Goal: Share content: Share content

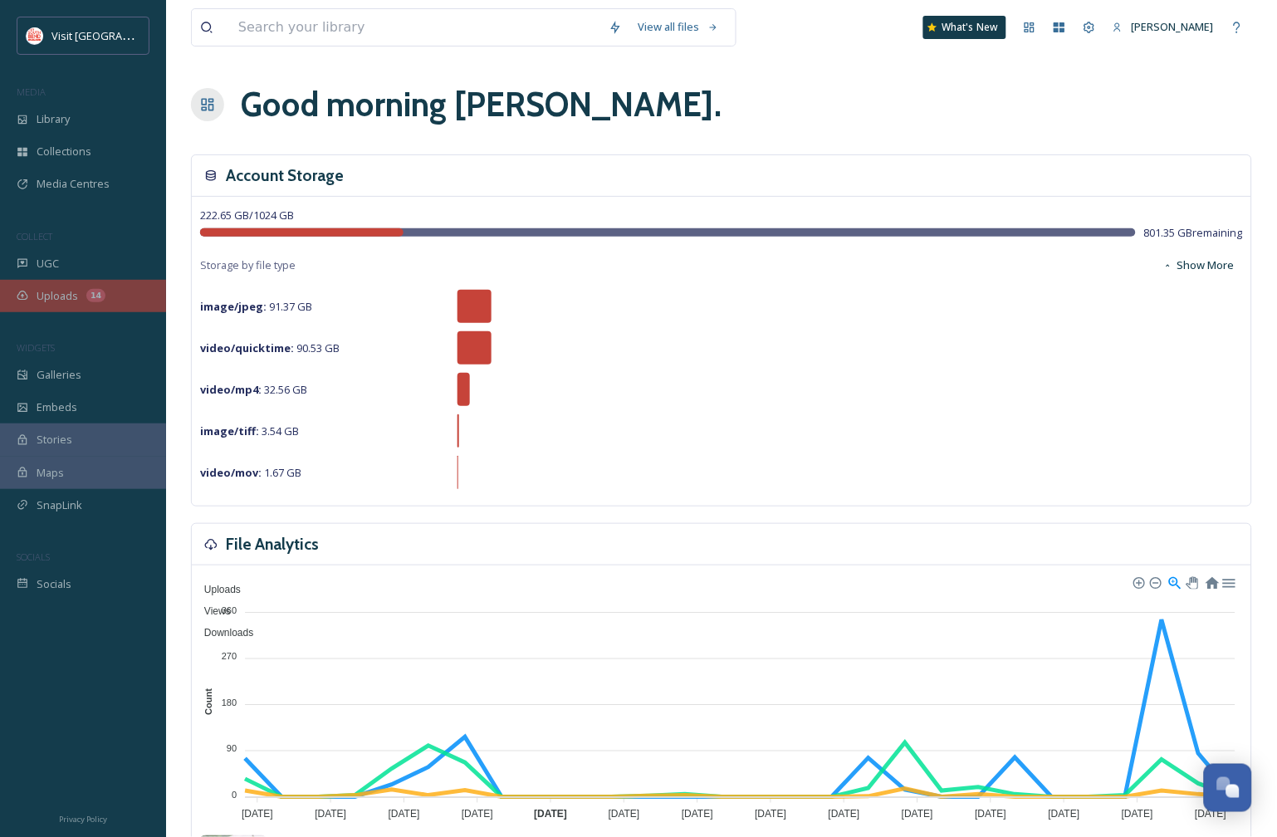
click at [61, 297] on span "Uploads" at bounding box center [58, 296] width 42 height 16
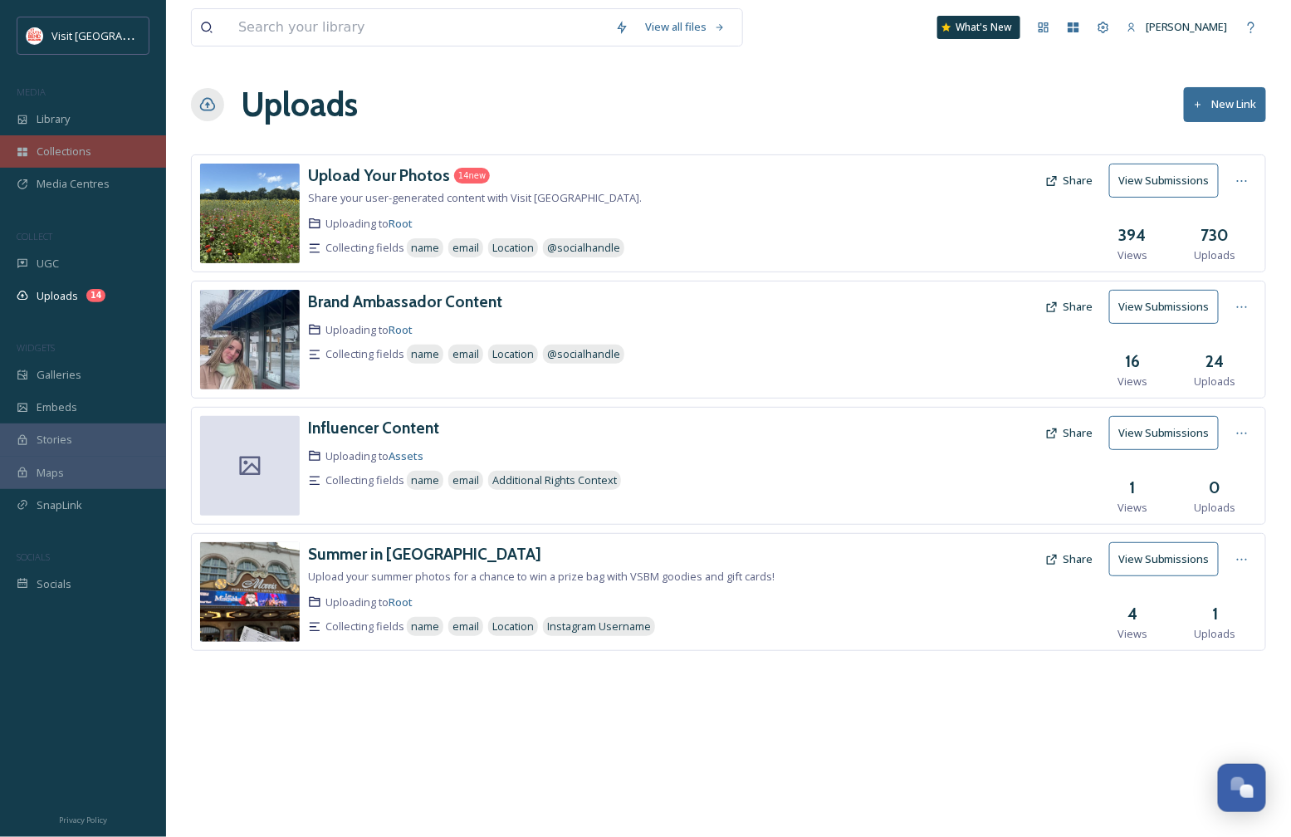
click at [60, 143] on div "Collections" at bounding box center [83, 151] width 166 height 32
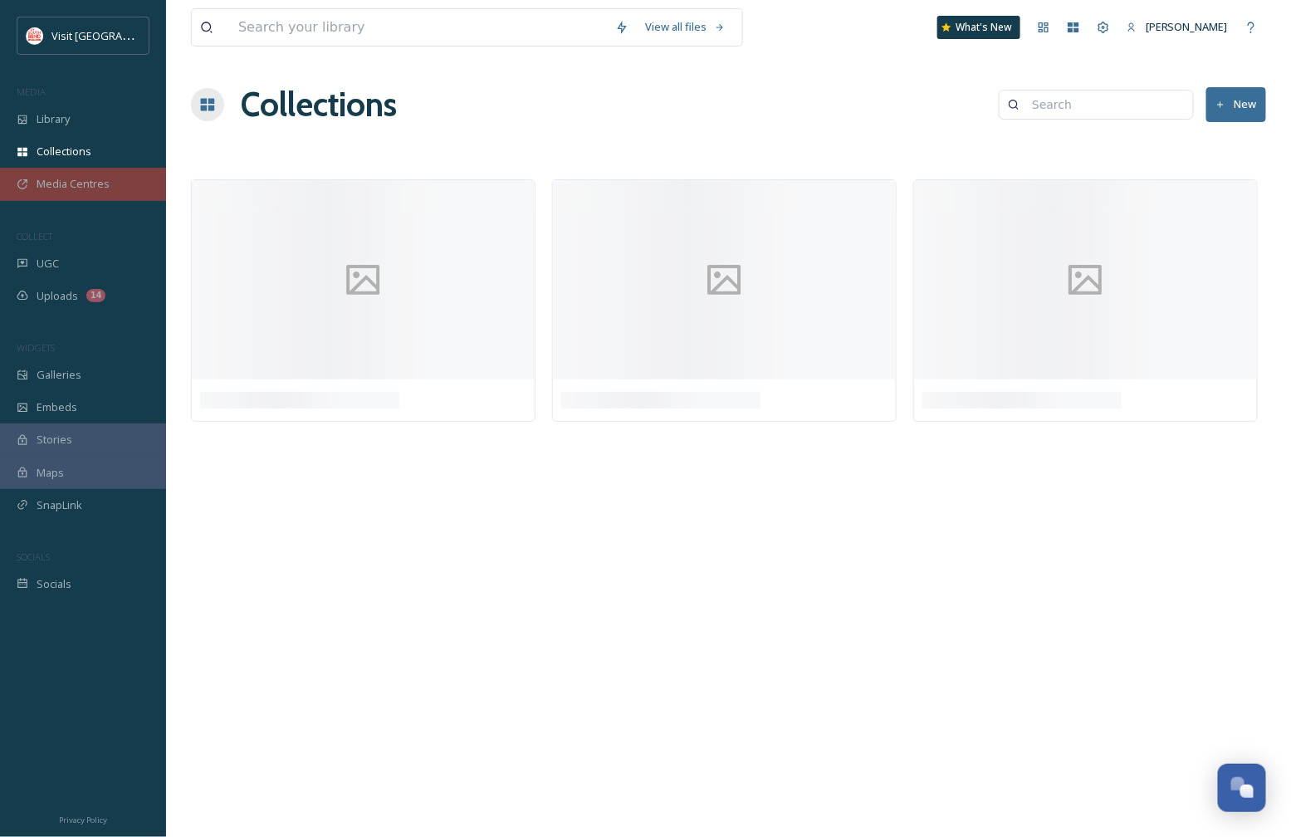
click at [69, 179] on span "Media Centres" at bounding box center [73, 184] width 73 height 16
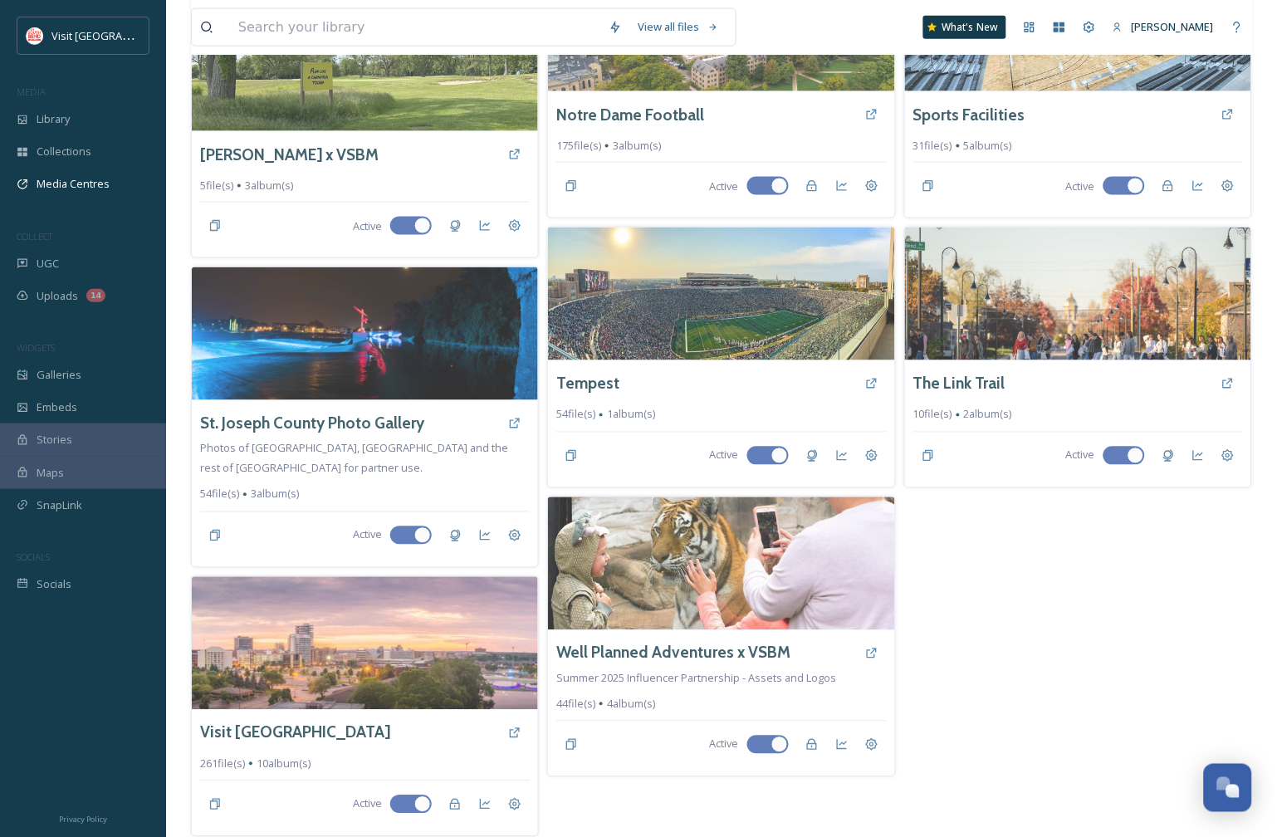
scroll to position [333, 0]
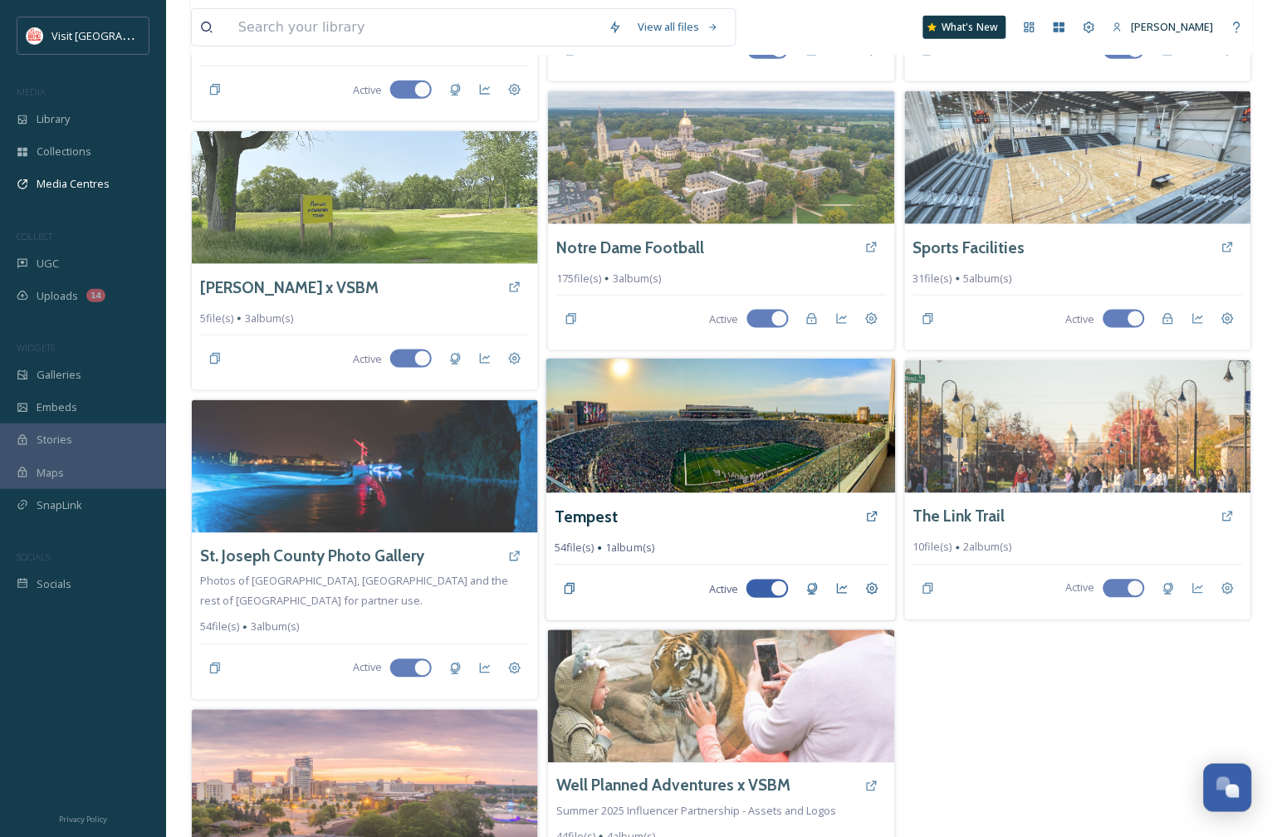
click at [617, 428] on img at bounding box center [721, 427] width 350 height 135
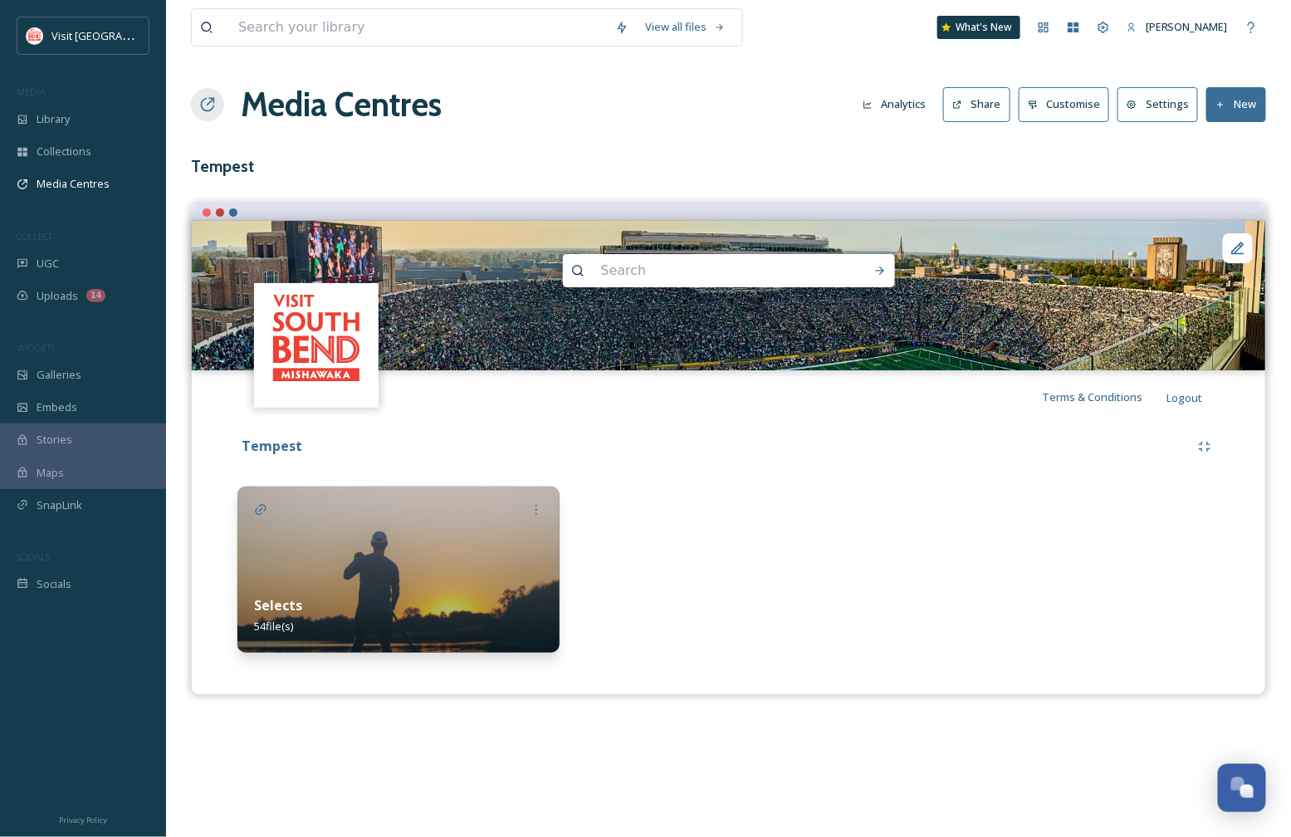
click at [386, 552] on img at bounding box center [399, 570] width 322 height 166
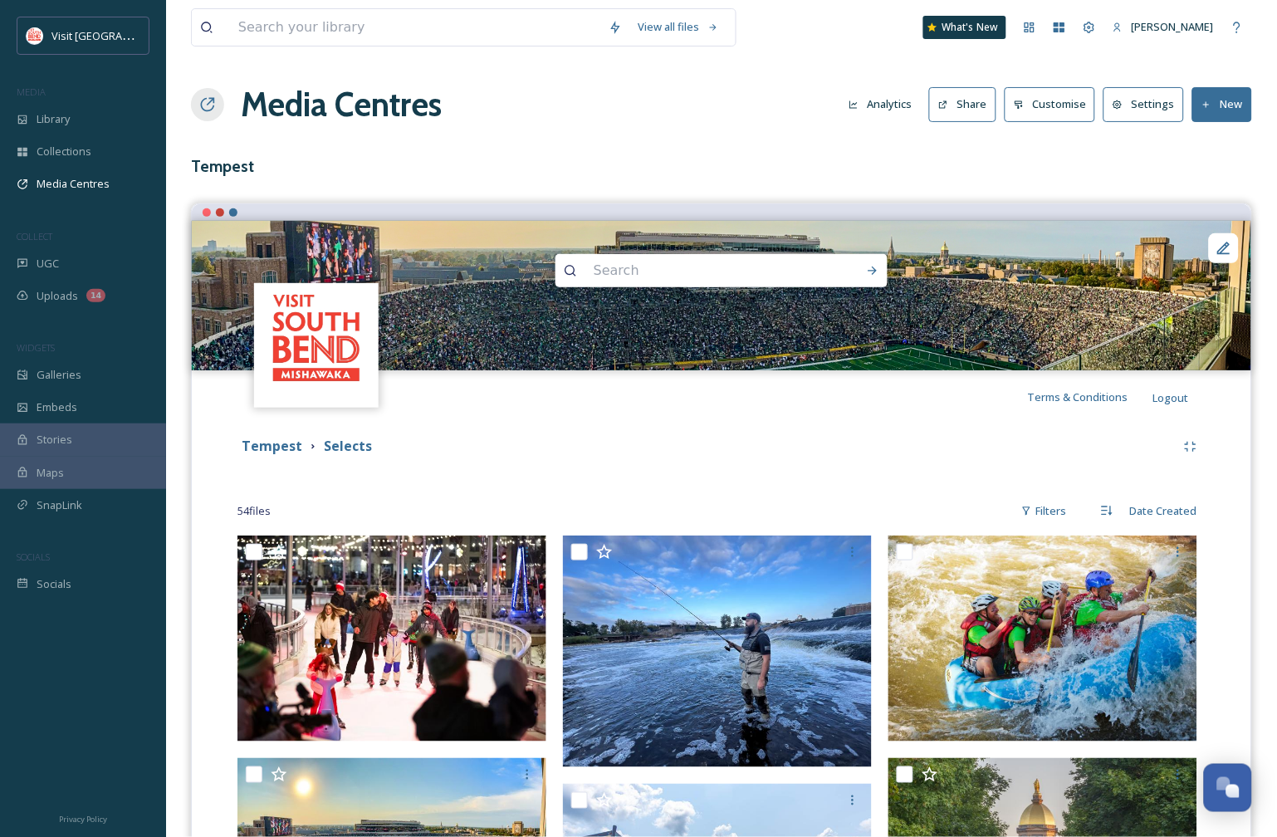
click at [983, 101] on button "Share" at bounding box center [962, 104] width 67 height 34
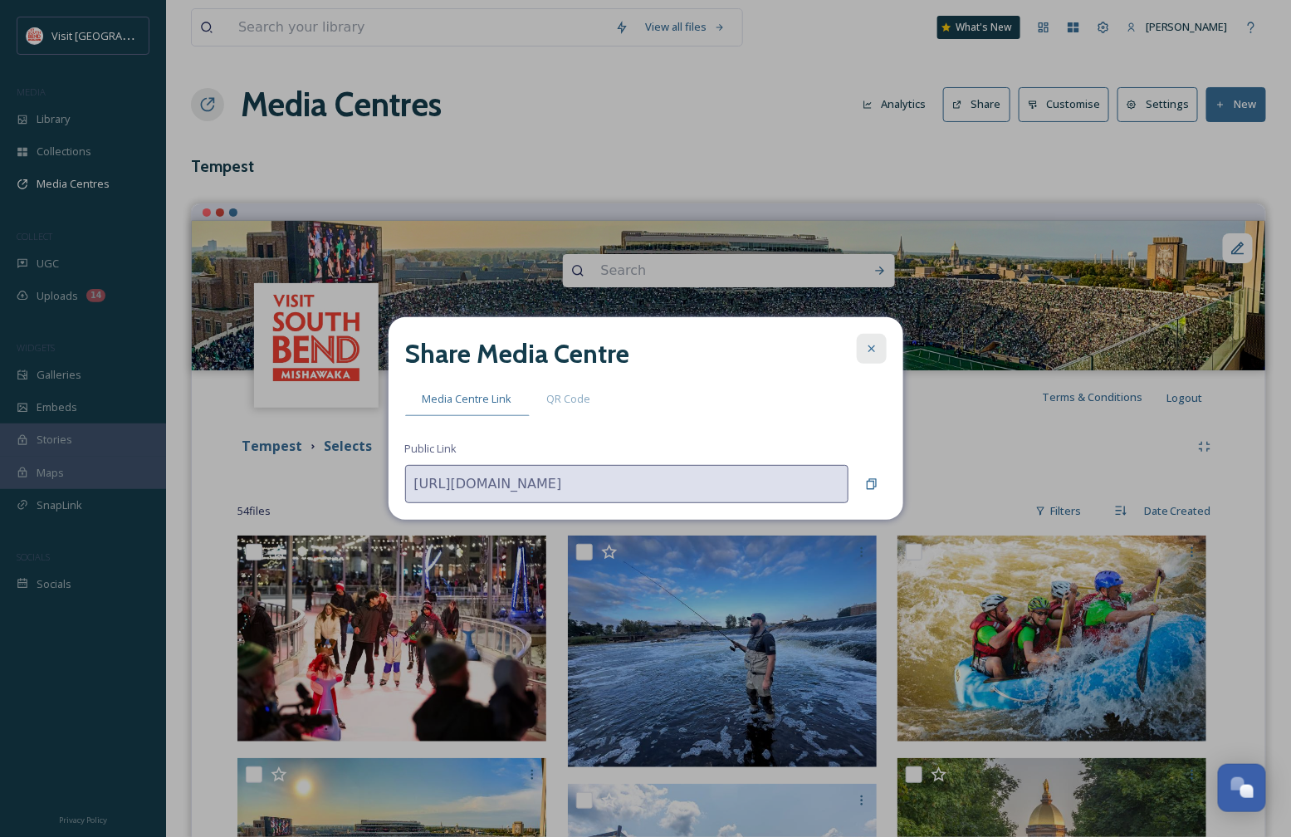
click at [875, 349] on icon at bounding box center [871, 348] width 13 height 13
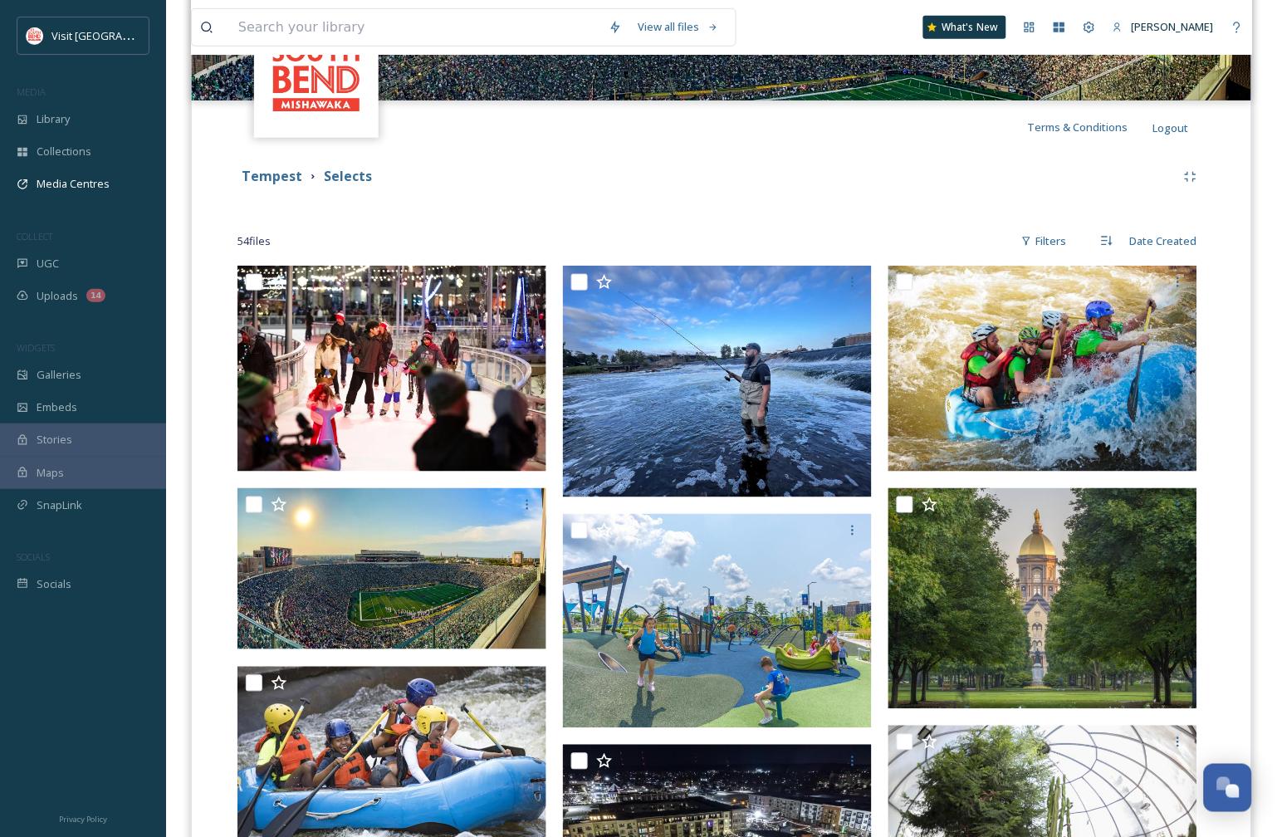
scroll to position [277, 0]
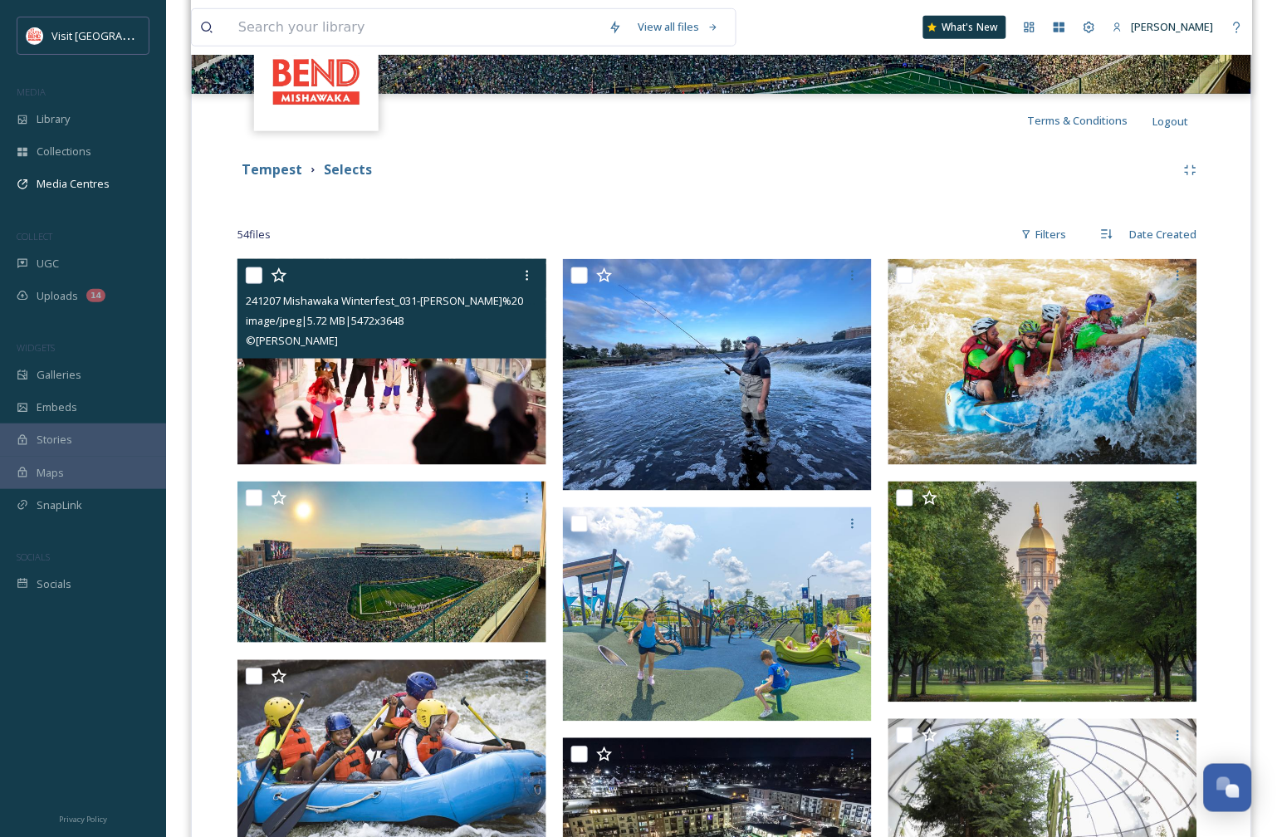
click at [255, 275] on input "checkbox" at bounding box center [254, 275] width 17 height 17
checkbox input "true"
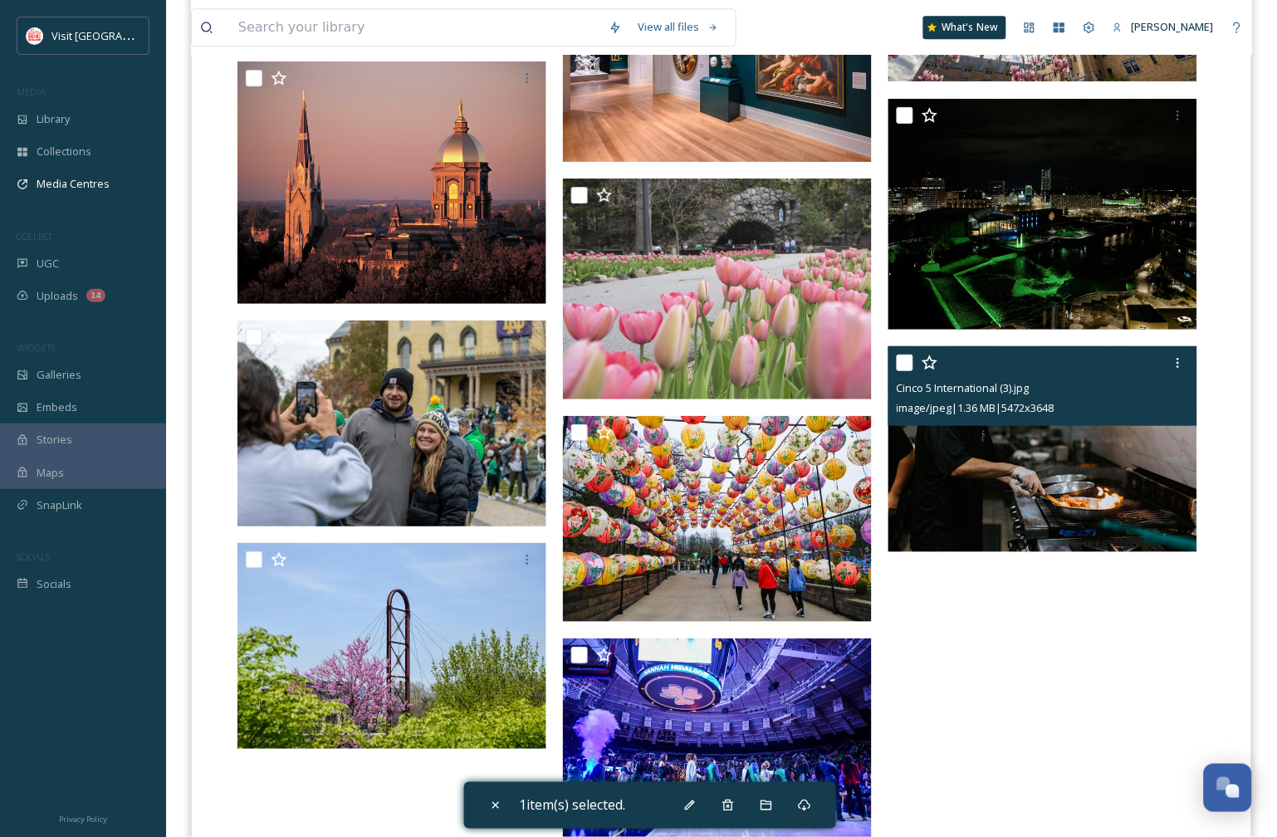
scroll to position [4127, 0]
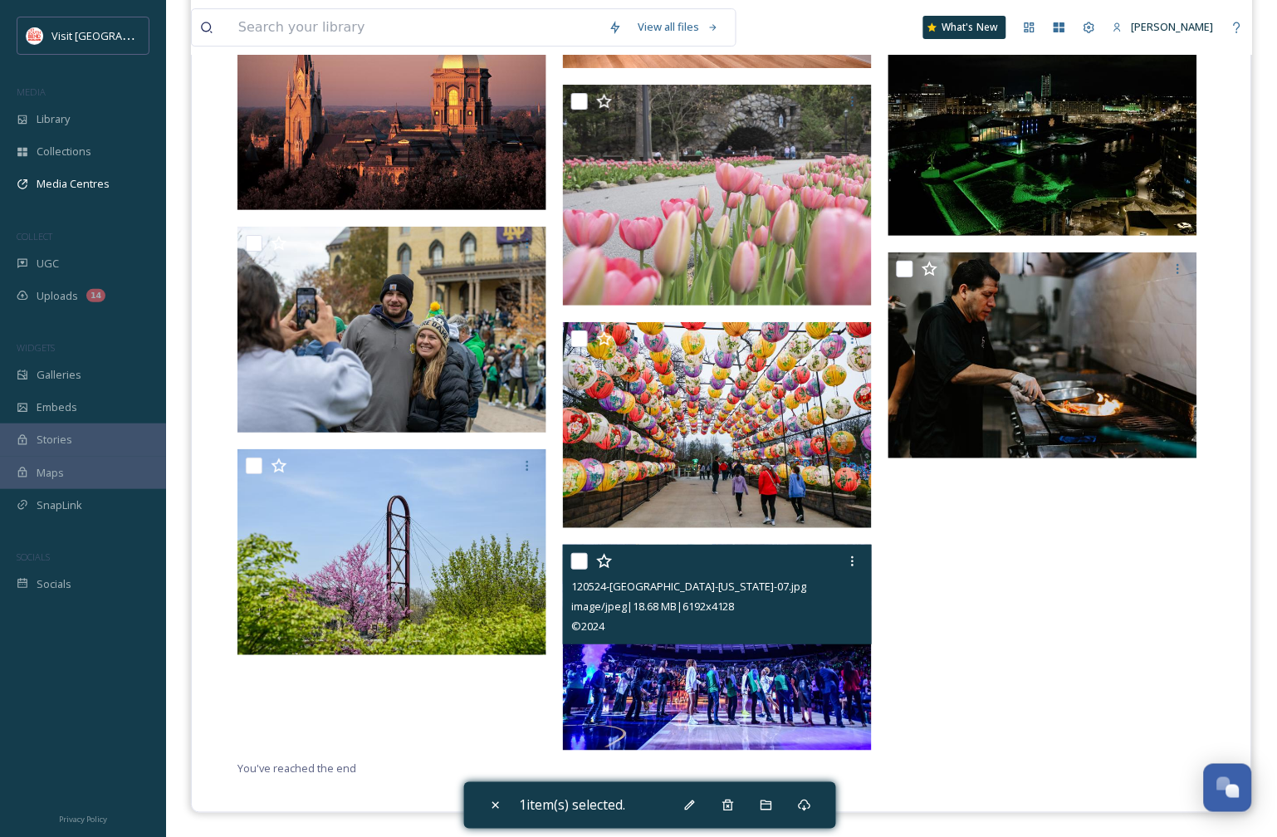
click at [576, 557] on input "checkbox" at bounding box center [579, 561] width 17 height 17
checkbox input "true"
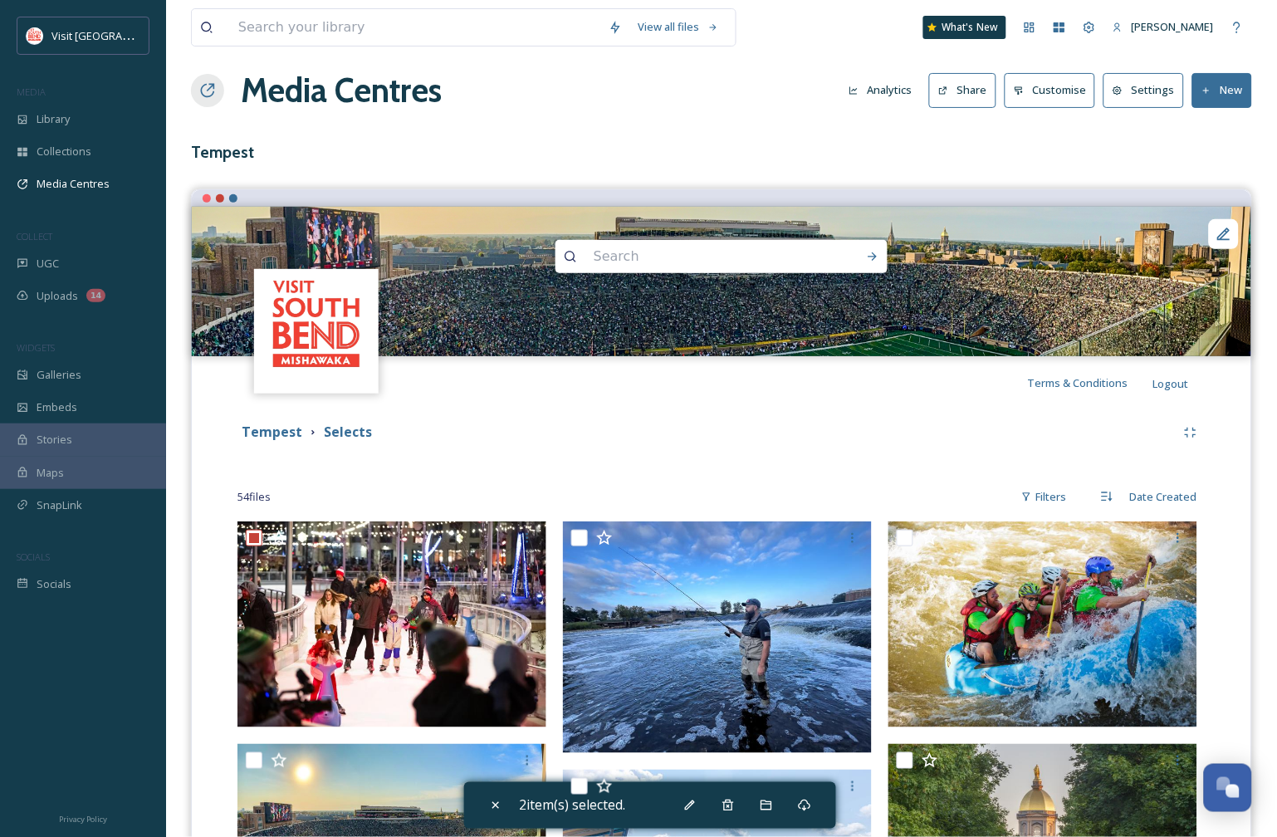
scroll to position [0, 0]
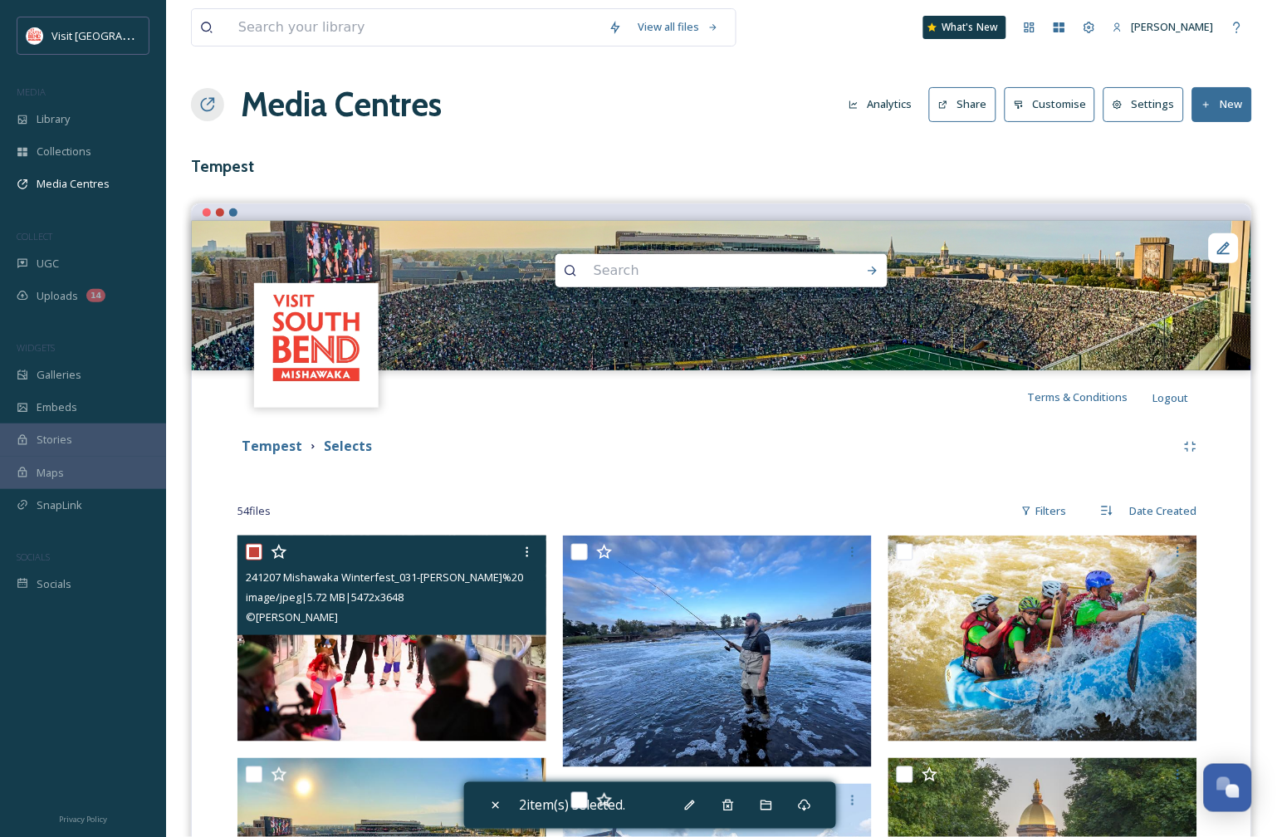
click at [258, 554] on input "checkbox" at bounding box center [254, 552] width 17 height 17
checkbox input "false"
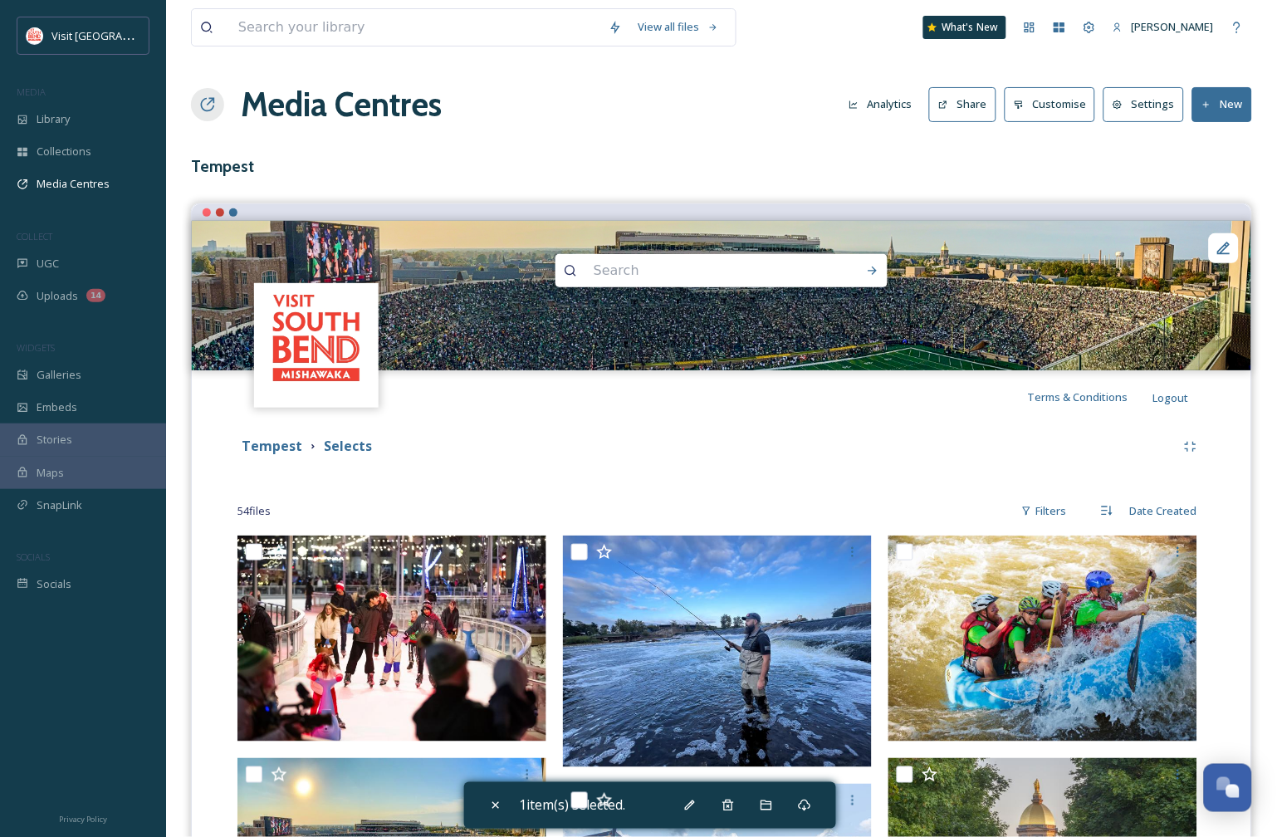
click at [816, 448] on div "Tempest Selects" at bounding box center [707, 446] width 938 height 21
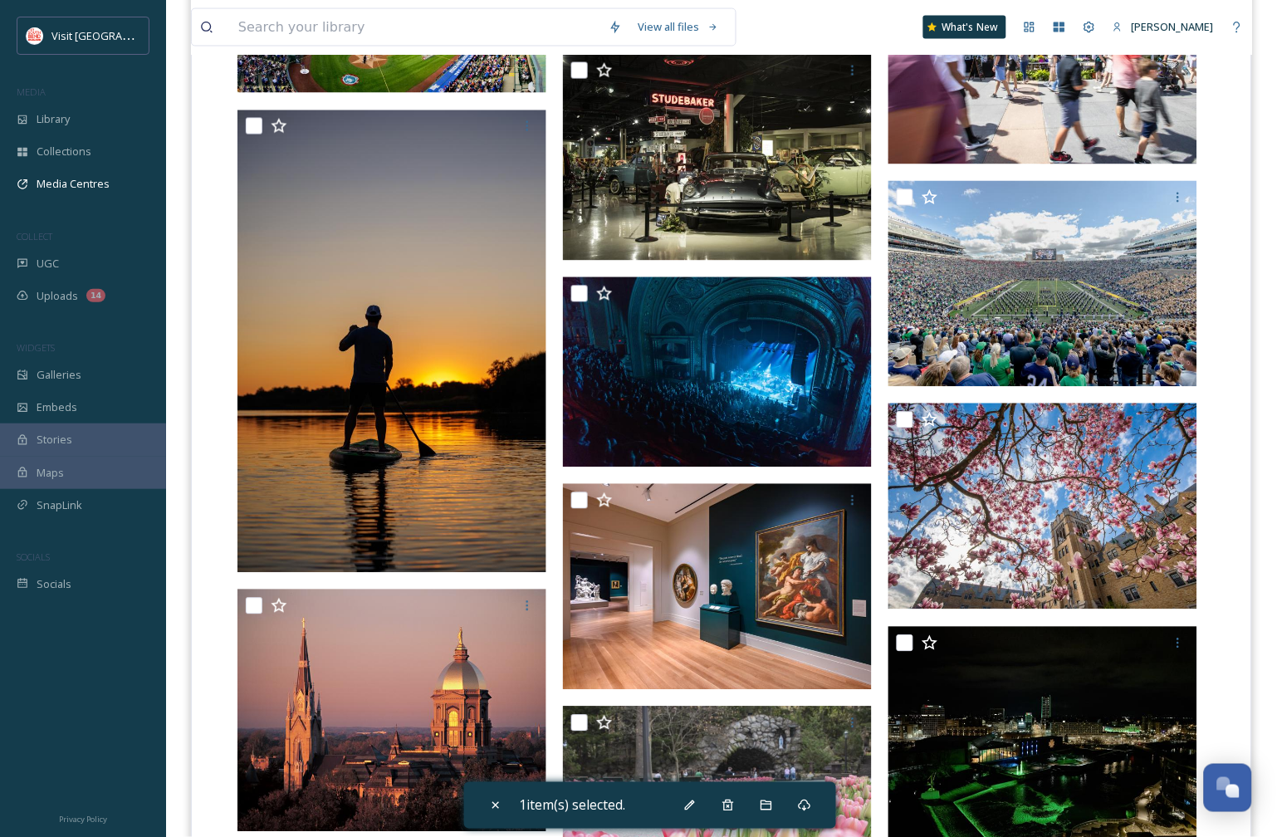
scroll to position [4127, 0]
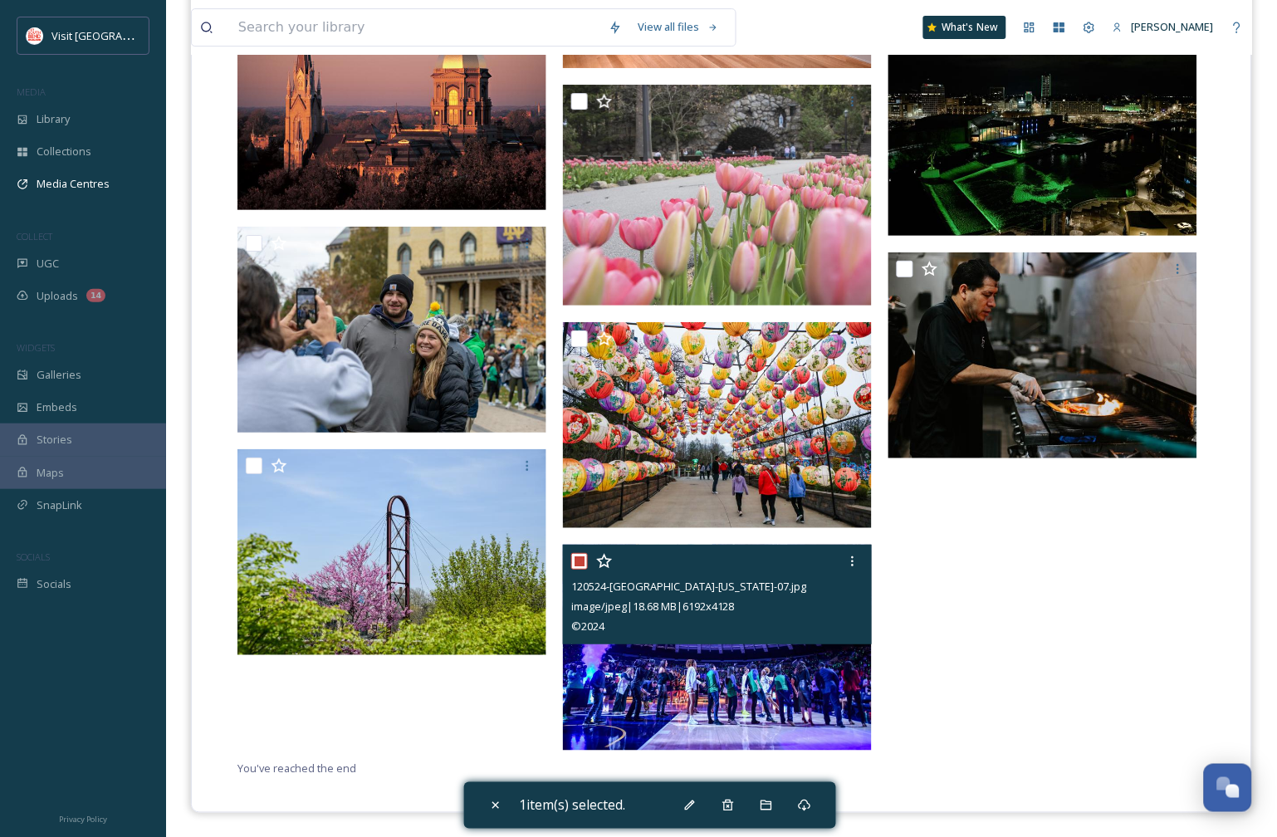
click at [581, 561] on input "checkbox" at bounding box center [579, 561] width 17 height 17
checkbox input "false"
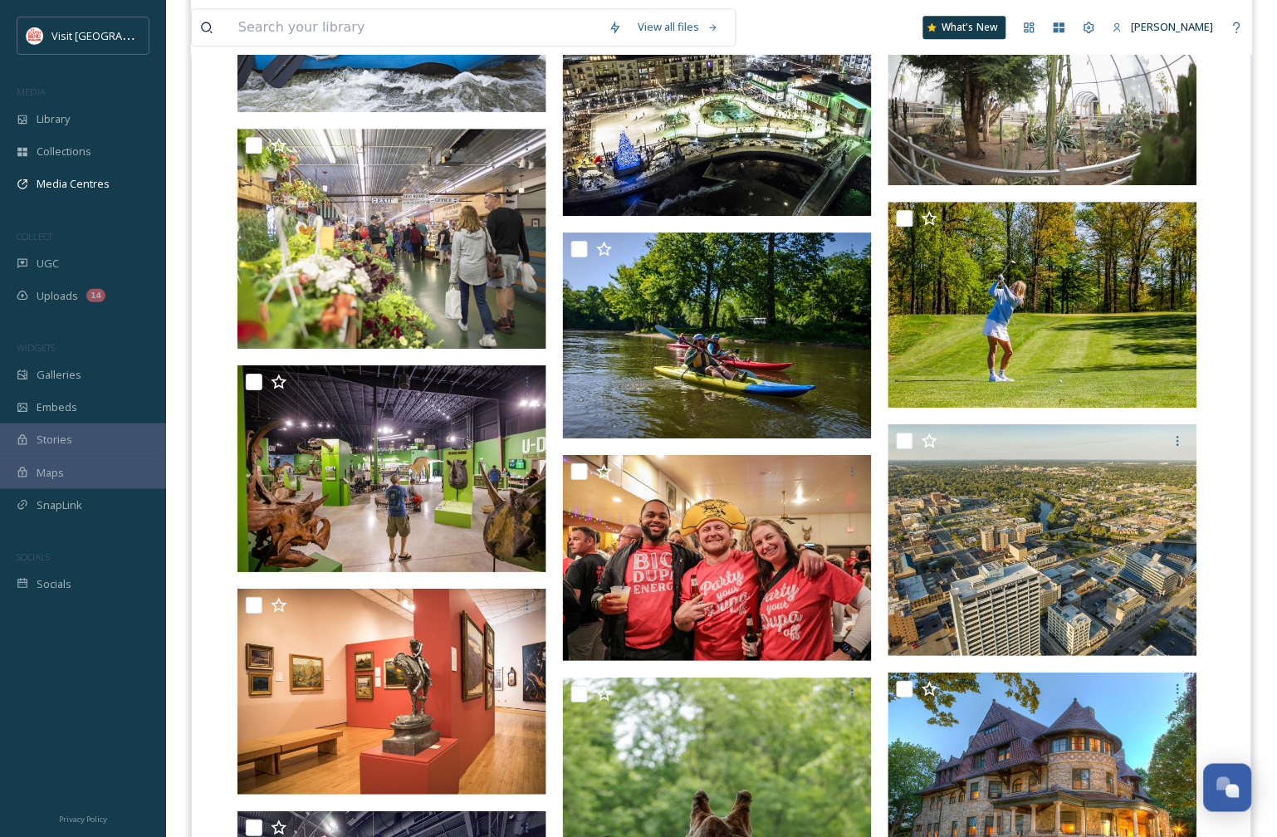
scroll to position [0, 0]
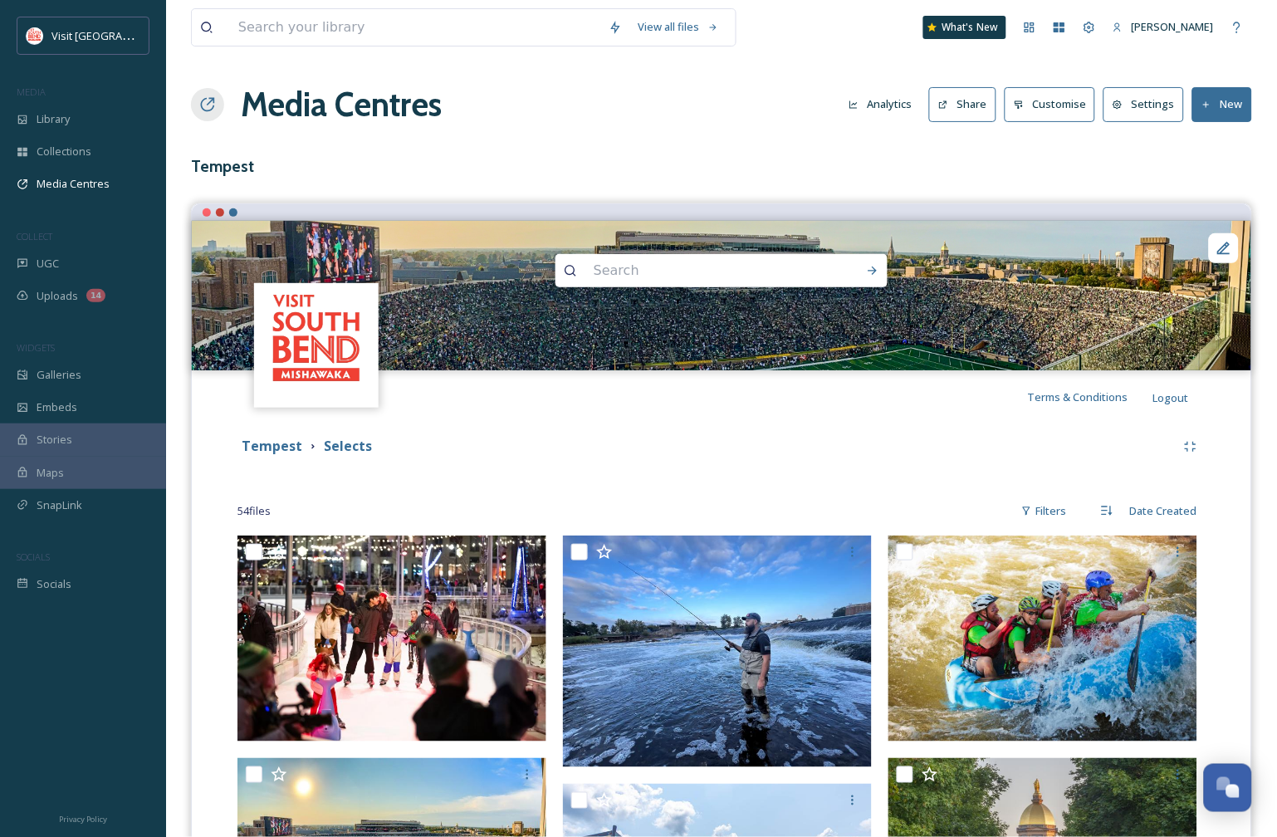
click at [1168, 110] on button "Settings" at bounding box center [1144, 104] width 81 height 34
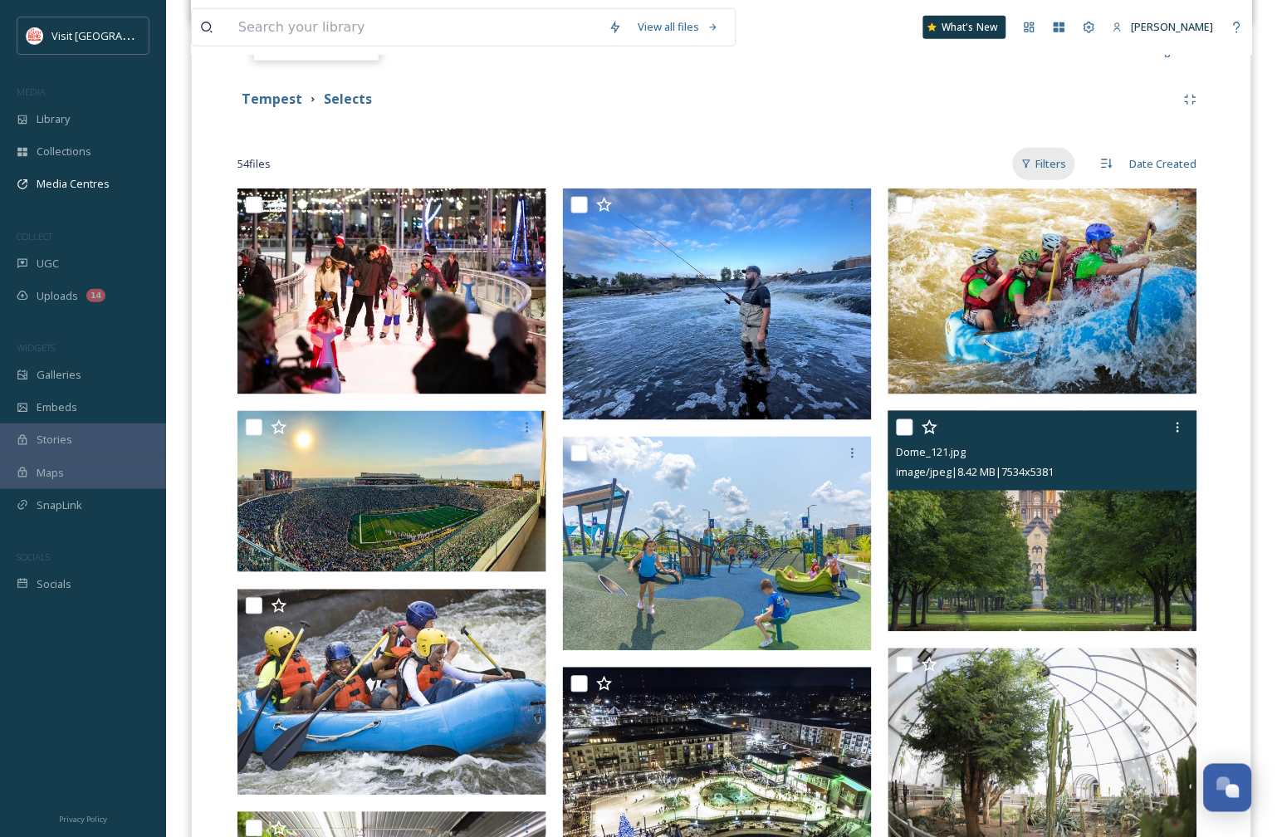
scroll to position [369, 0]
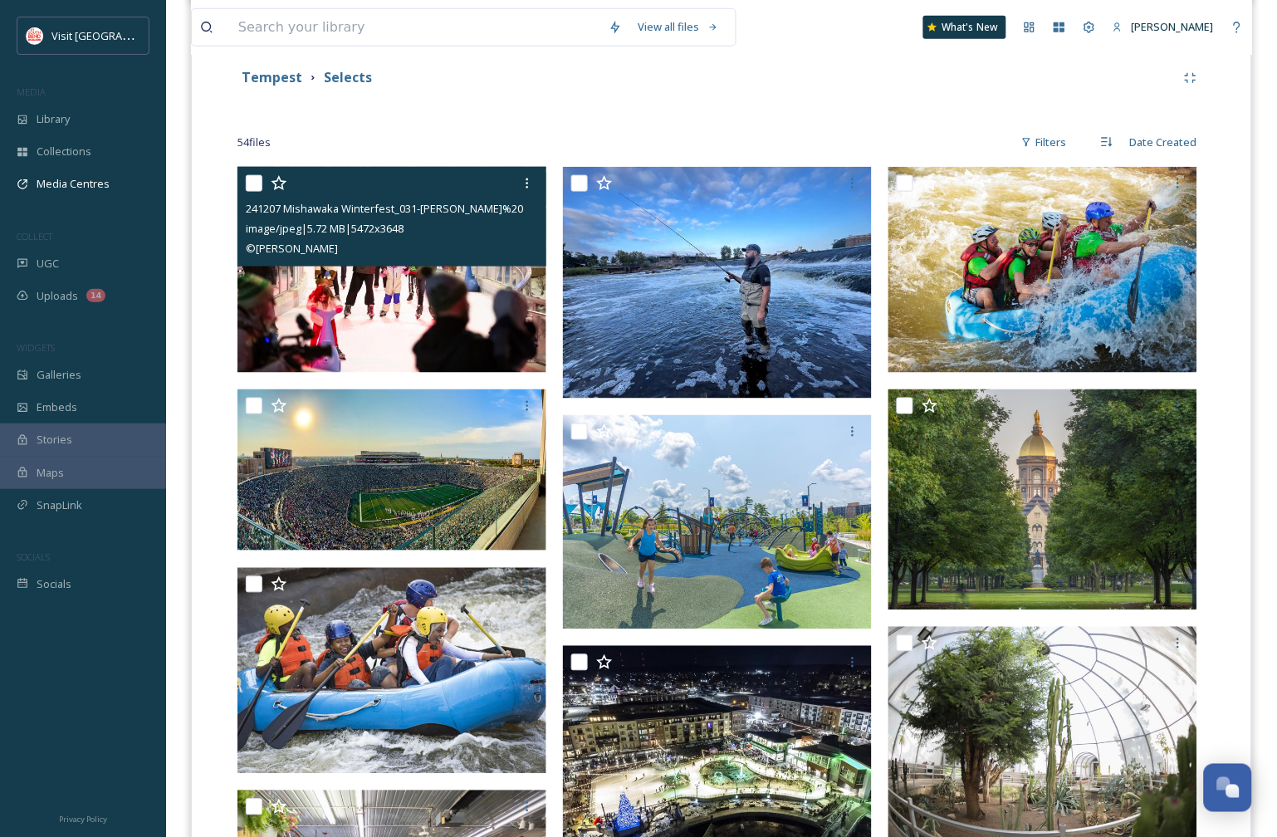
click at [255, 185] on input "checkbox" at bounding box center [254, 183] width 17 height 17
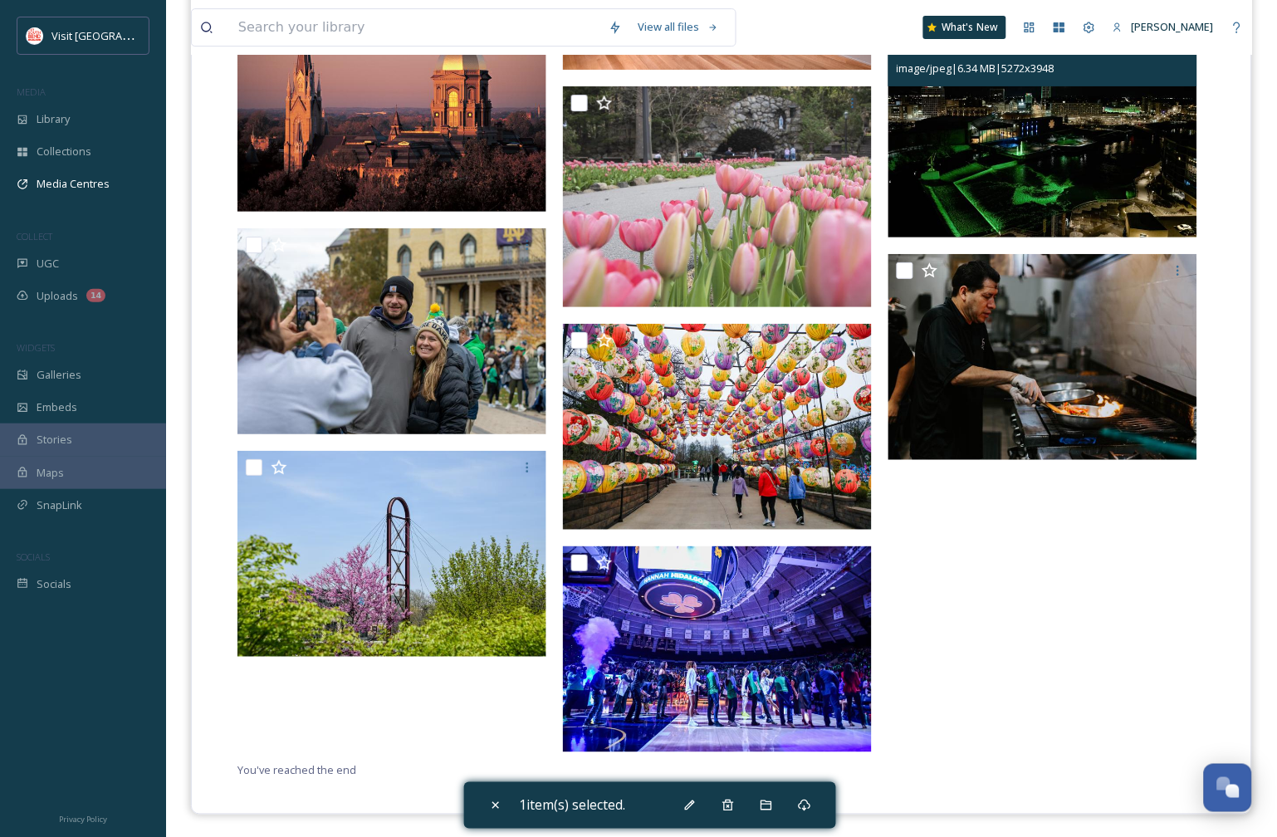
scroll to position [4127, 0]
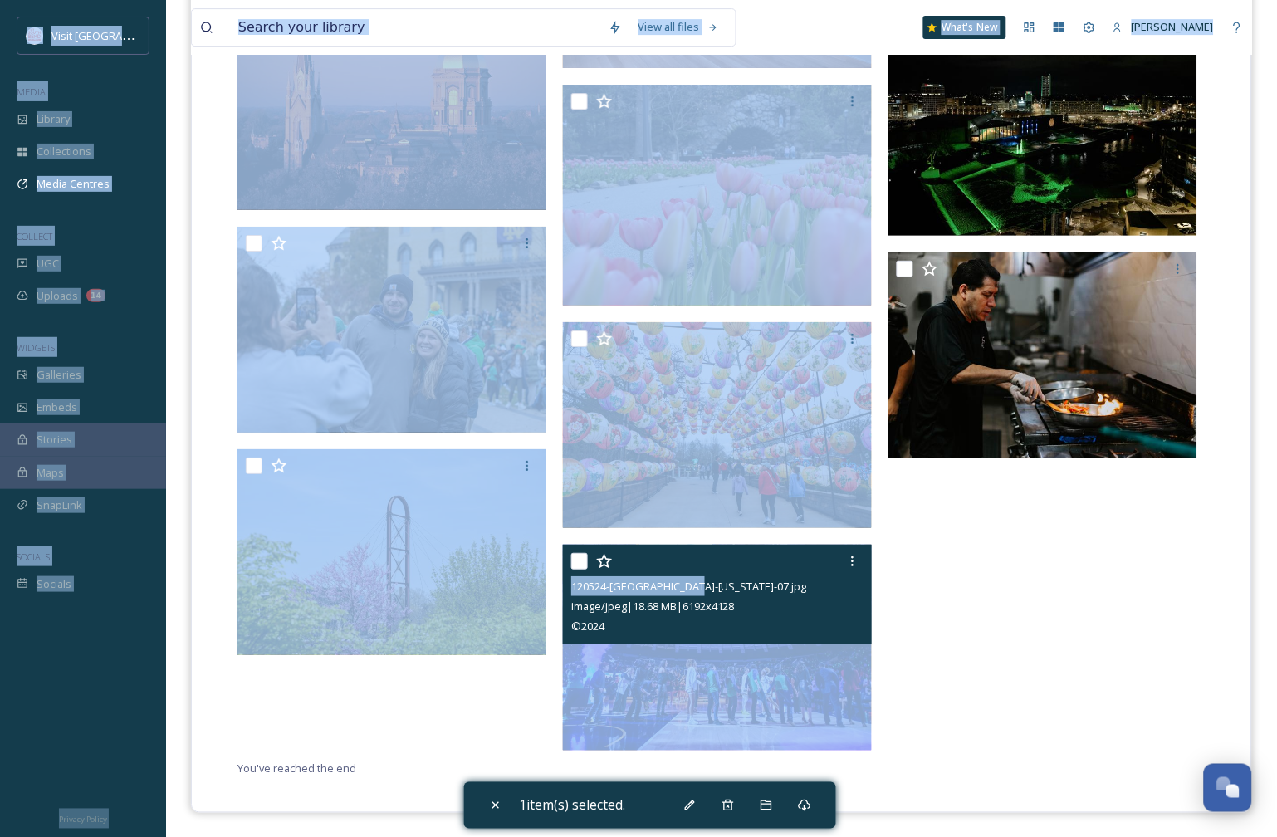
click at [824, 585] on div "120524-ND-TEXAS-07.jpg" at bounding box center [719, 586] width 296 height 20
click at [802, 689] on img at bounding box center [717, 648] width 309 height 206
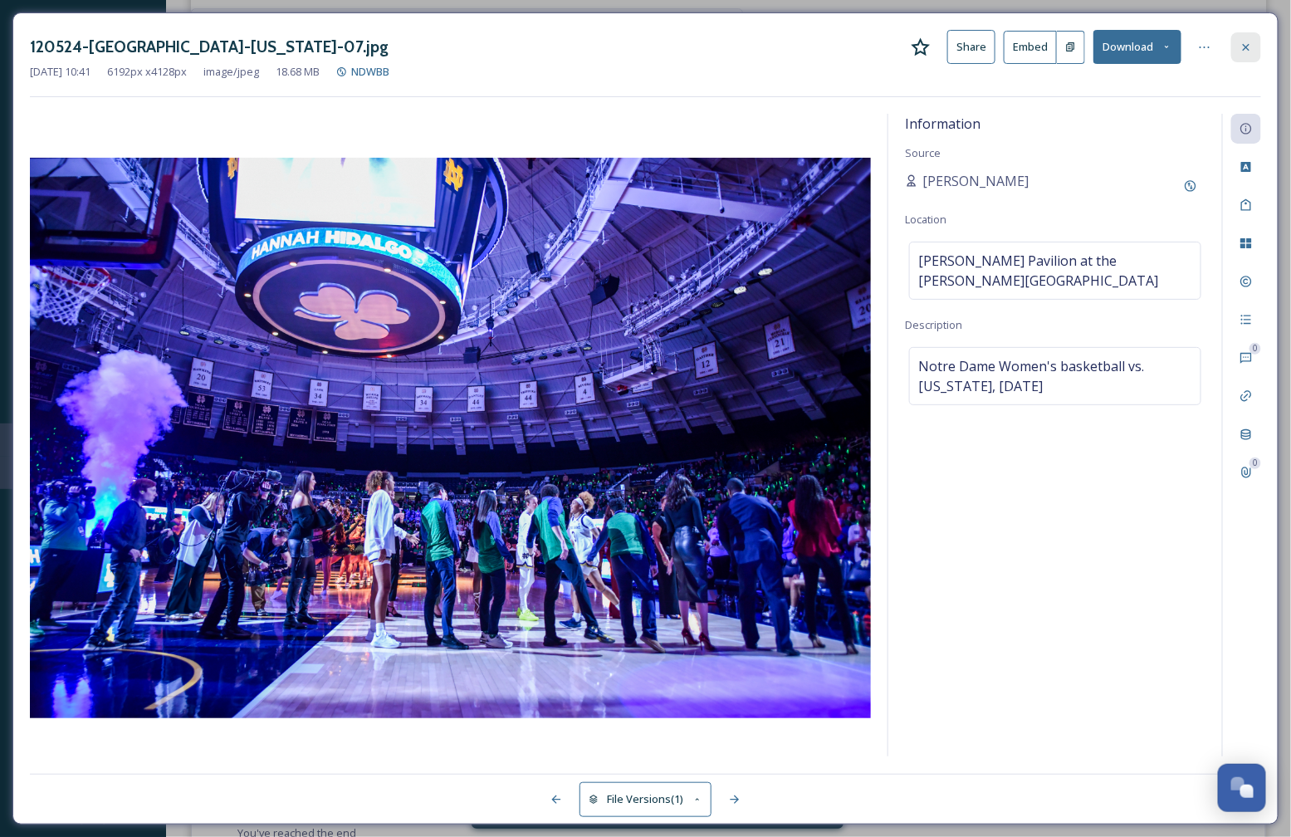
click at [1249, 52] on icon at bounding box center [1246, 47] width 13 height 13
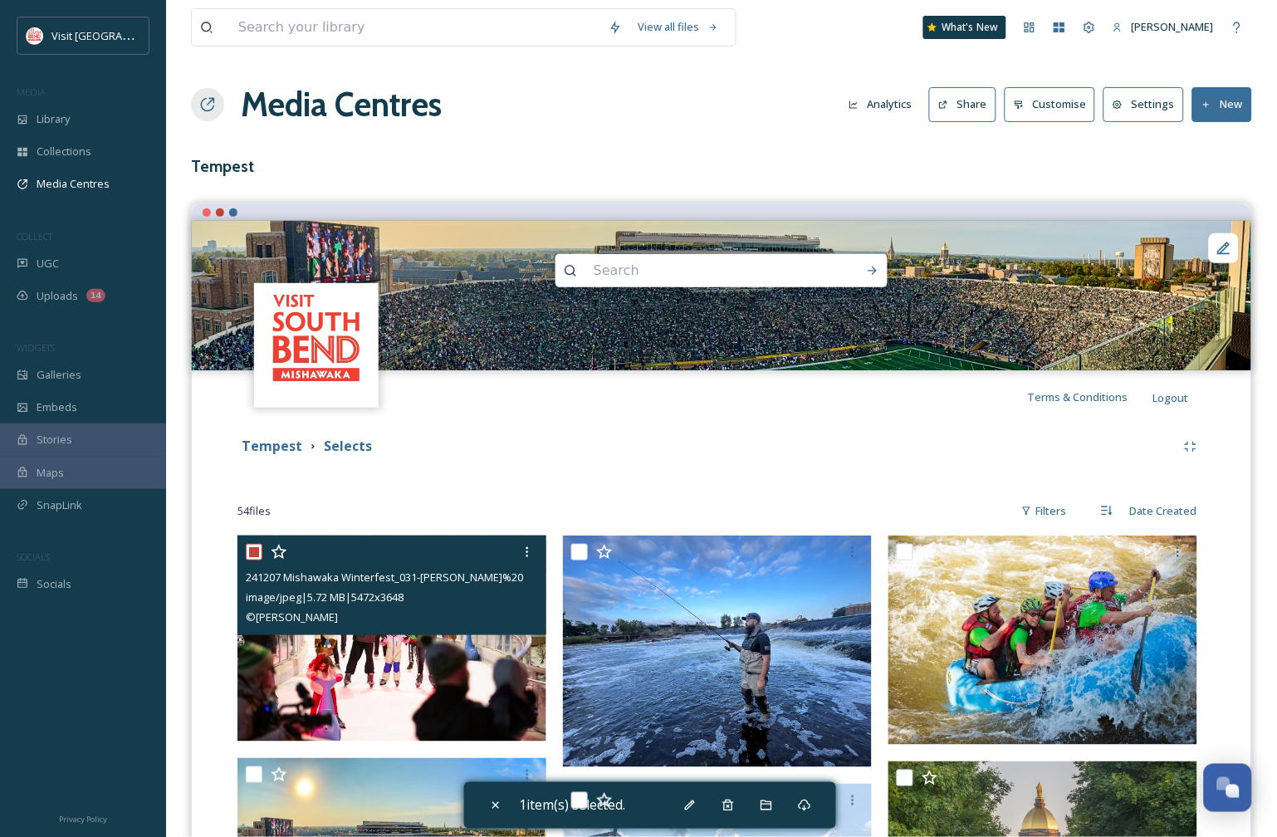
click at [257, 550] on input "checkbox" at bounding box center [254, 552] width 17 height 17
checkbox input "false"
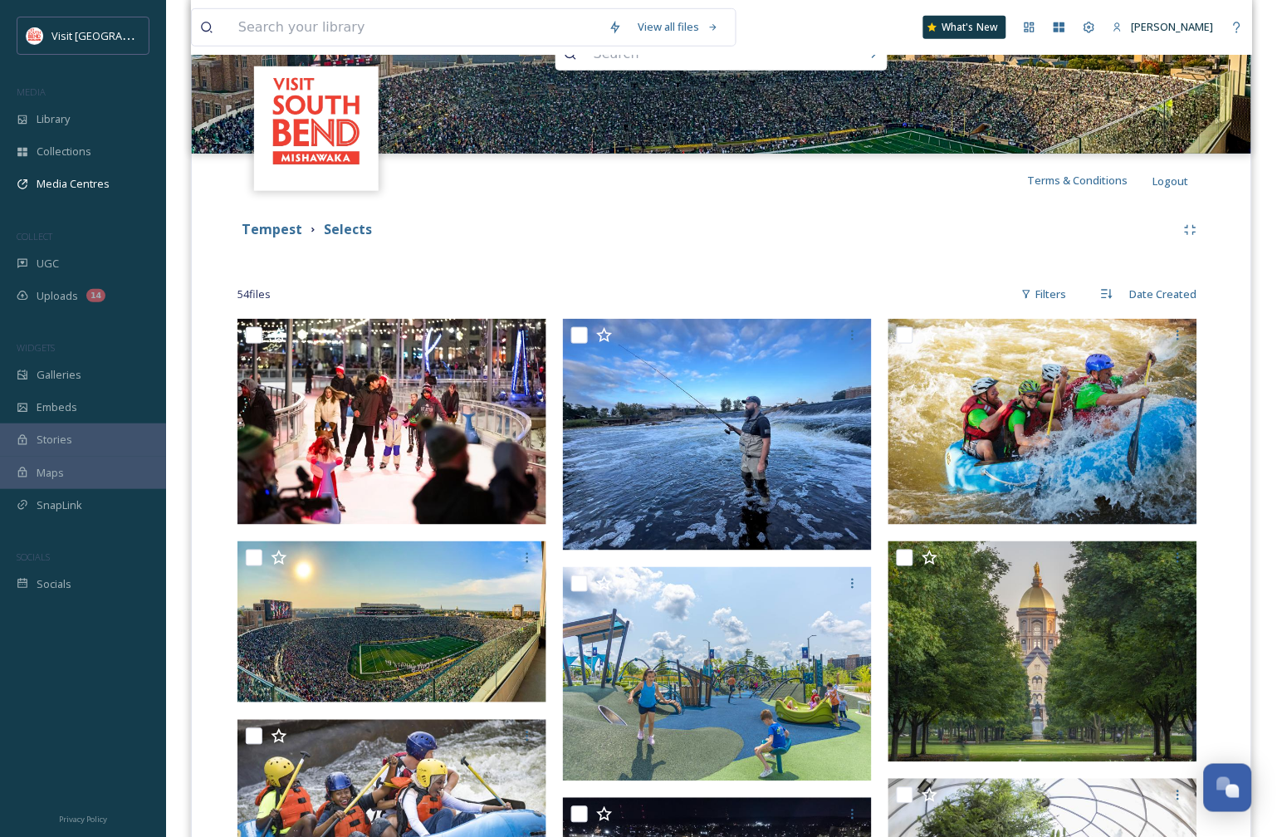
scroll to position [277, 0]
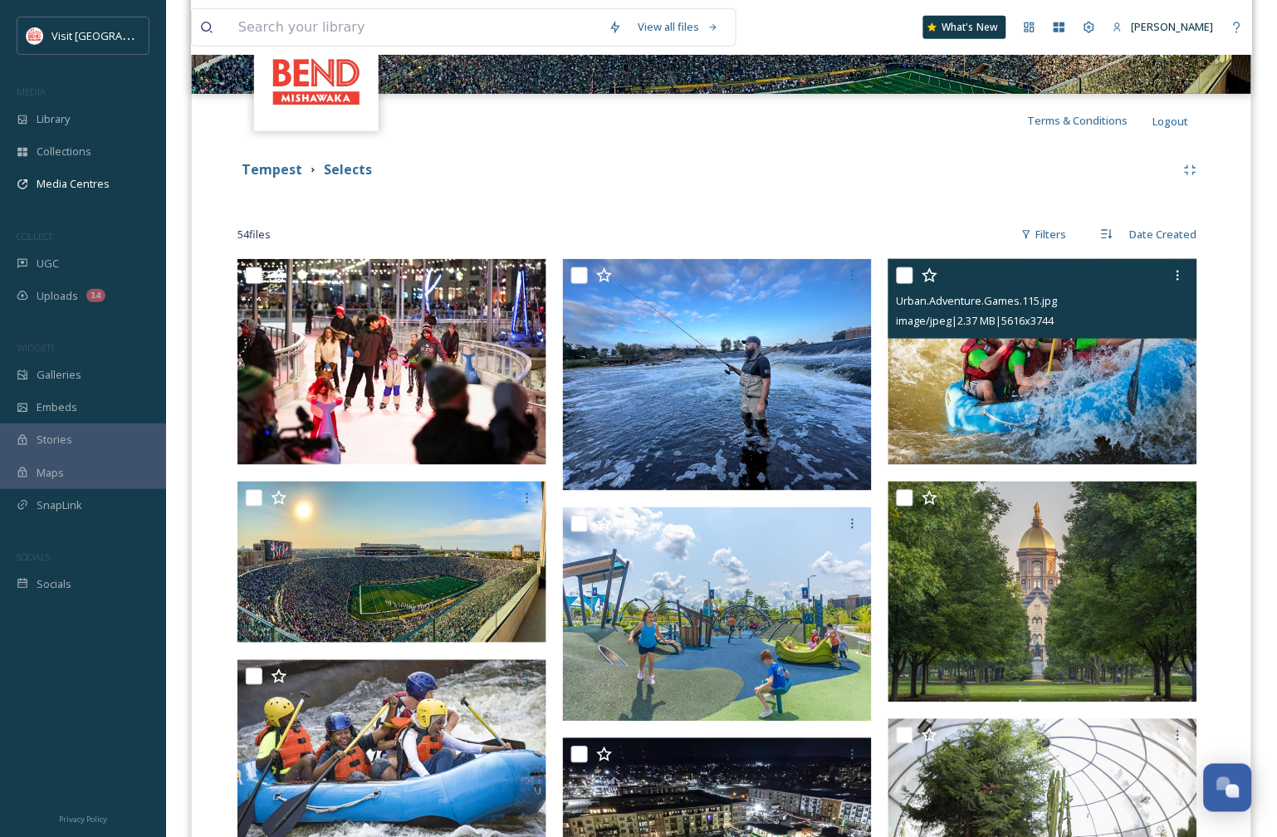
click at [909, 277] on input "checkbox" at bounding box center [905, 275] width 17 height 17
checkbox input "true"
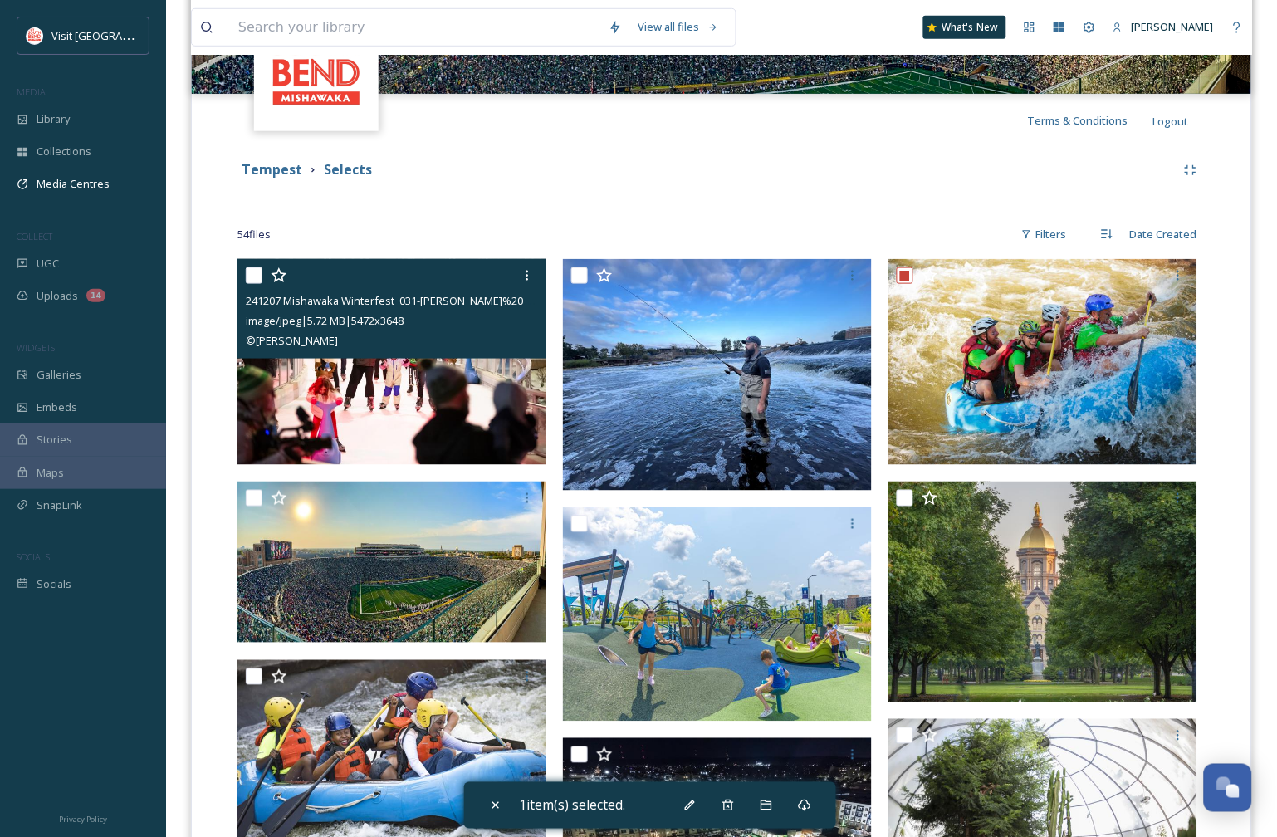
click at [257, 274] on input "checkbox" at bounding box center [254, 275] width 17 height 17
checkbox input "true"
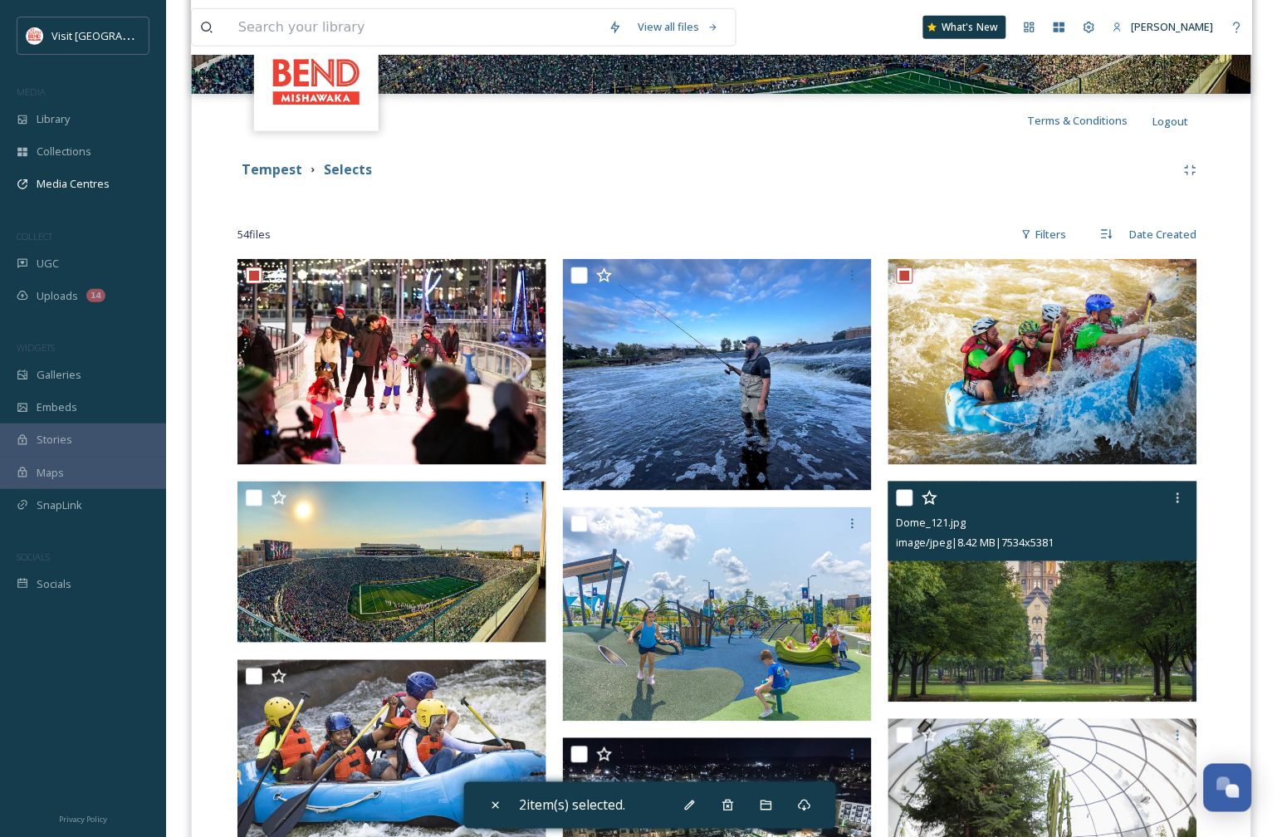
click at [910, 496] on input "checkbox" at bounding box center [905, 498] width 17 height 17
checkbox input "true"
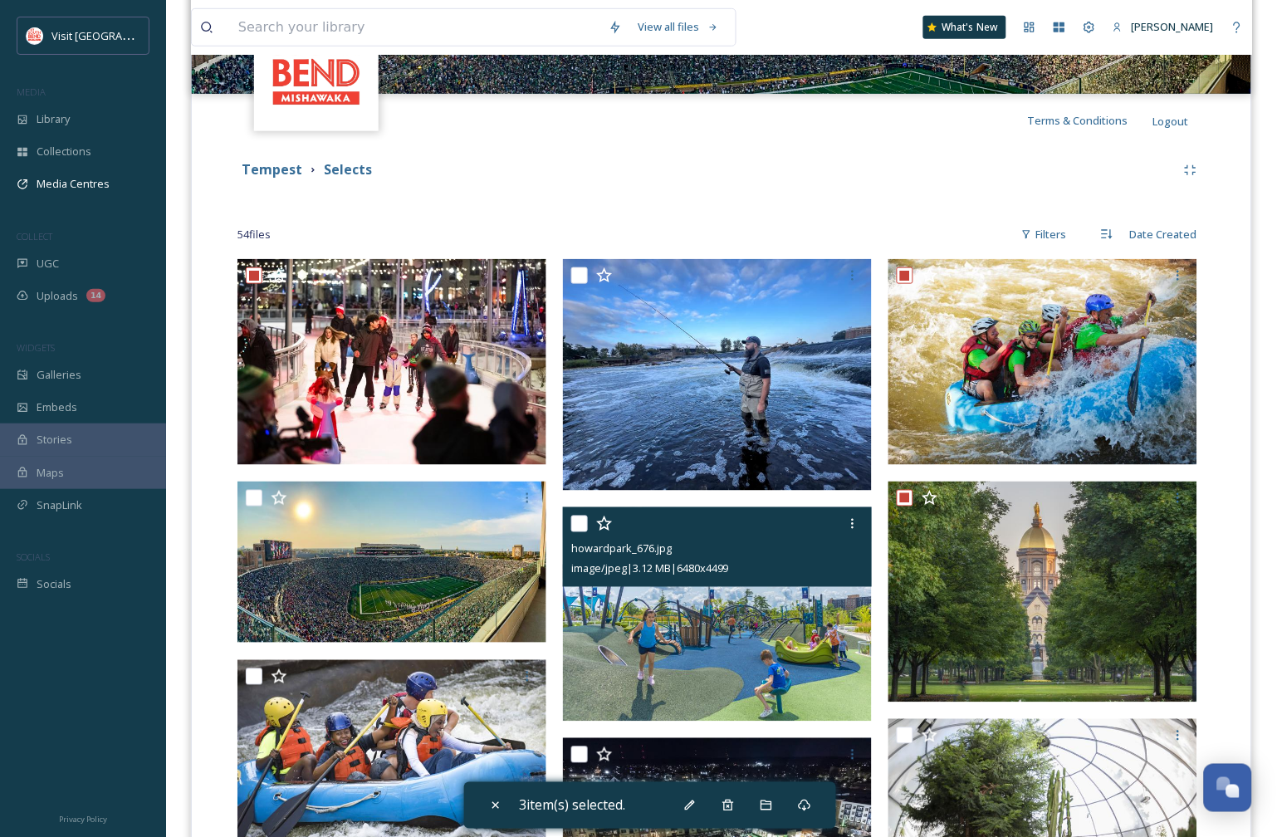
click at [582, 522] on input "checkbox" at bounding box center [579, 524] width 17 height 17
checkbox input "true"
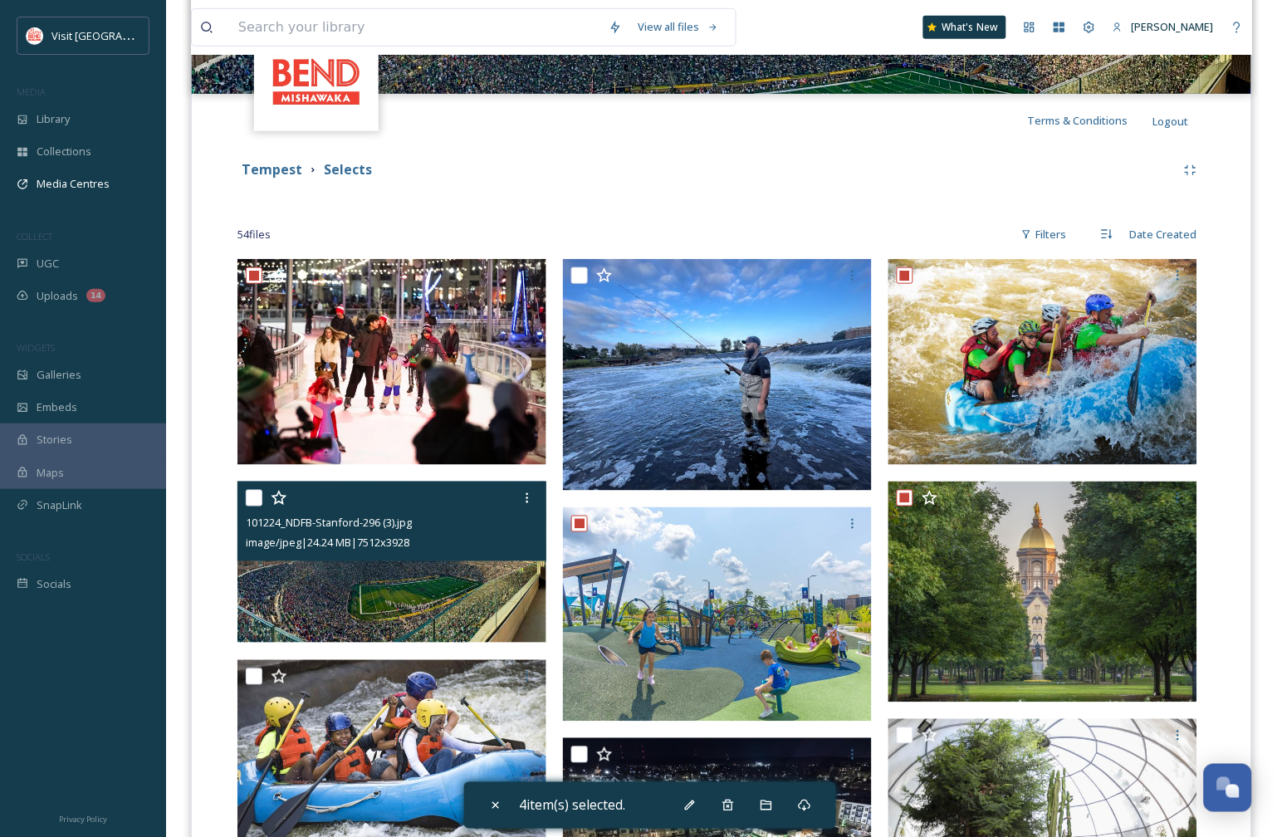
click at [254, 501] on input "checkbox" at bounding box center [254, 498] width 17 height 17
checkbox input "true"
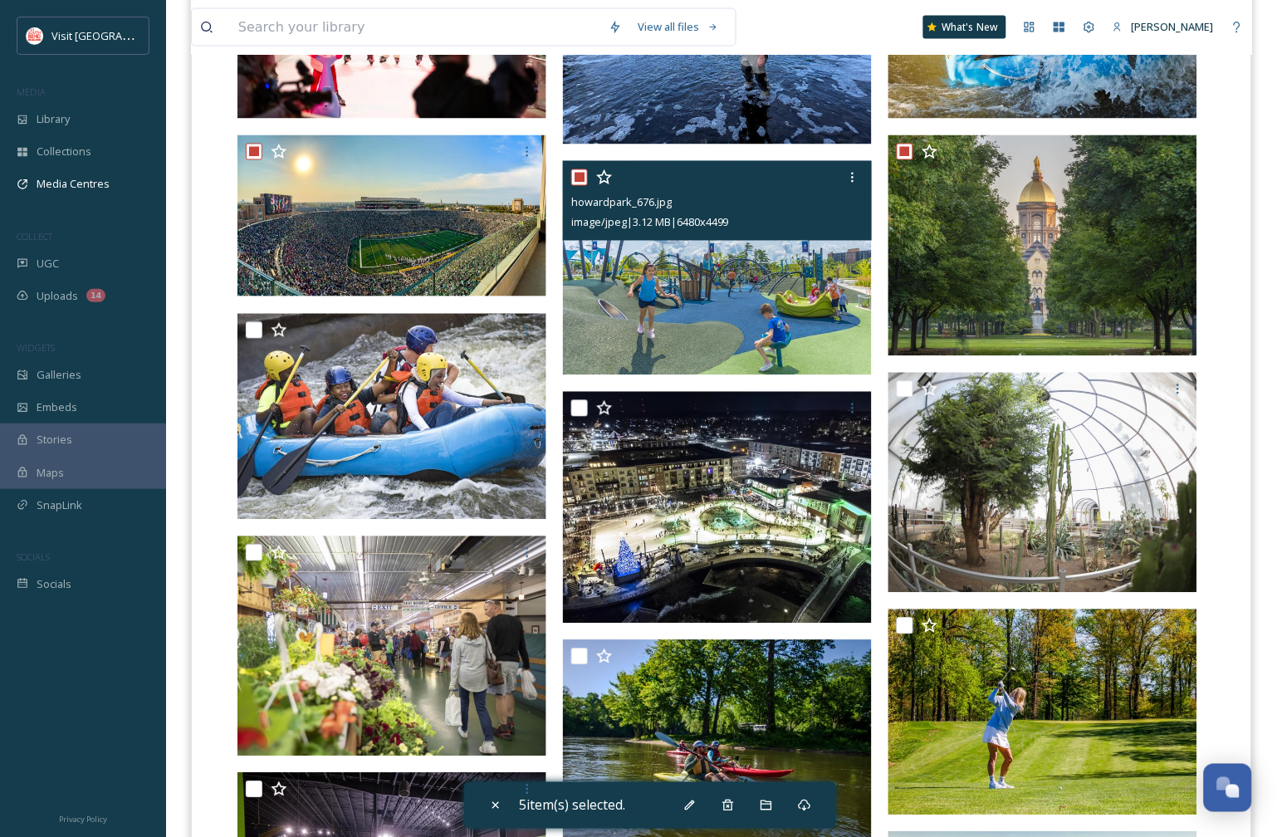
scroll to position [645, 0]
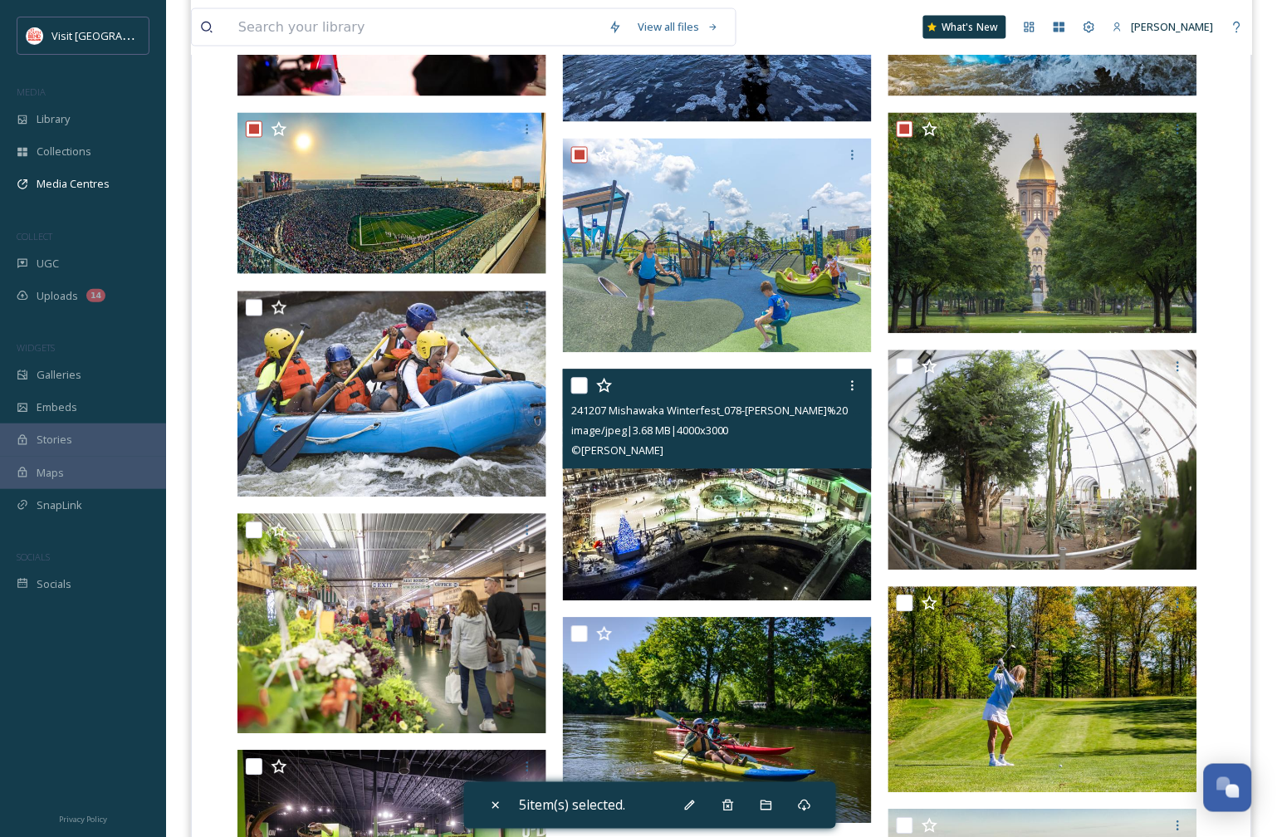
click at [584, 385] on input "checkbox" at bounding box center [579, 386] width 17 height 17
checkbox input "true"
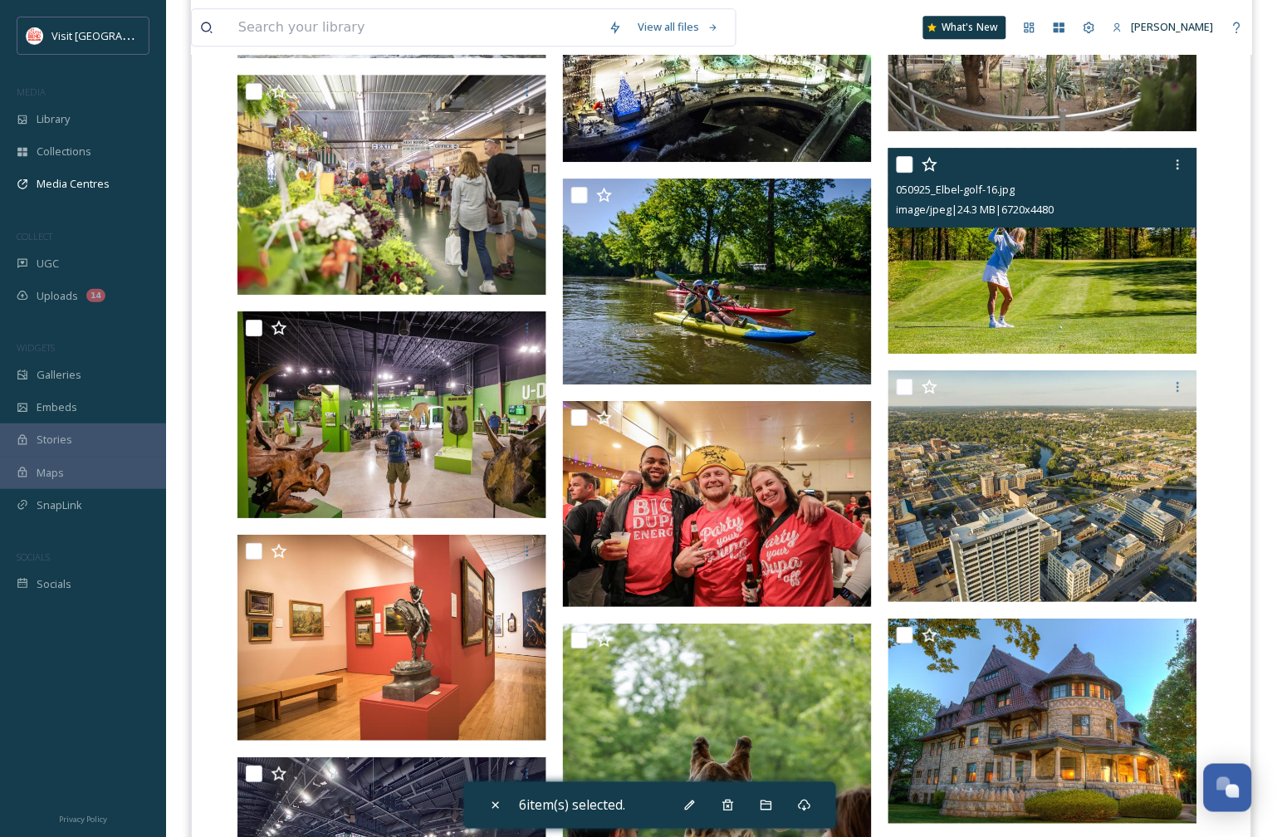
scroll to position [1107, 0]
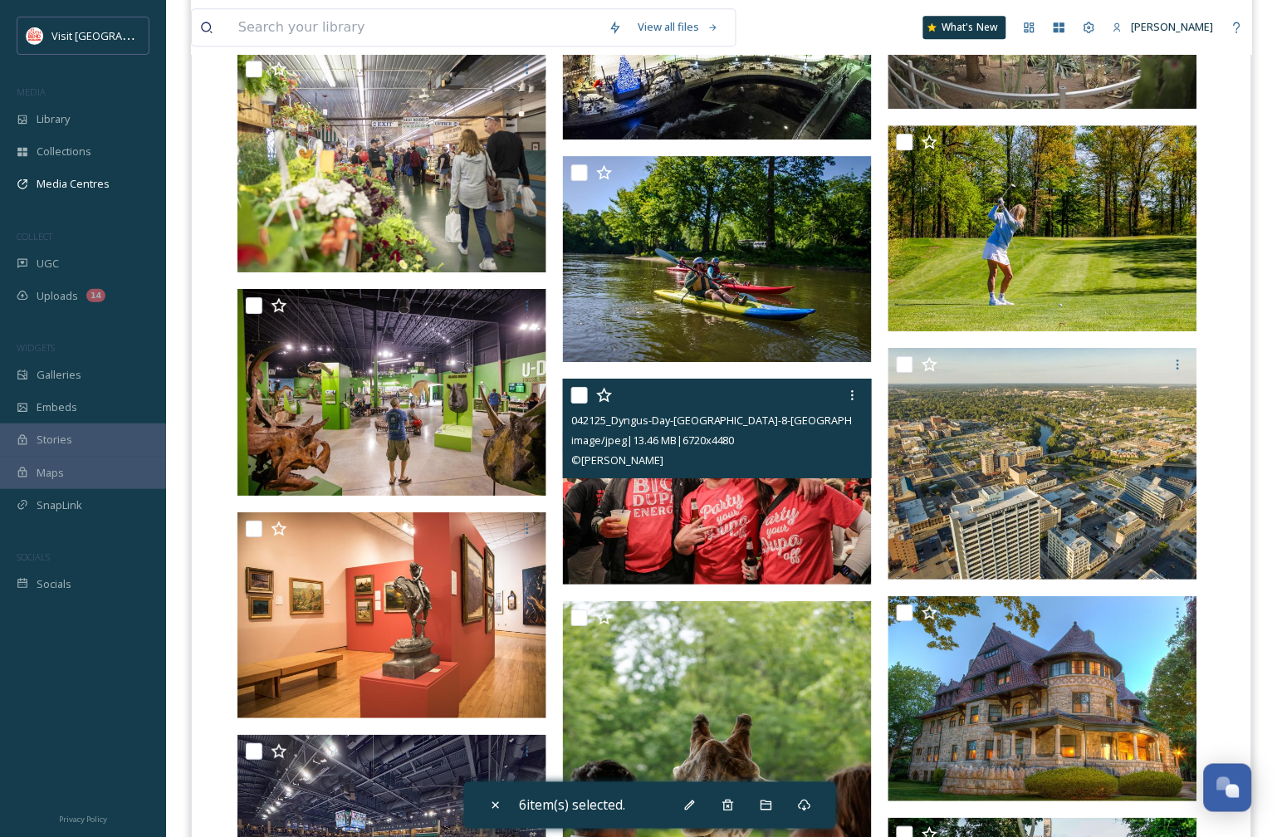
click at [576, 395] on input "checkbox" at bounding box center [579, 395] width 17 height 17
checkbox input "true"
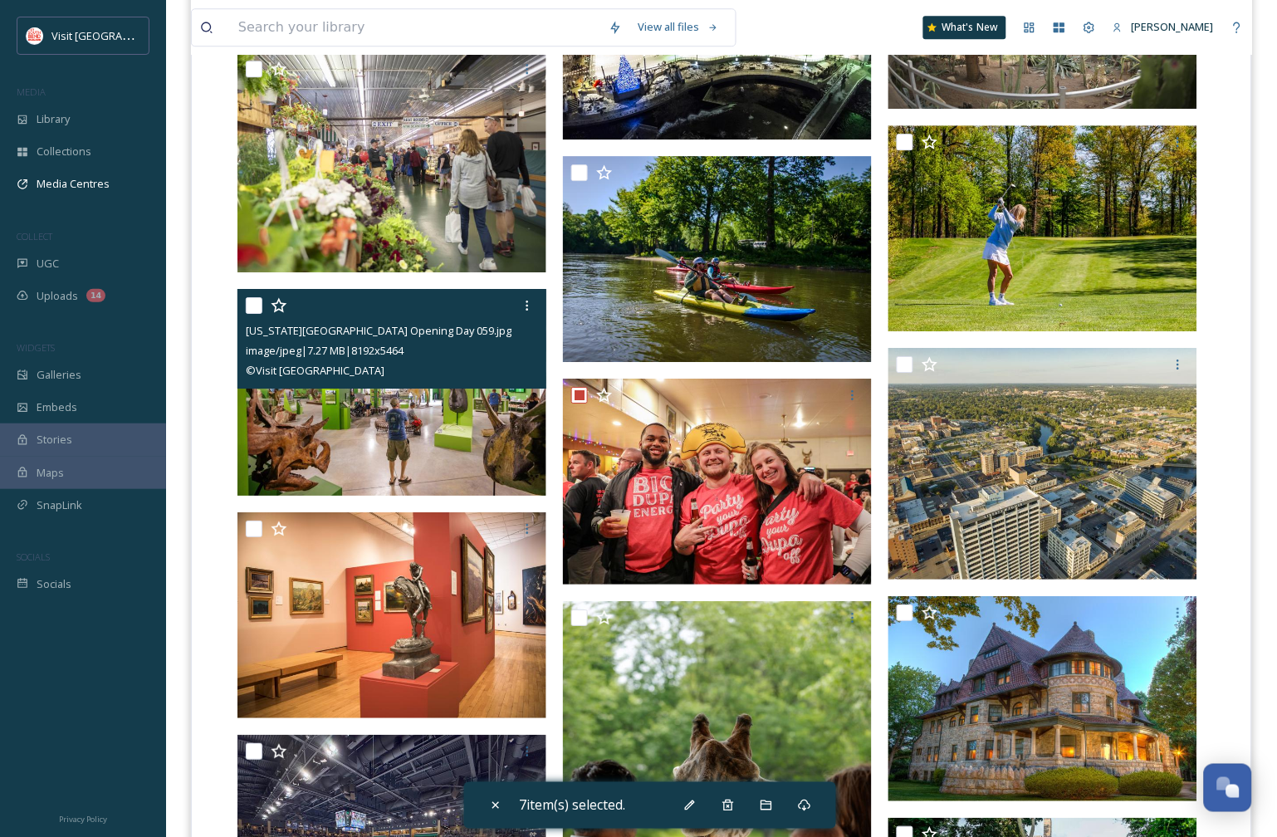
click at [251, 303] on input "checkbox" at bounding box center [254, 305] width 17 height 17
click at [249, 302] on input "checkbox" at bounding box center [254, 305] width 17 height 17
checkbox input "false"
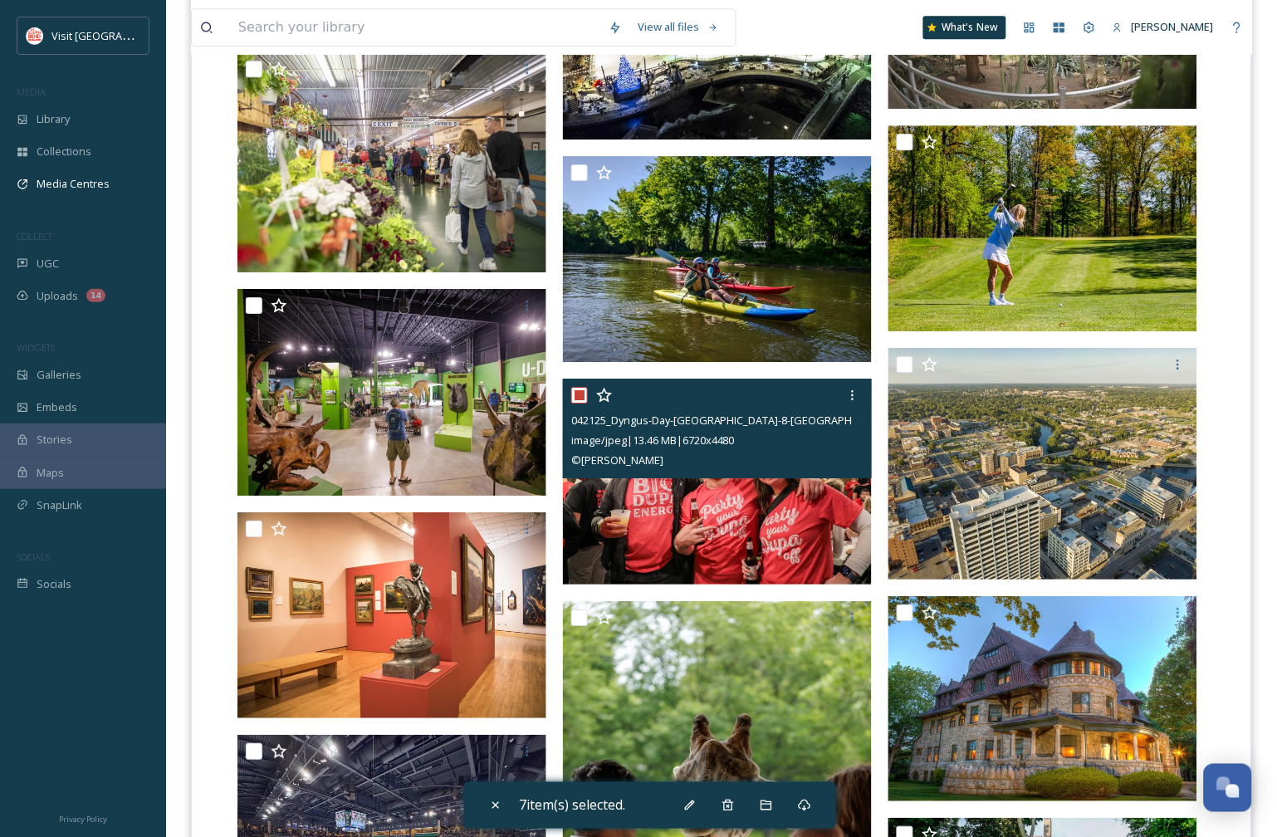
click at [582, 396] on input "checkbox" at bounding box center [579, 395] width 17 height 17
checkbox input "false"
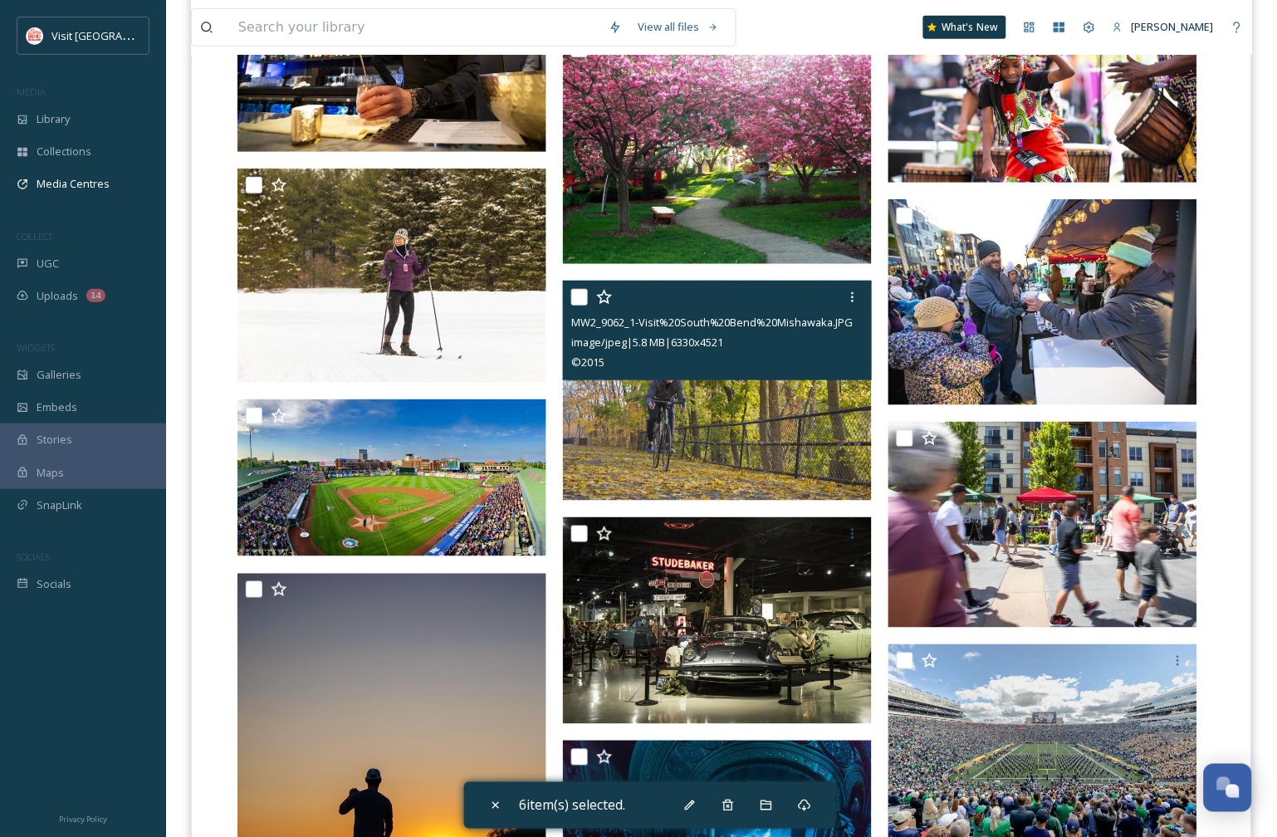
scroll to position [3045, 0]
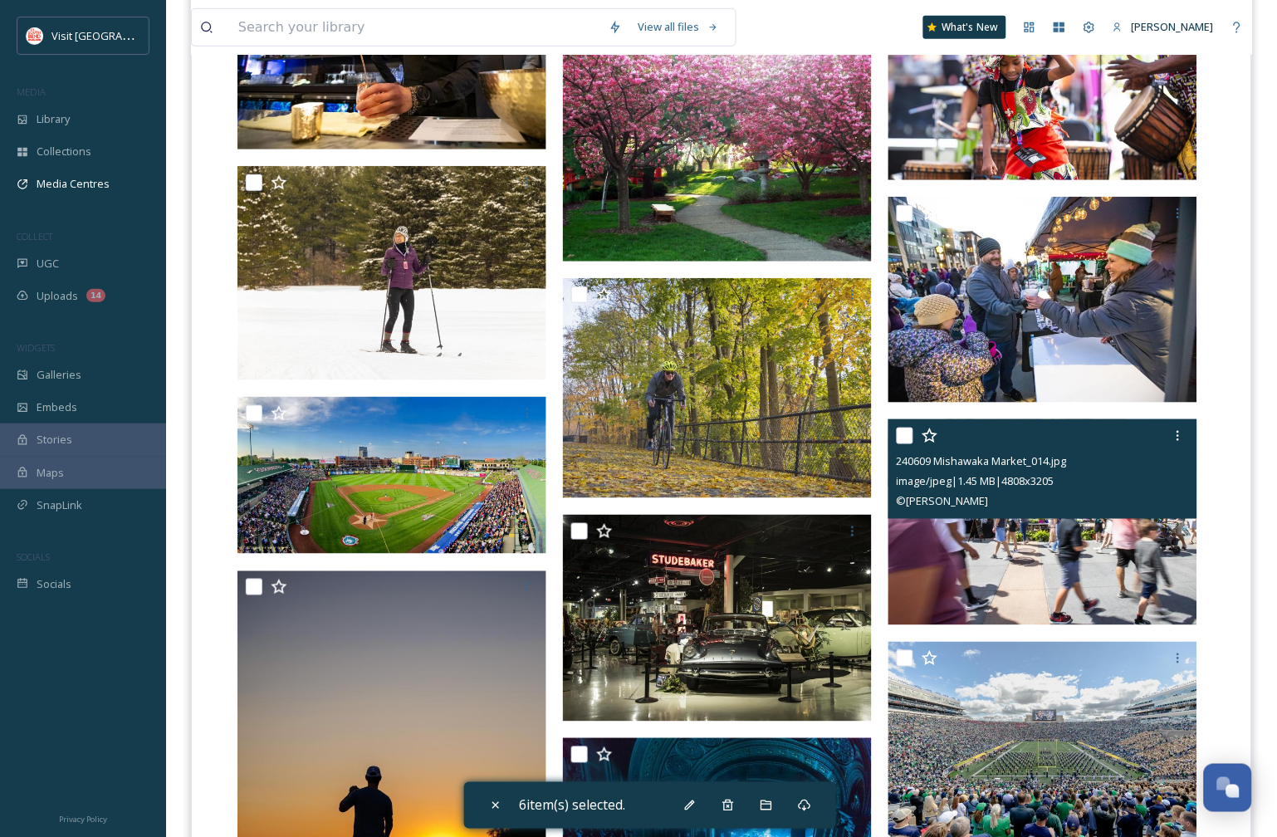
click at [906, 444] on div at bounding box center [1045, 436] width 296 height 30
click at [909, 434] on input "checkbox" at bounding box center [905, 436] width 17 height 17
checkbox input "true"
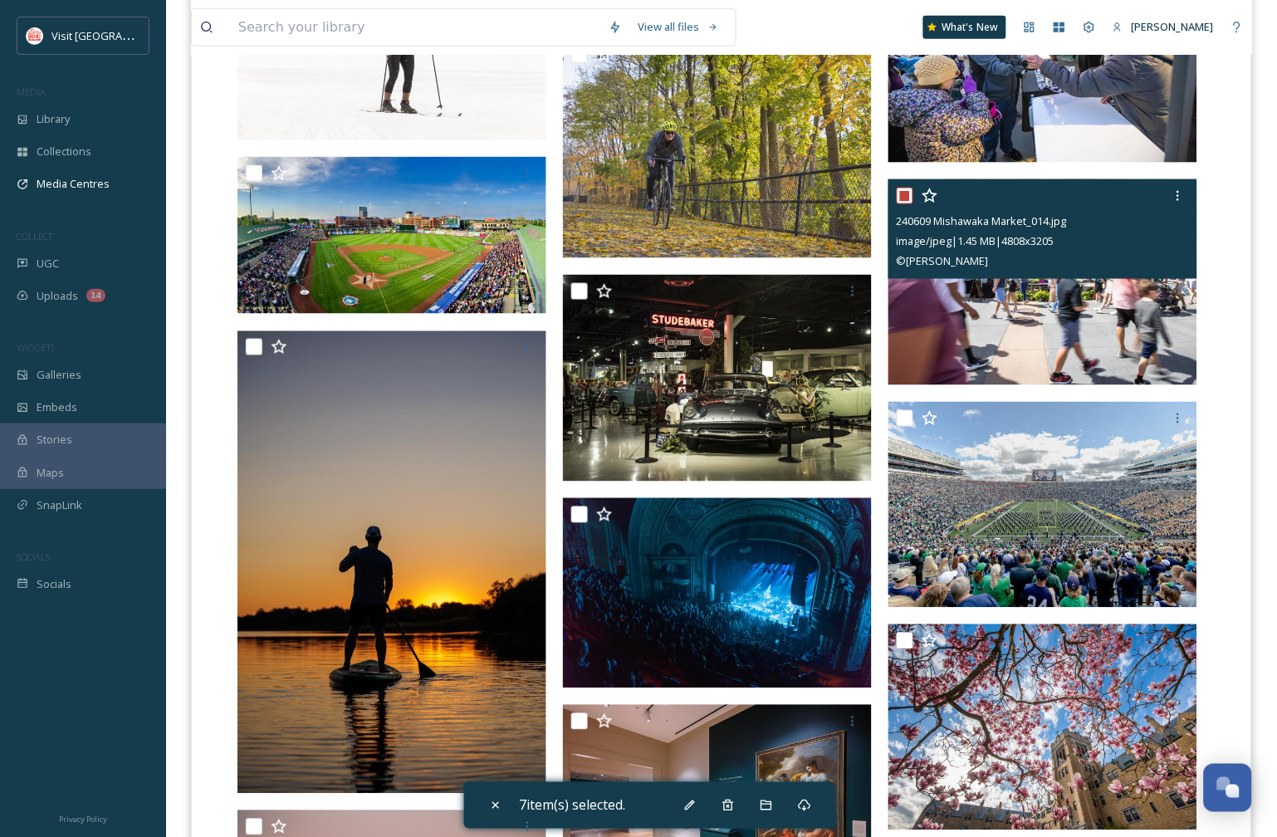
scroll to position [3322, 0]
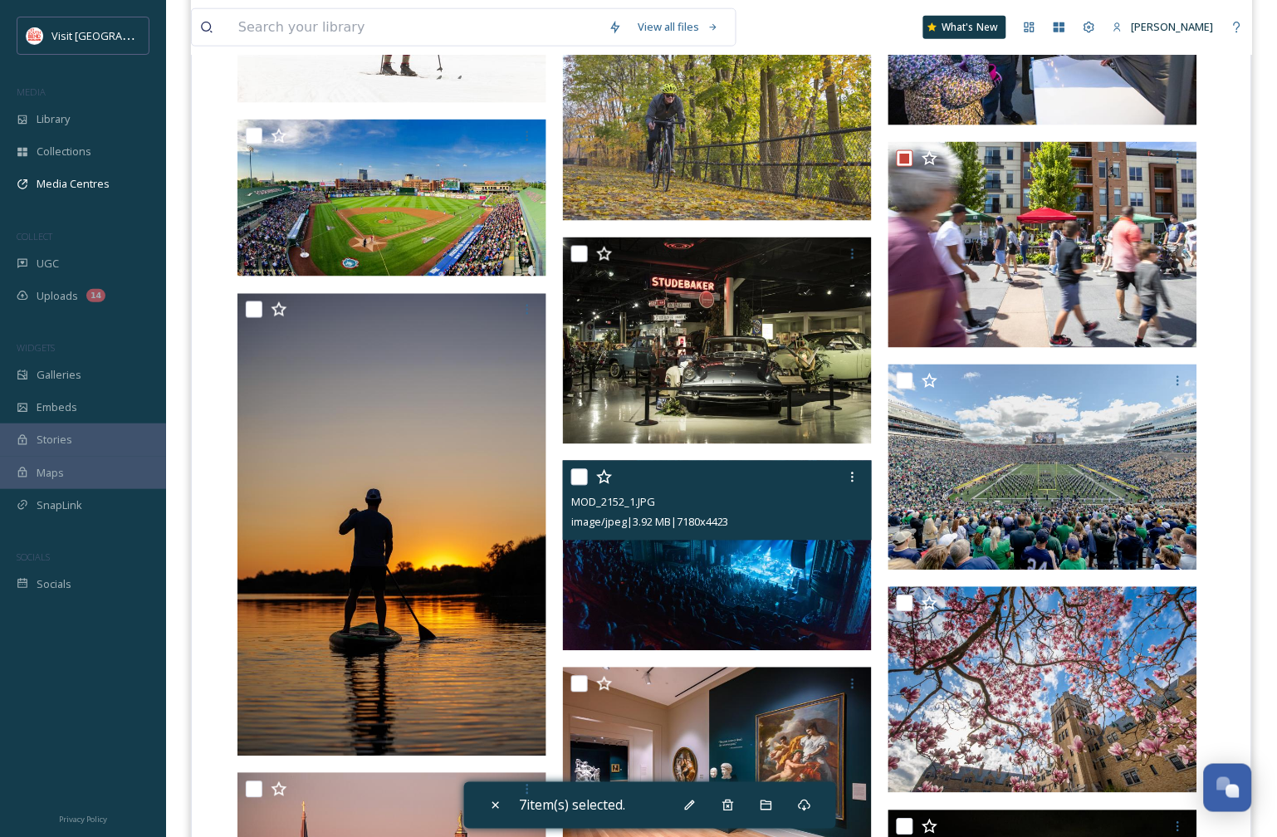
click at [578, 473] on input "checkbox" at bounding box center [579, 477] width 17 height 17
checkbox input "true"
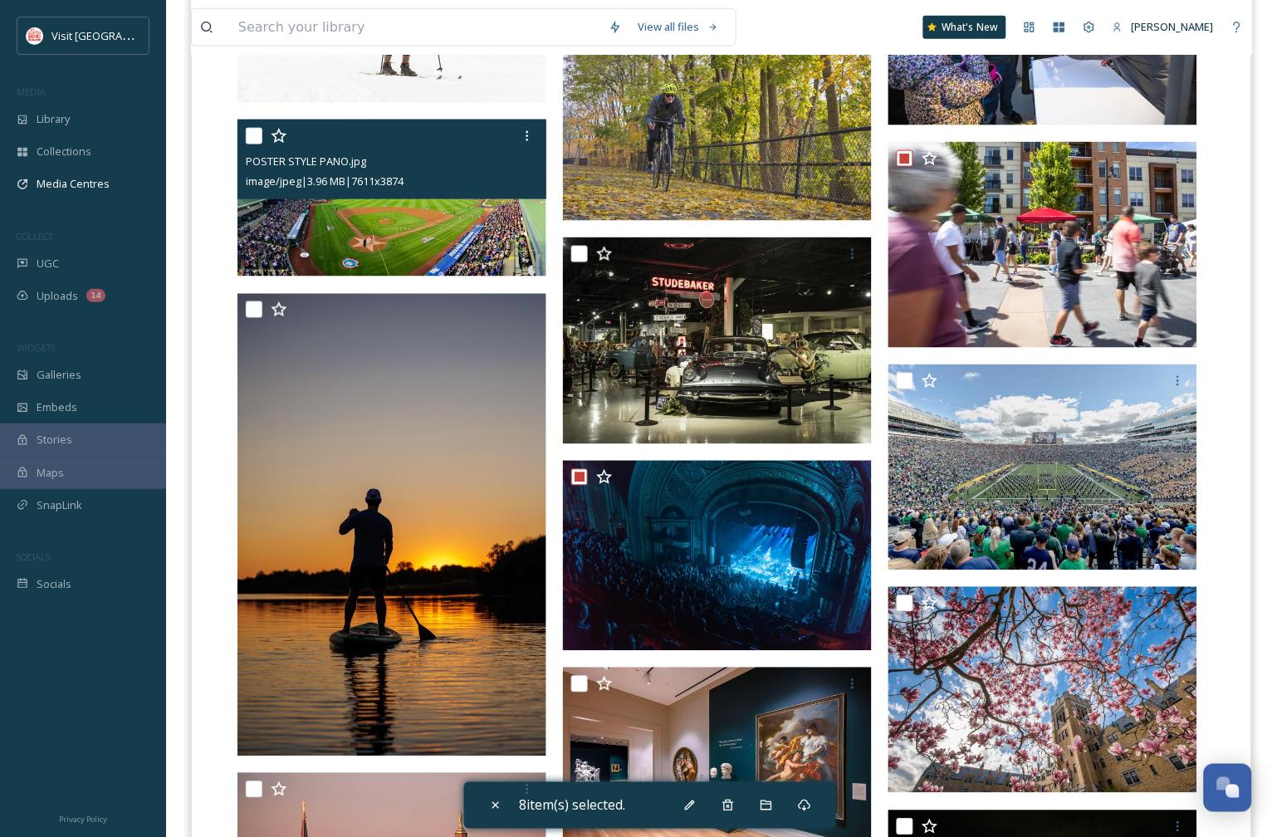
click at [254, 139] on input "checkbox" at bounding box center [254, 136] width 17 height 17
checkbox input "true"
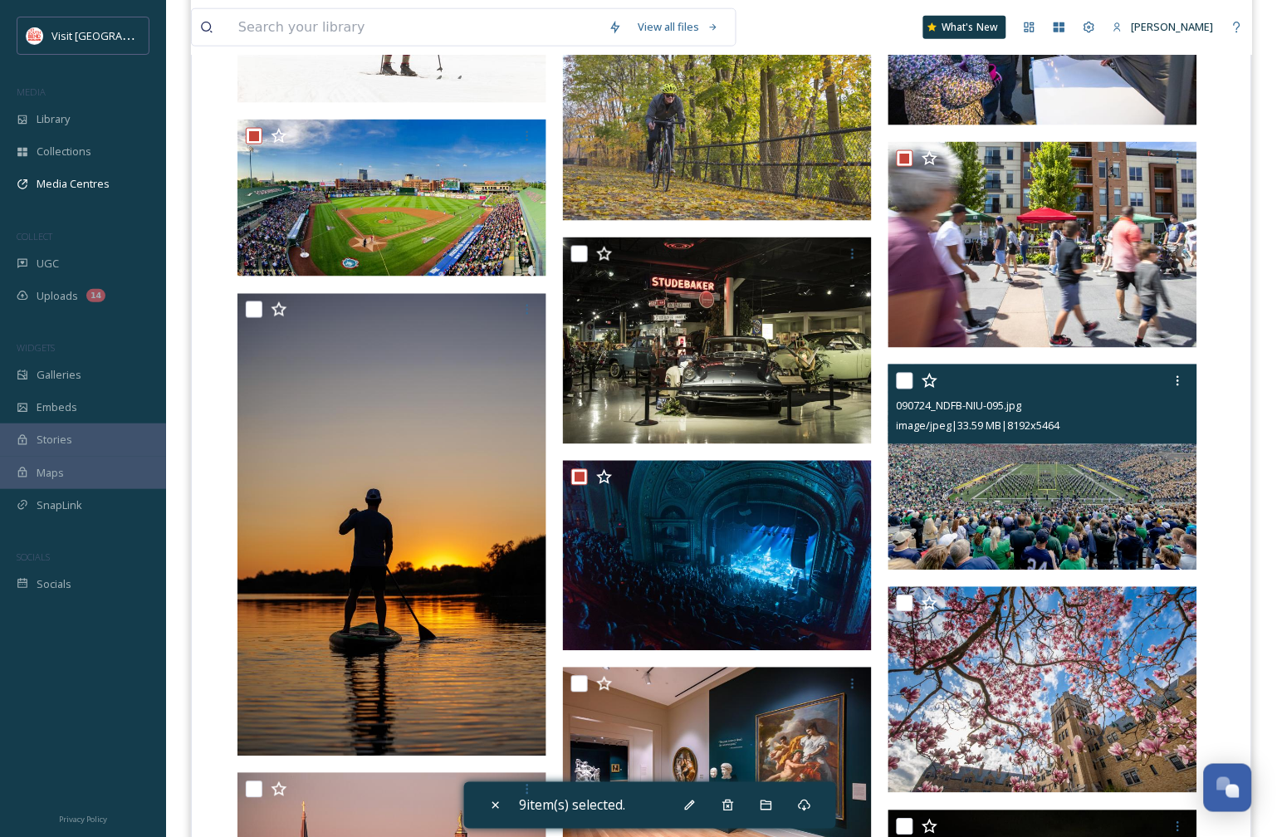
click at [905, 378] on input "checkbox" at bounding box center [905, 381] width 17 height 17
checkbox input "true"
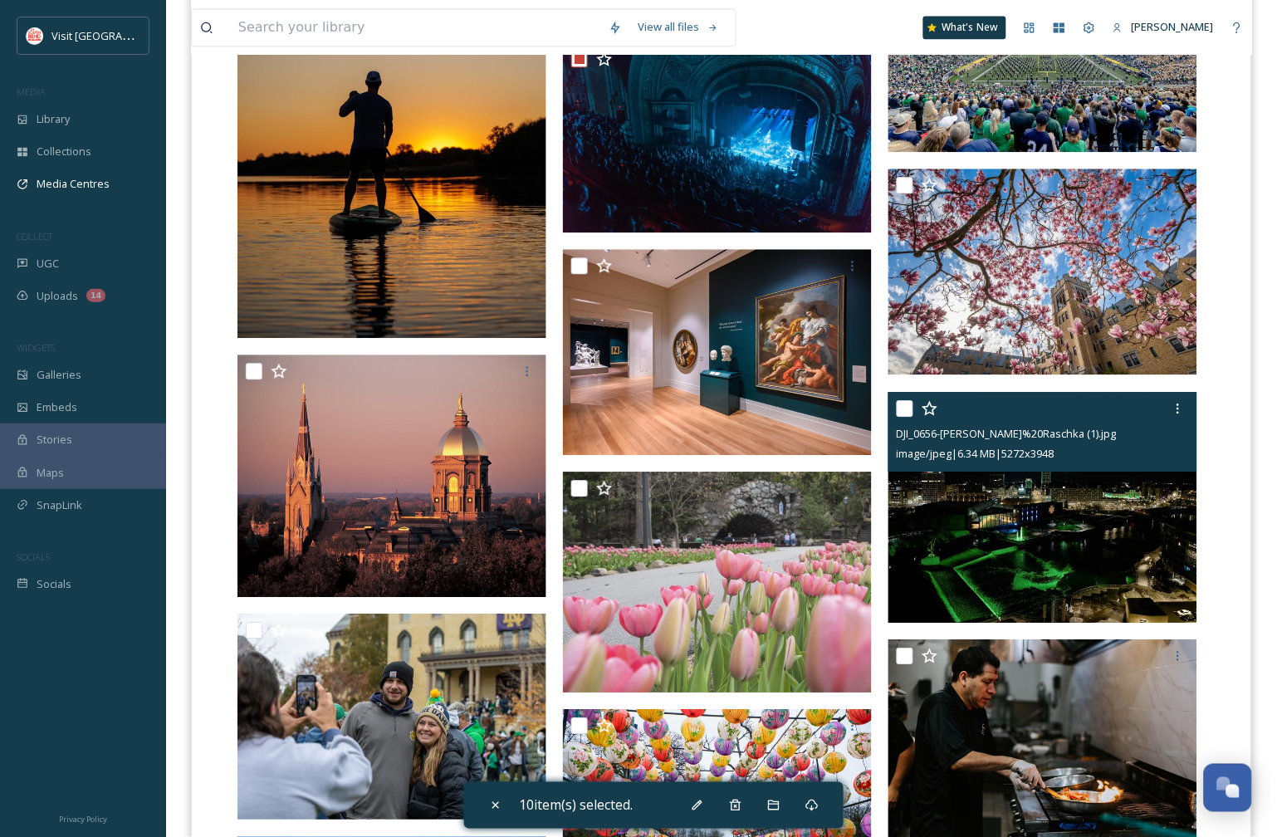
scroll to position [3783, 0]
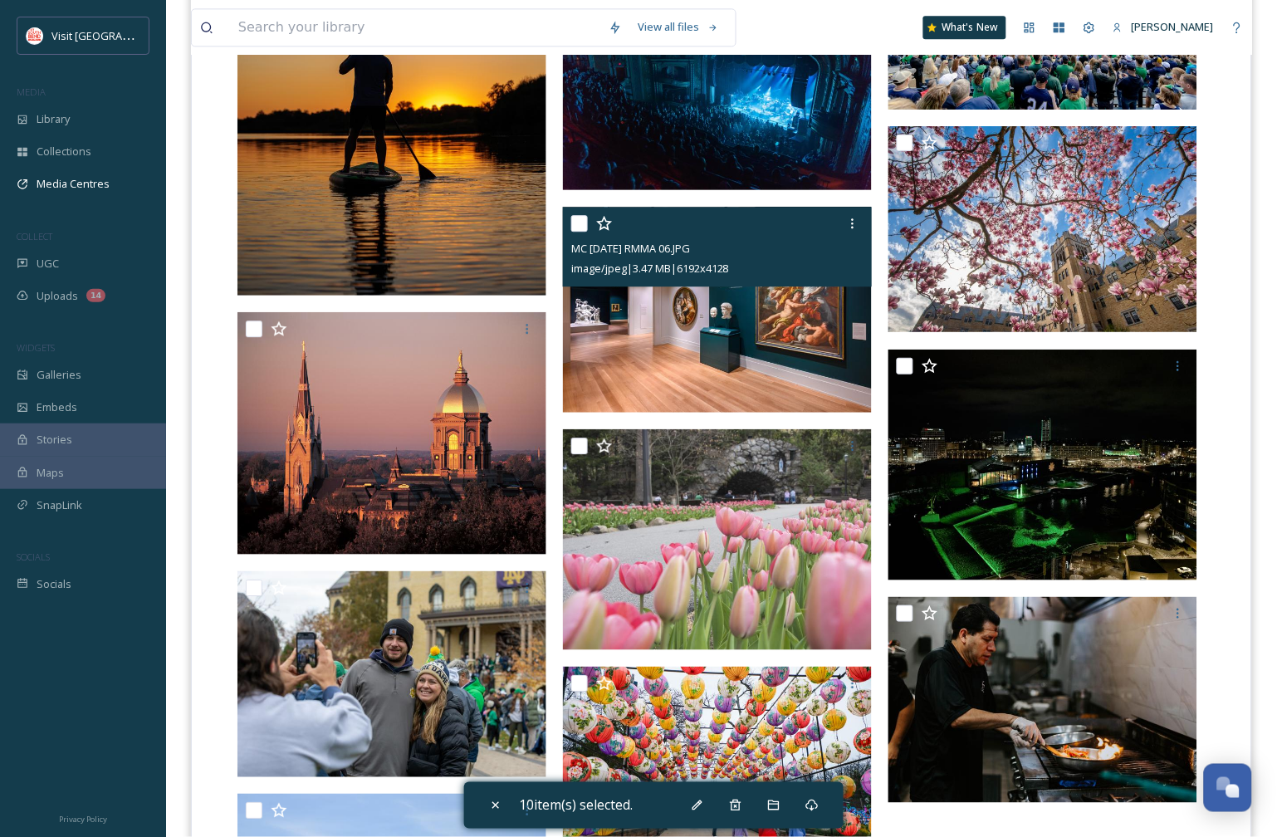
click at [578, 220] on input "checkbox" at bounding box center [579, 223] width 17 height 17
checkbox input "true"
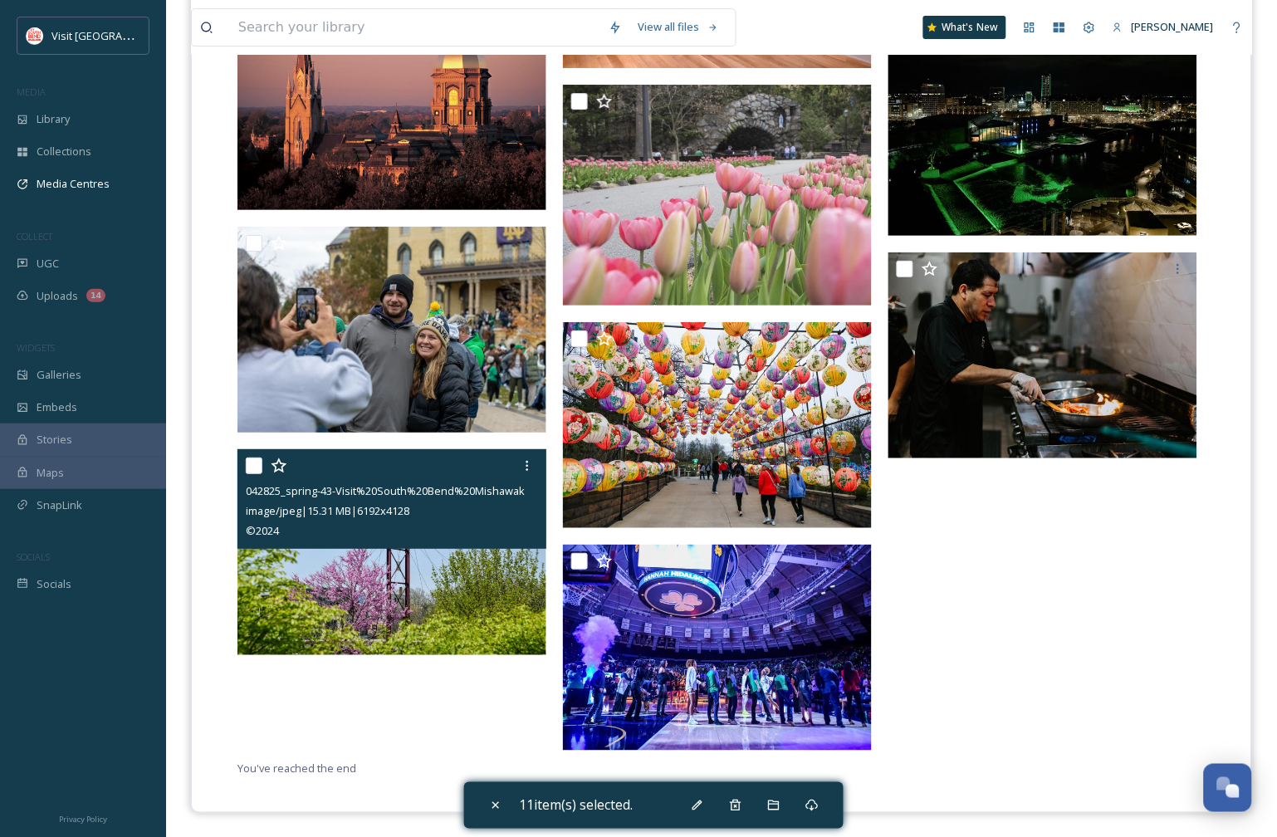
scroll to position [4034, 0]
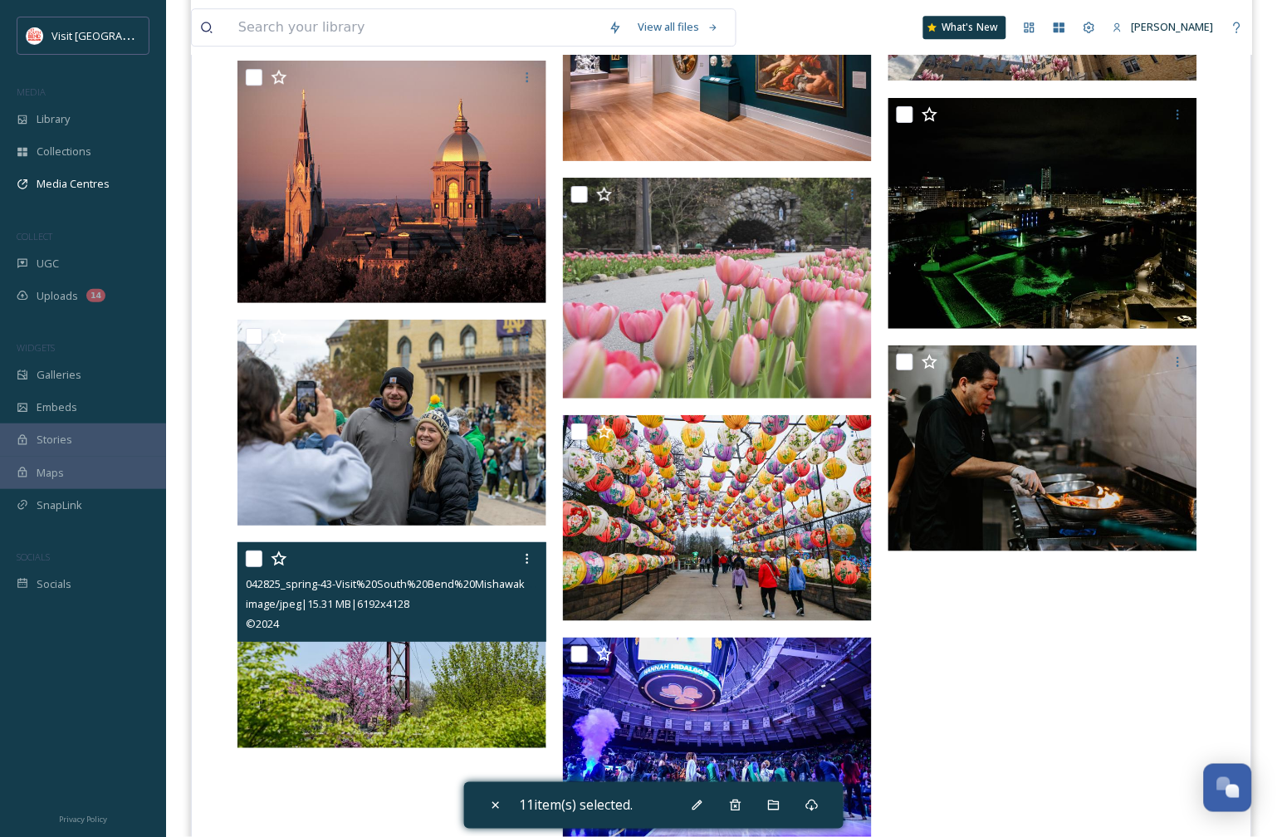
click at [255, 554] on input "checkbox" at bounding box center [254, 559] width 17 height 17
checkbox input "true"
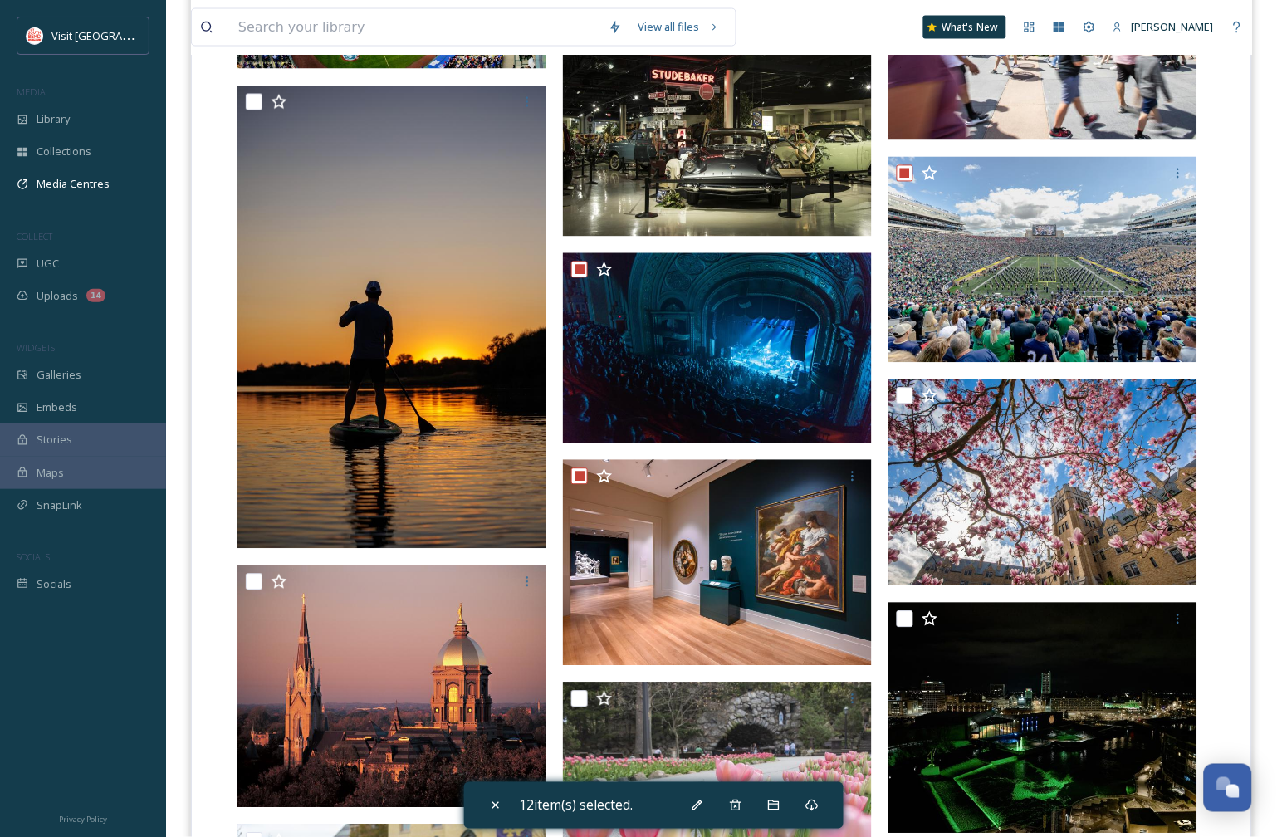
scroll to position [3481, 0]
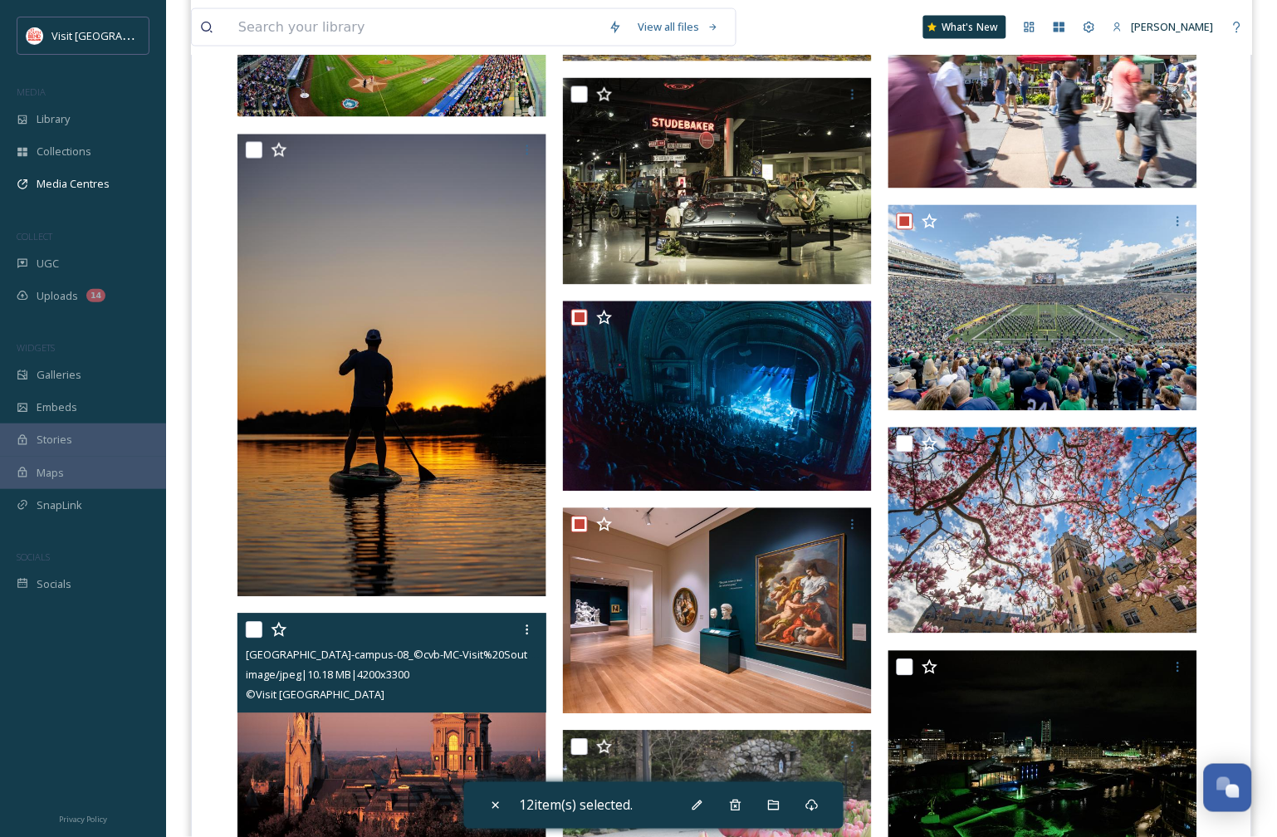
click at [249, 636] on input "checkbox" at bounding box center [254, 630] width 17 height 17
checkbox input "true"
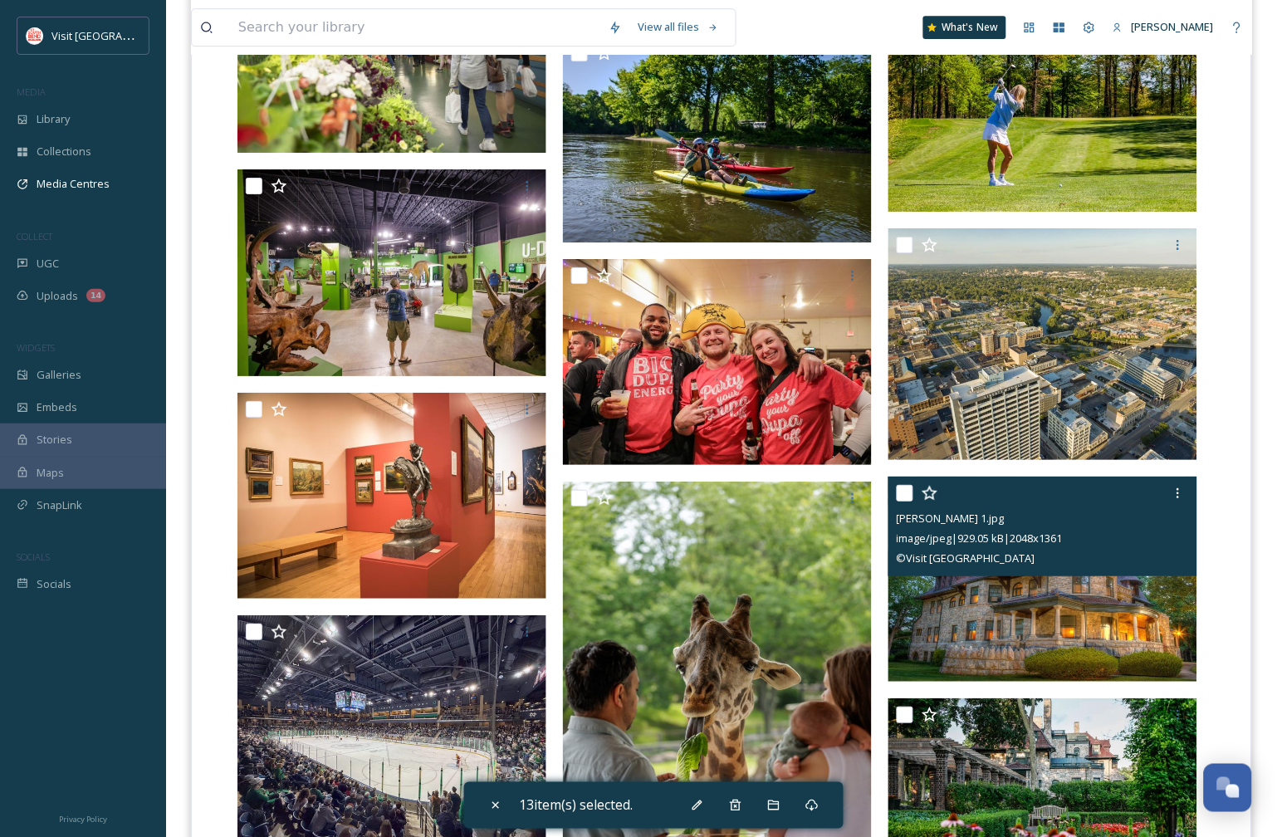
scroll to position [1359, 0]
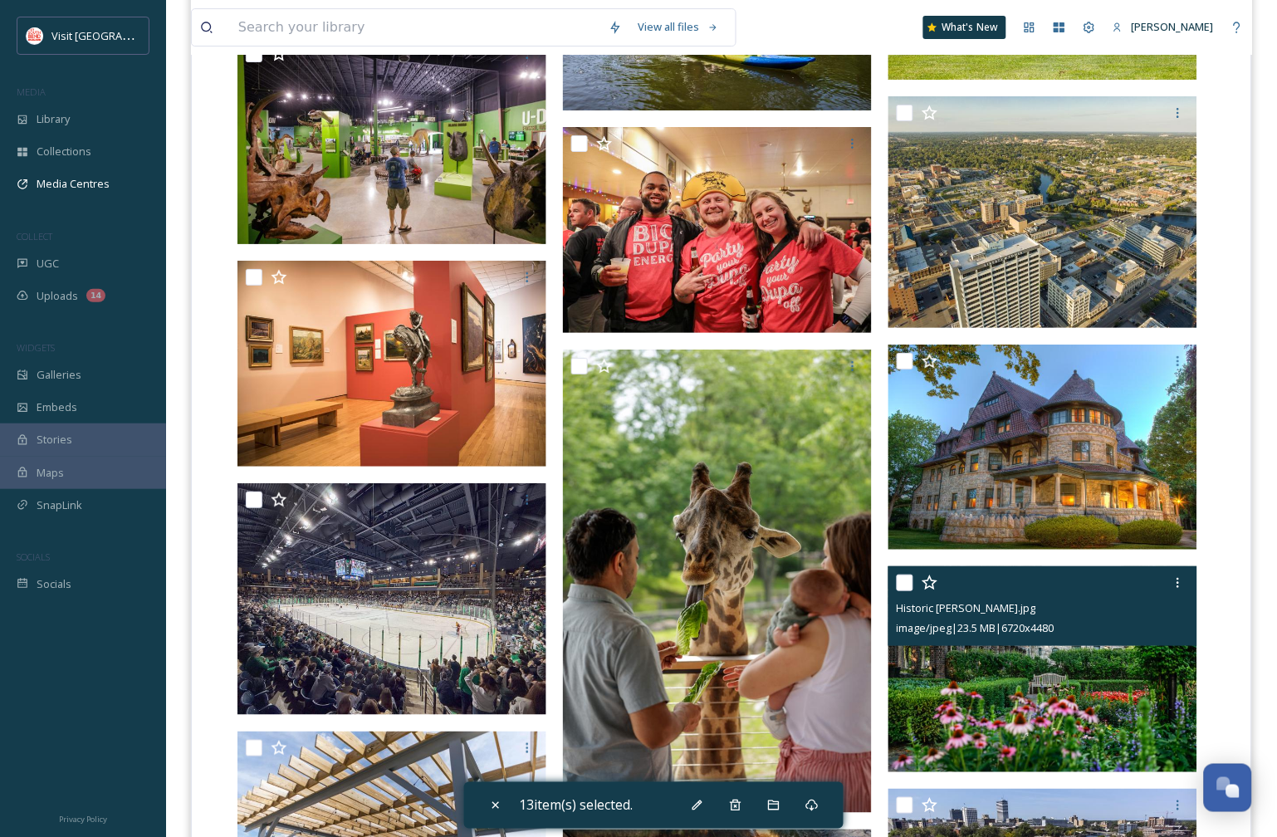
click at [904, 585] on input "checkbox" at bounding box center [905, 583] width 17 height 17
checkbox input "true"
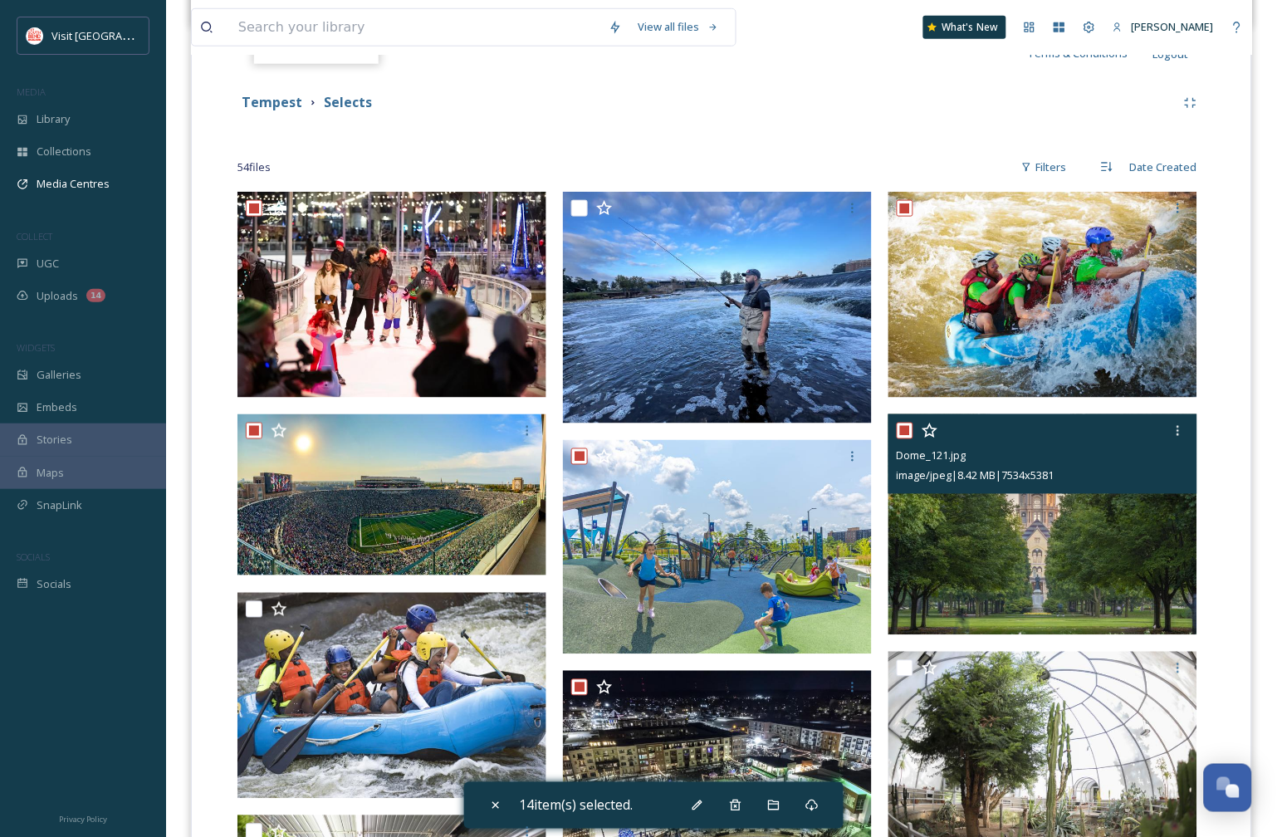
scroll to position [252, 0]
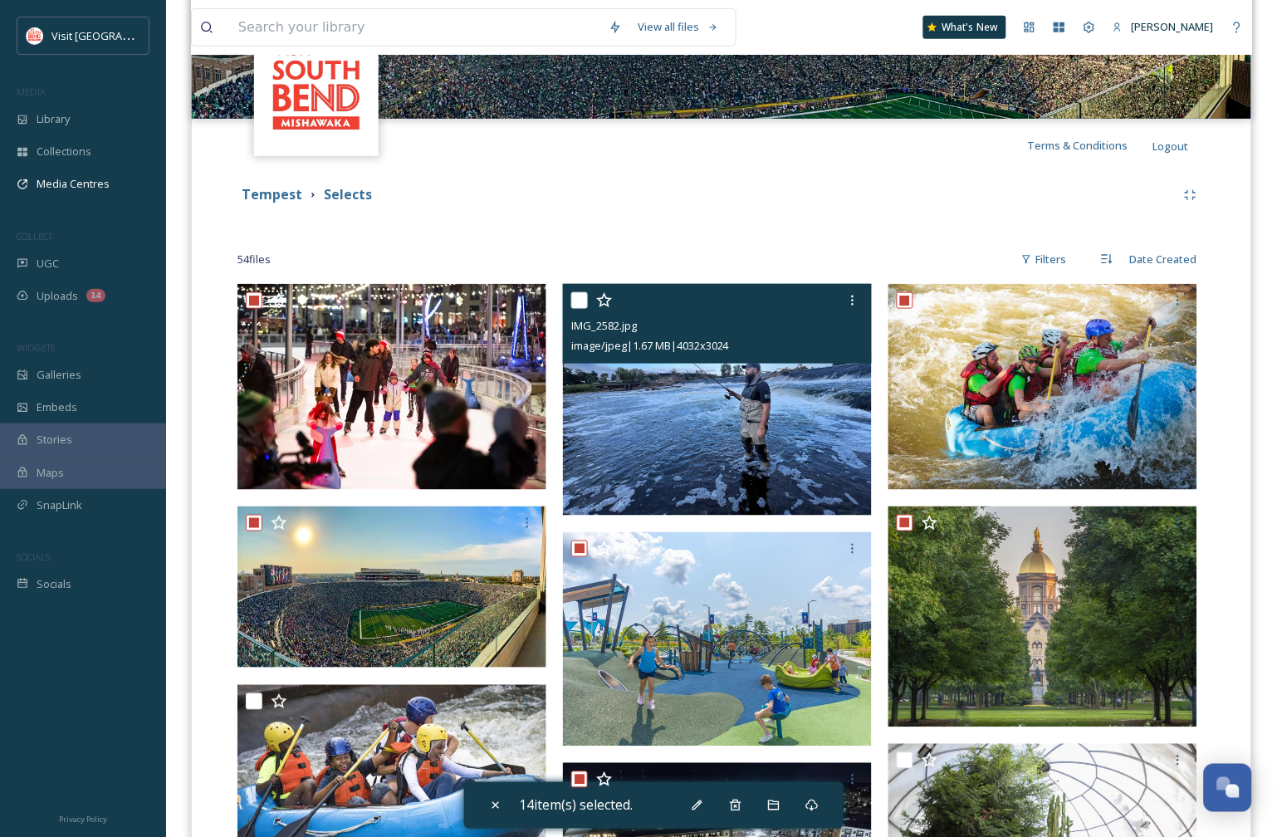
click at [579, 302] on input "checkbox" at bounding box center [579, 300] width 17 height 17
checkbox input "true"
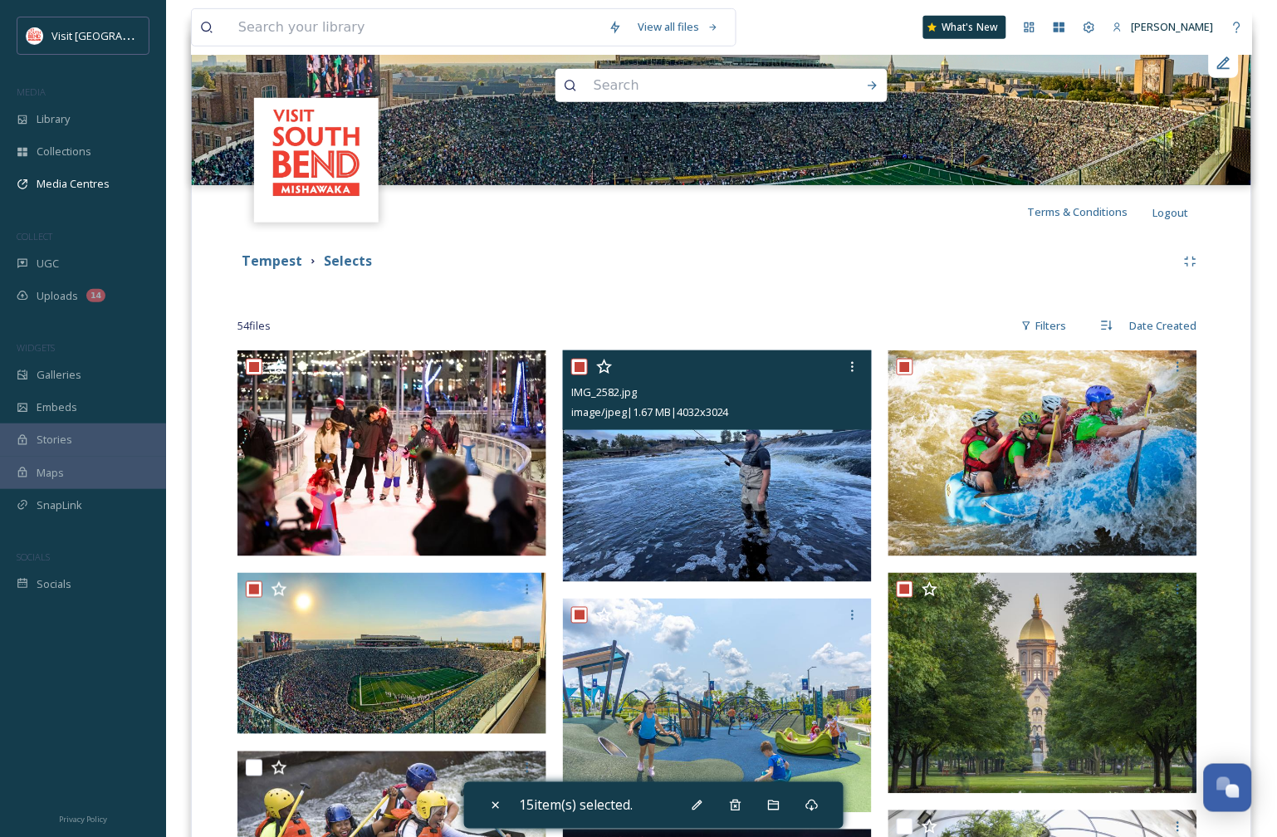
scroll to position [277, 0]
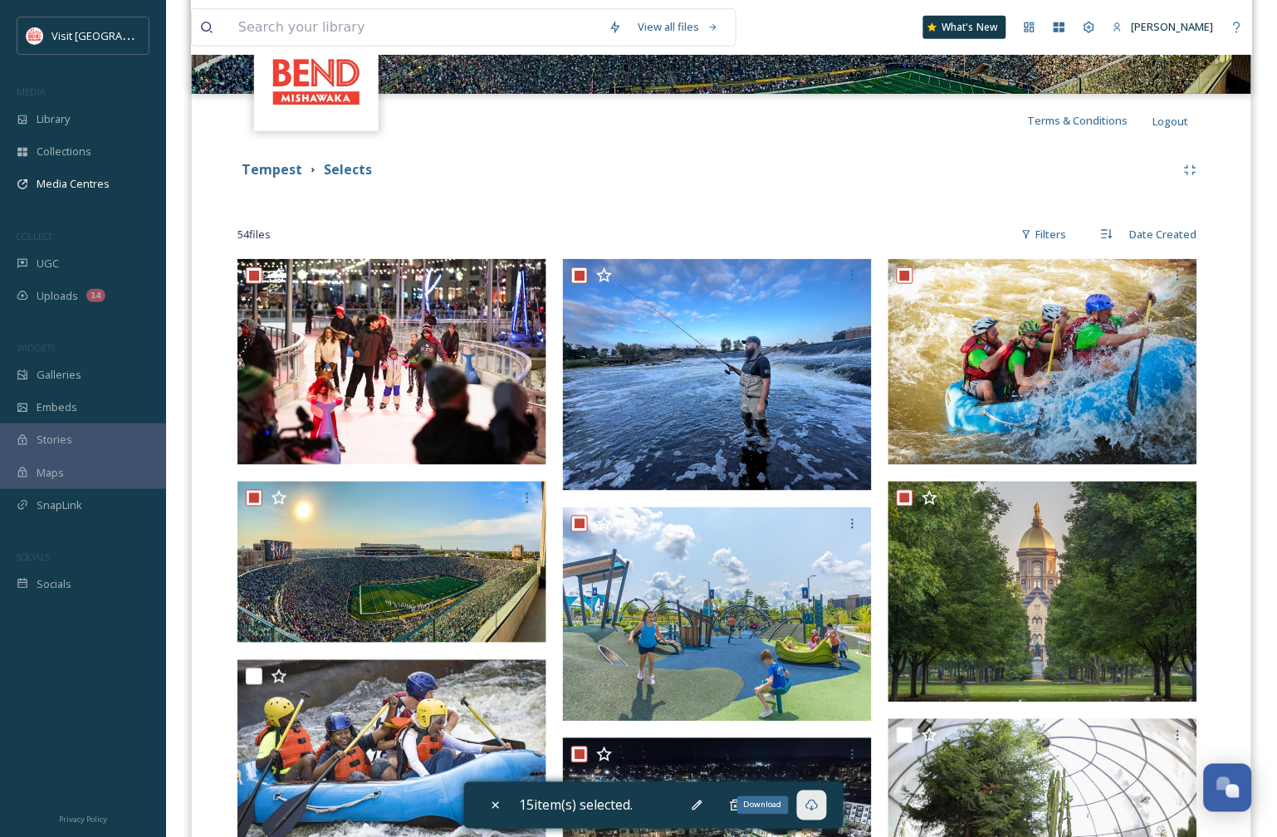
click at [819, 810] on icon at bounding box center [812, 805] width 13 height 13
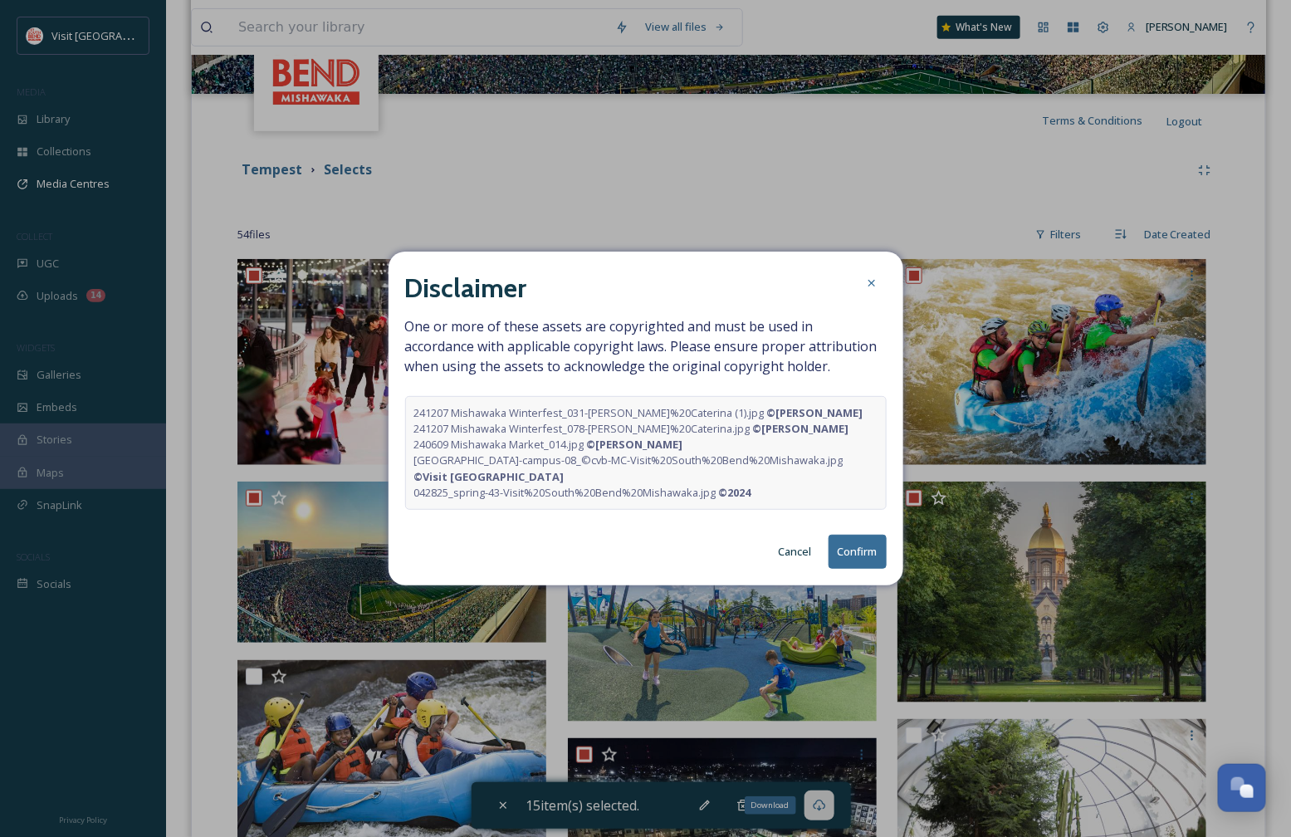
click at [848, 554] on button "Confirm" at bounding box center [858, 552] width 58 height 34
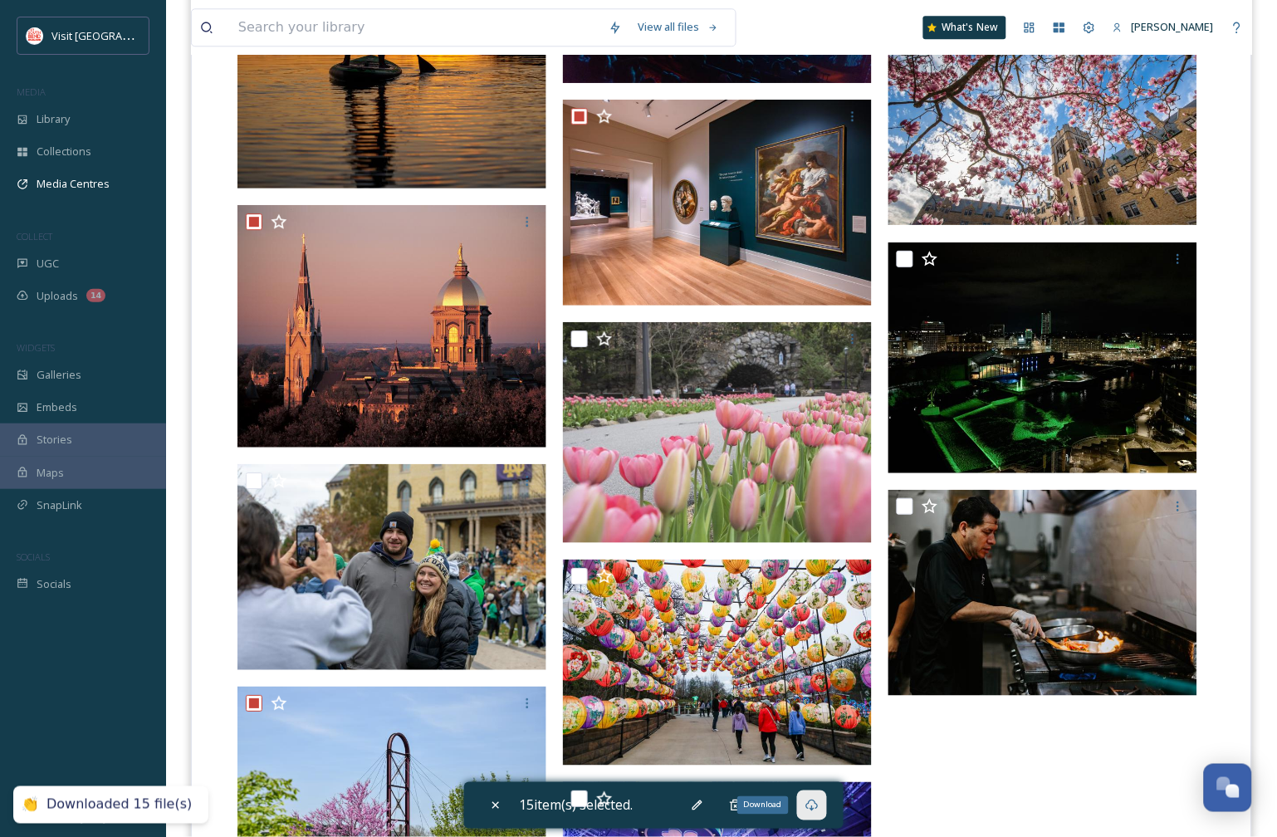
scroll to position [4127, 0]
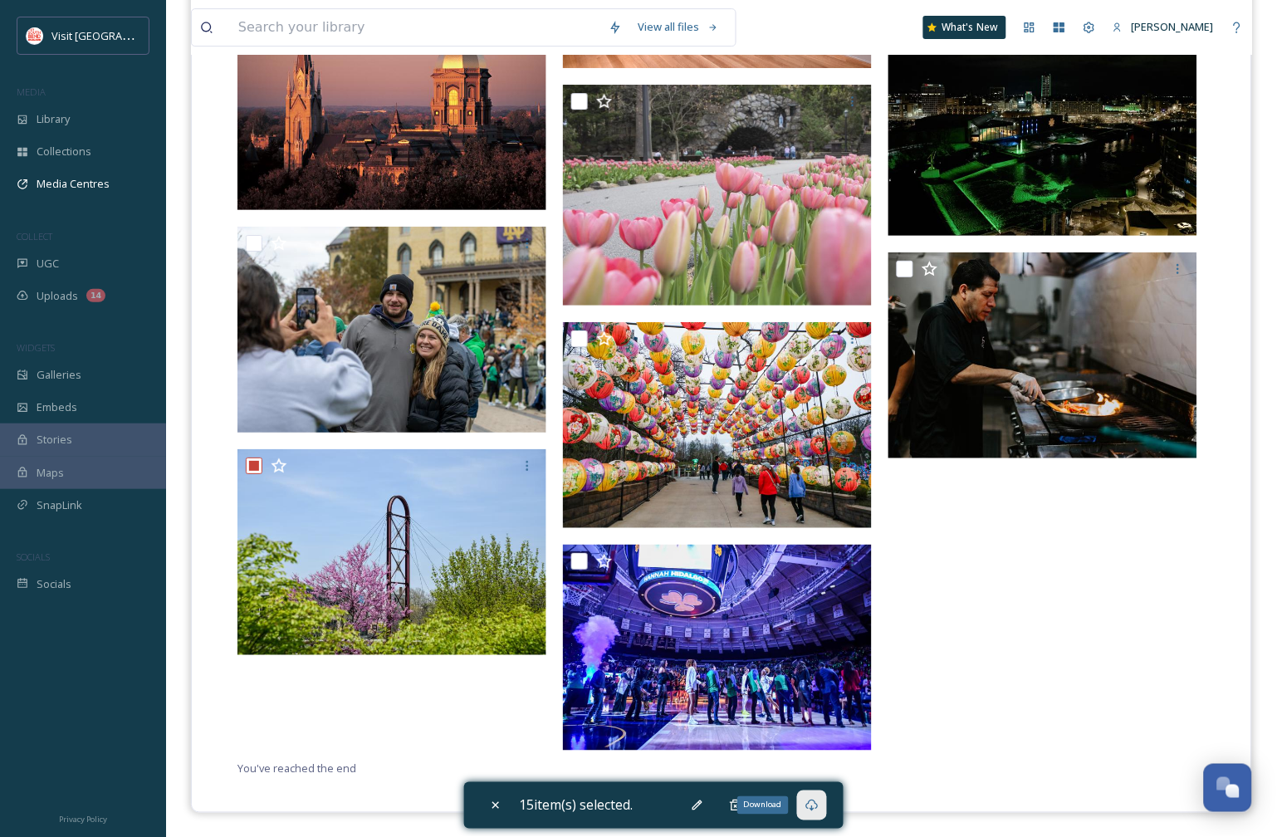
click at [818, 807] on icon at bounding box center [812, 805] width 13 height 13
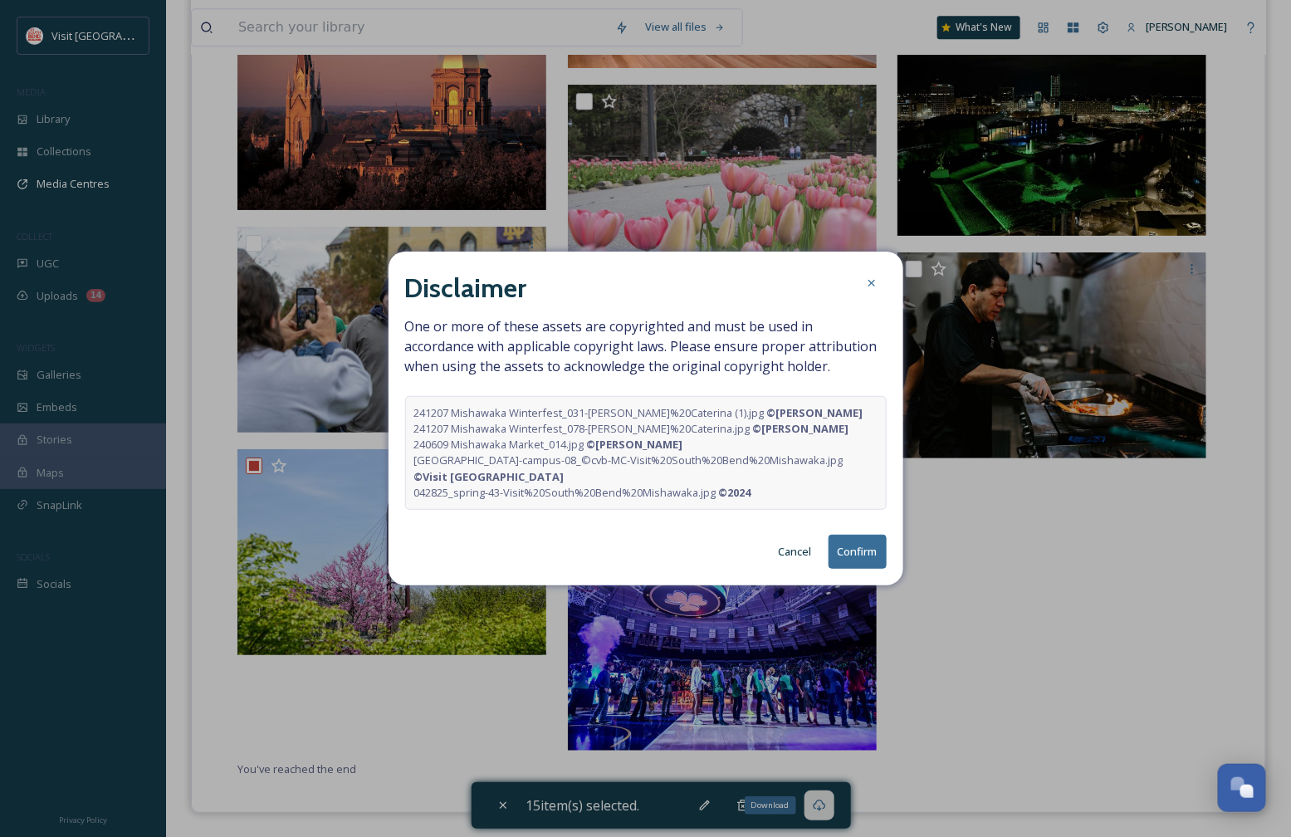
click at [874, 558] on button "Confirm" at bounding box center [858, 552] width 58 height 34
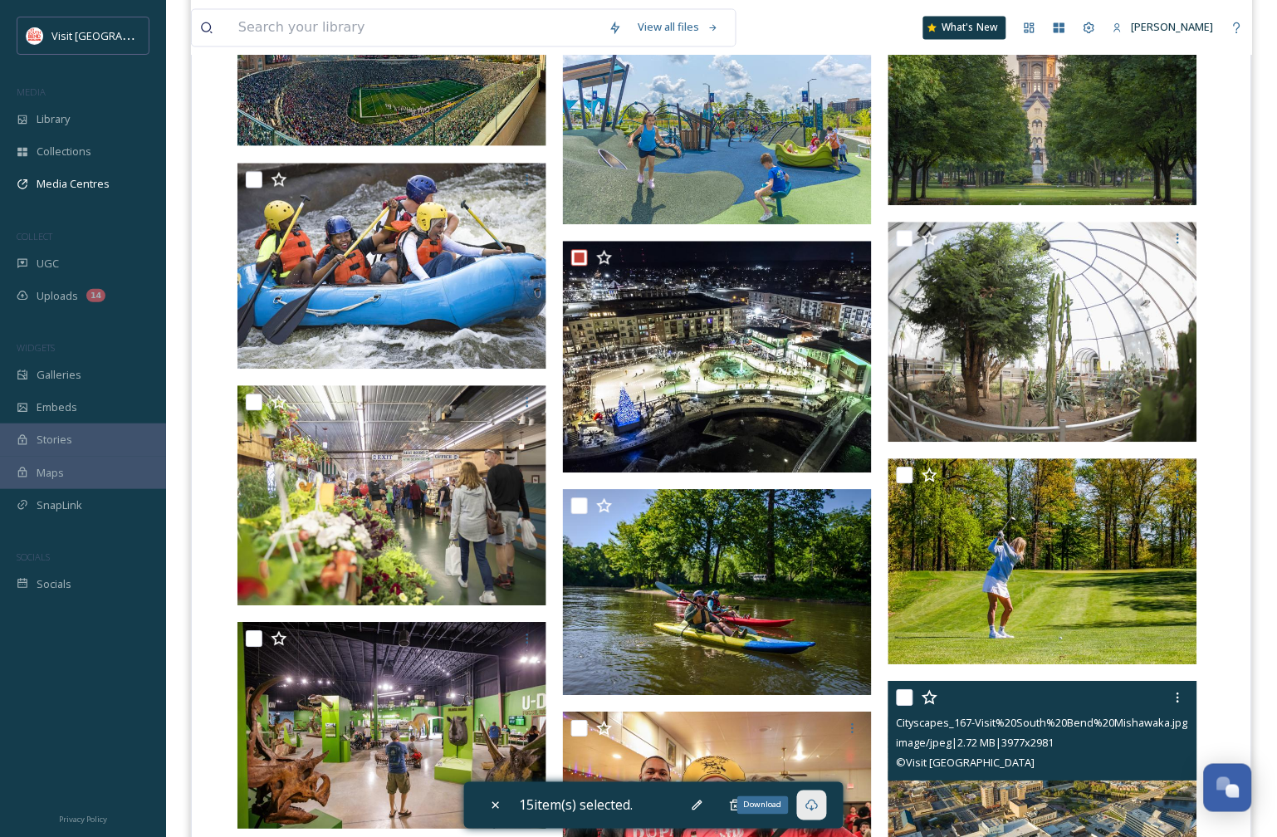
scroll to position [0, 0]
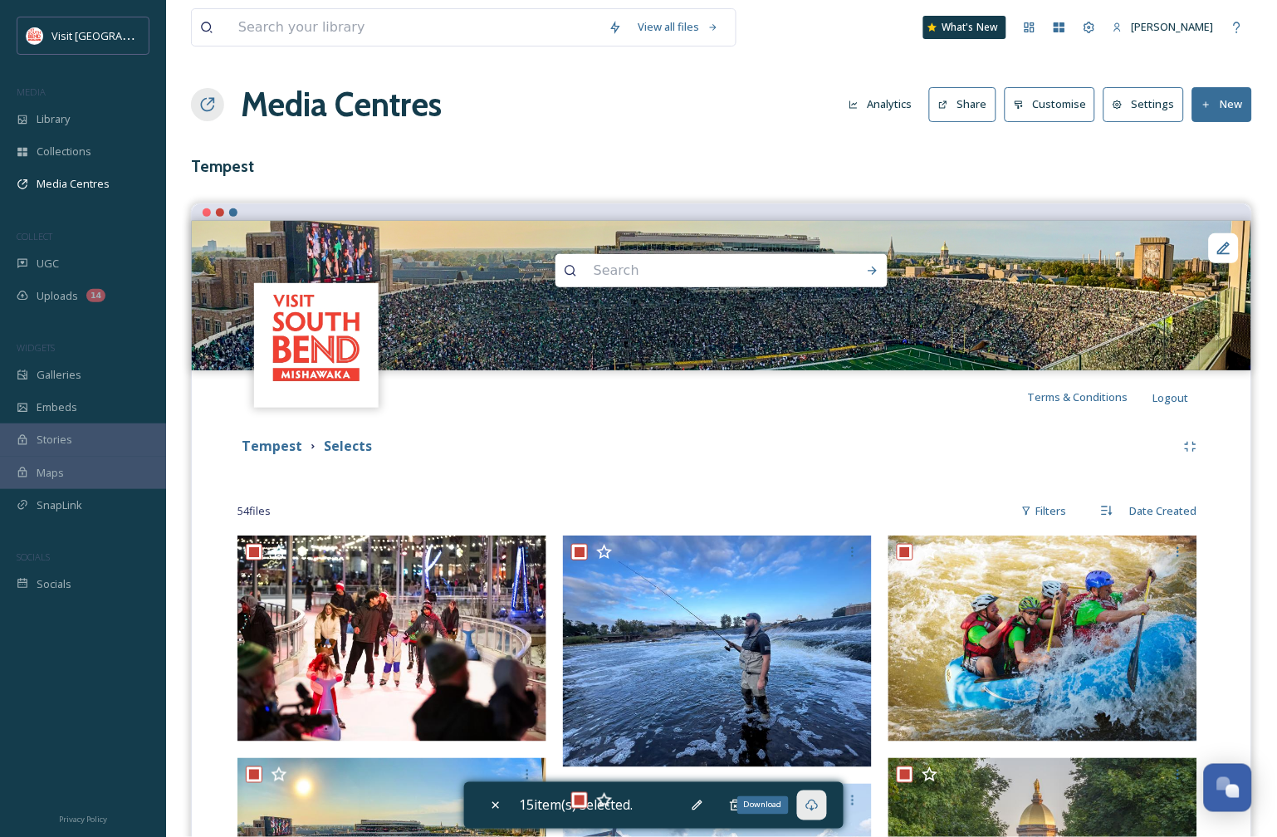
click at [983, 109] on button "Share" at bounding box center [962, 104] width 67 height 34
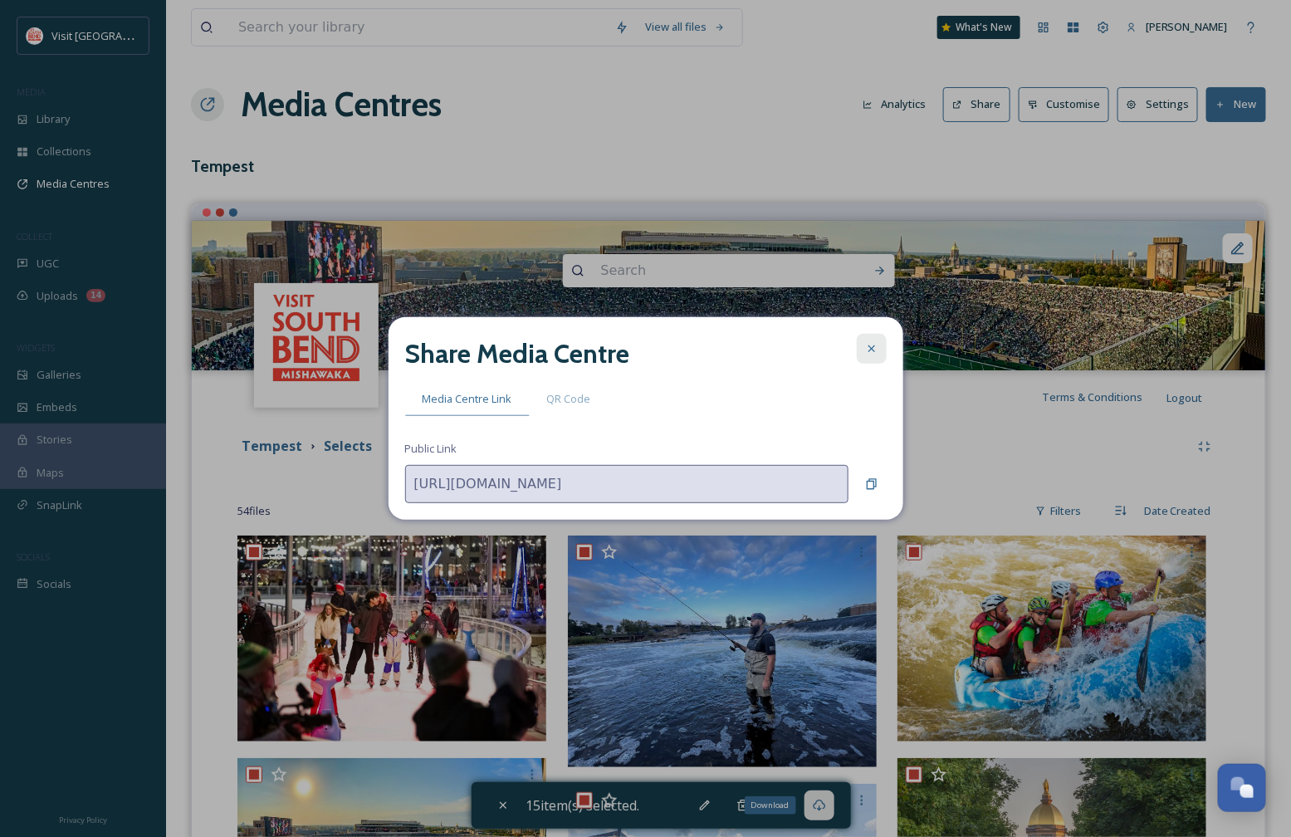
click at [874, 355] on div at bounding box center [872, 349] width 30 height 30
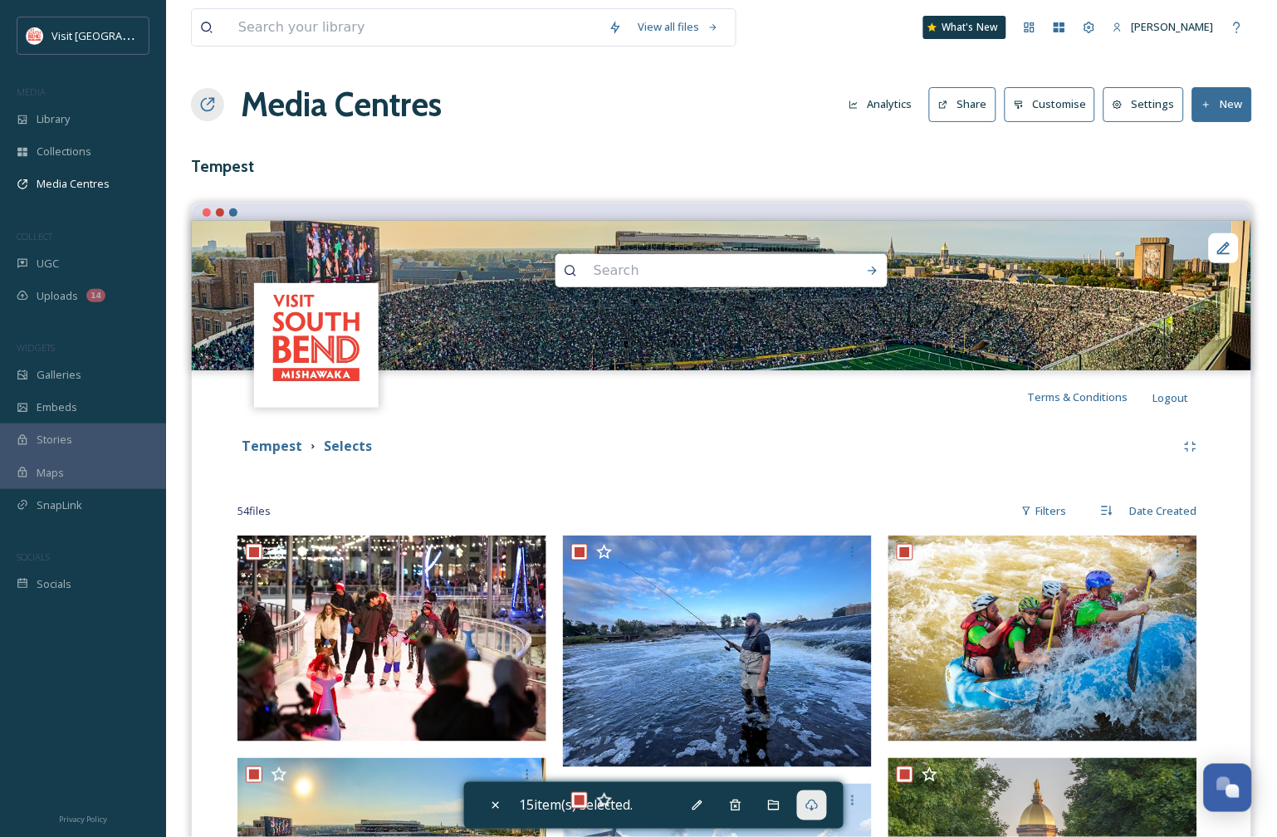
click at [919, 434] on div "Tempest Selects" at bounding box center [722, 447] width 968 height 30
click at [1155, 106] on button "Settings" at bounding box center [1144, 104] width 81 height 34
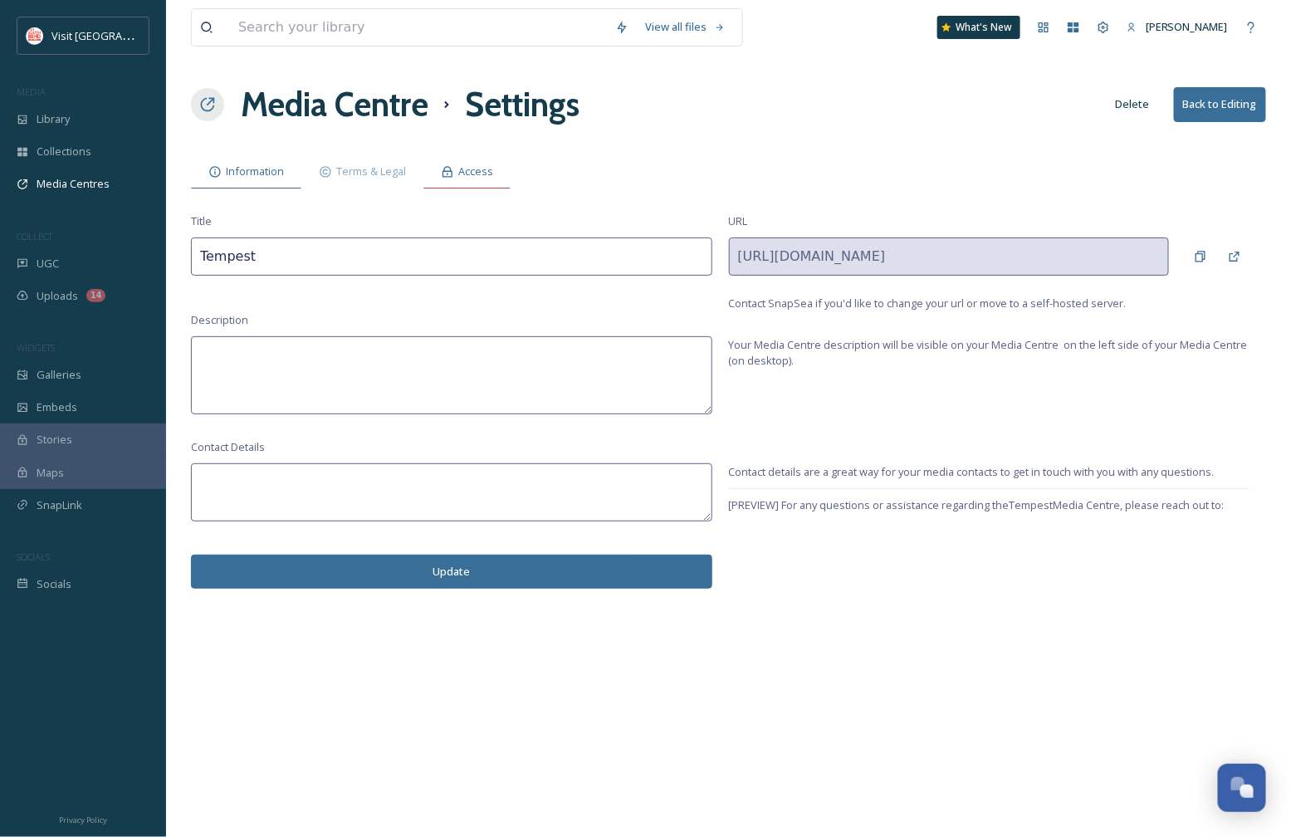
click at [486, 178] on span "Access" at bounding box center [475, 172] width 35 height 16
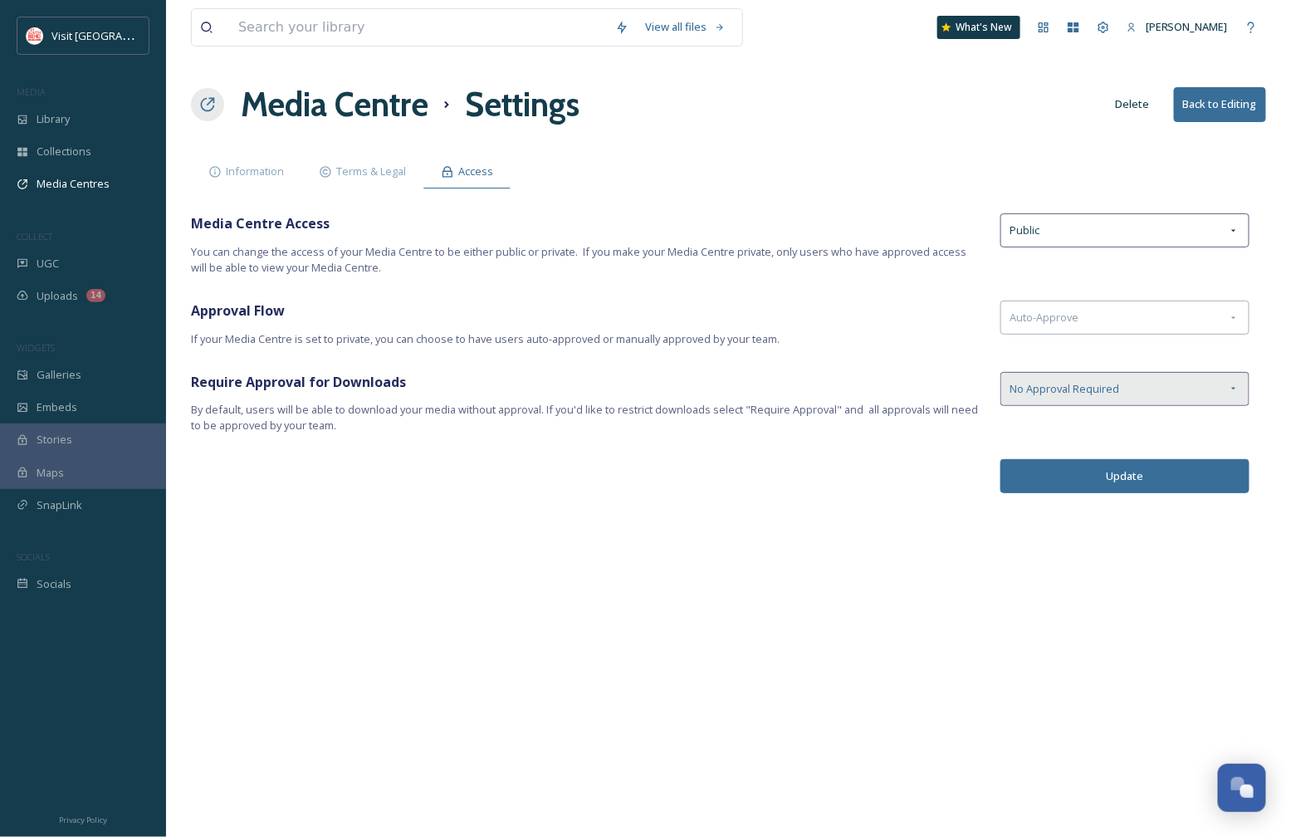
click at [1110, 393] on span "No Approval Required" at bounding box center [1065, 389] width 110 height 16
click at [807, 497] on div "View all files What's New Kari Bumgardner Media Centre Settings Delete Back to …" at bounding box center [728, 418] width 1125 height 837
click at [1240, 105] on button "Back to Editing" at bounding box center [1220, 104] width 92 height 34
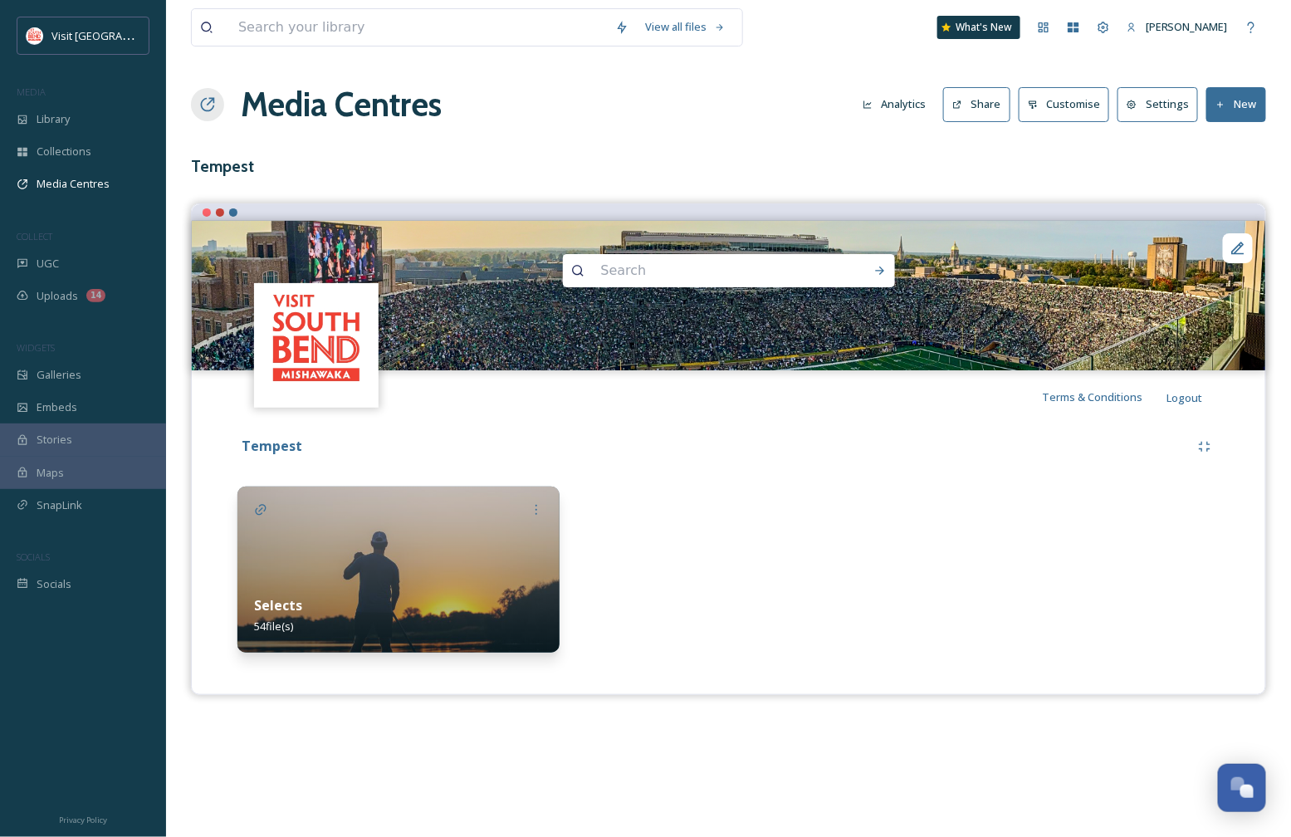
click at [1078, 105] on button "Customise" at bounding box center [1064, 104] width 91 height 34
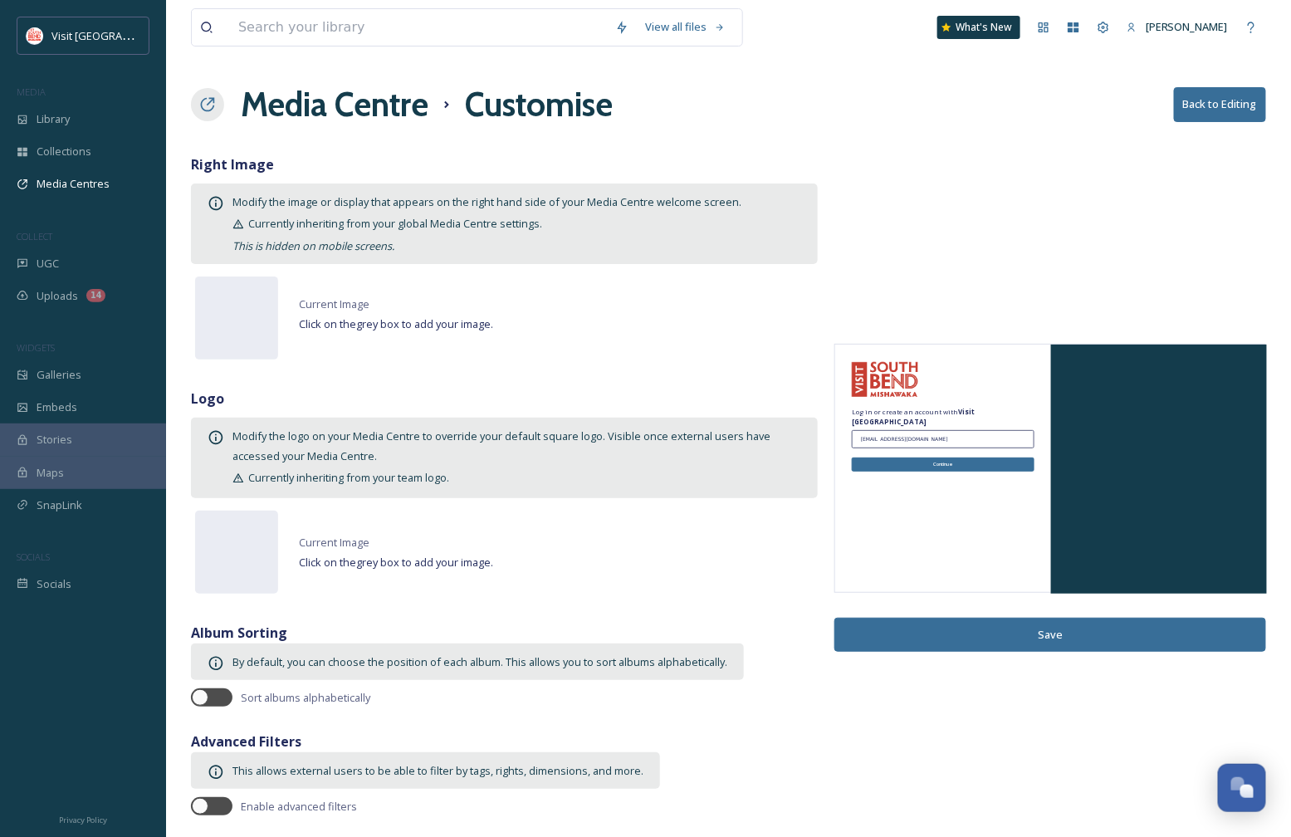
click at [1243, 93] on button "Back to Editing" at bounding box center [1220, 104] width 92 height 34
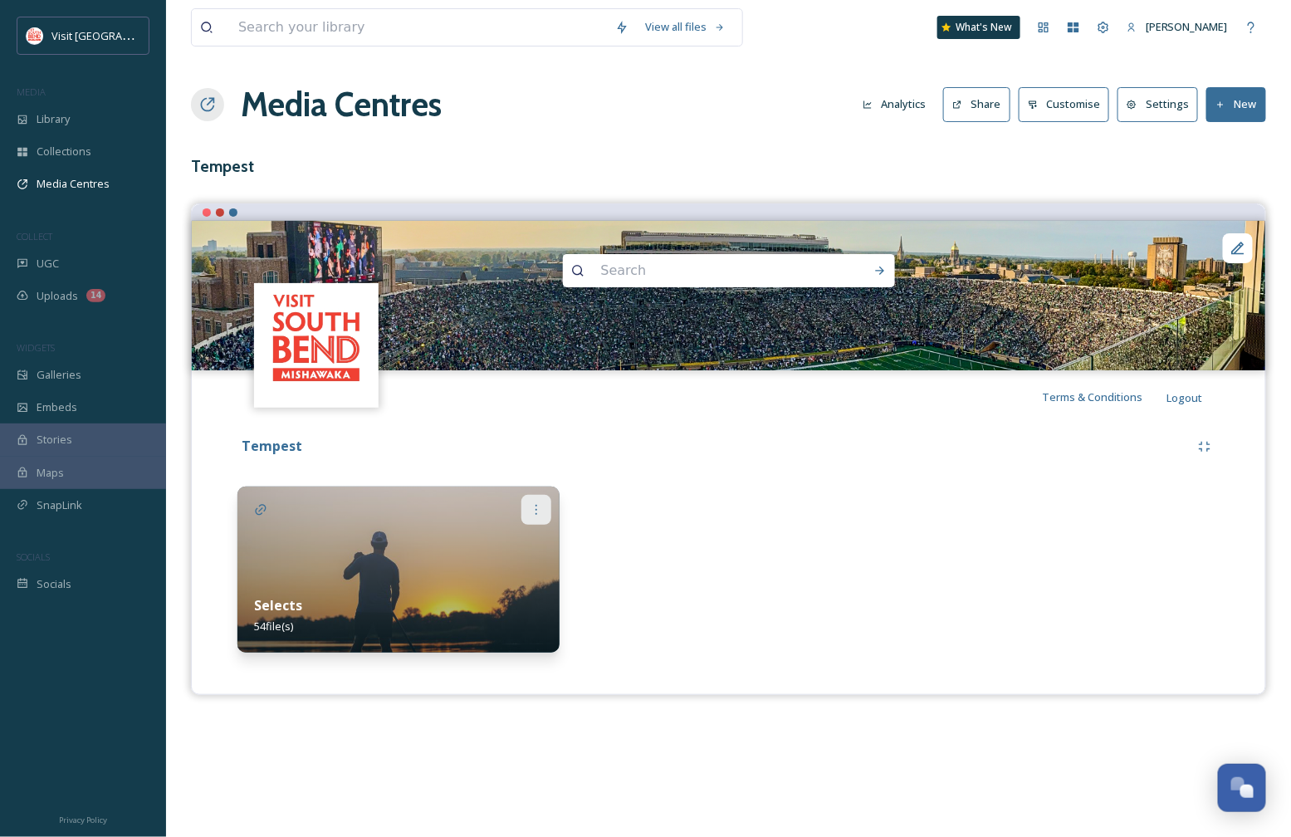
click at [536, 516] on icon at bounding box center [536, 509] width 13 height 13
click at [499, 583] on span "Share" at bounding box center [493, 579] width 30 height 16
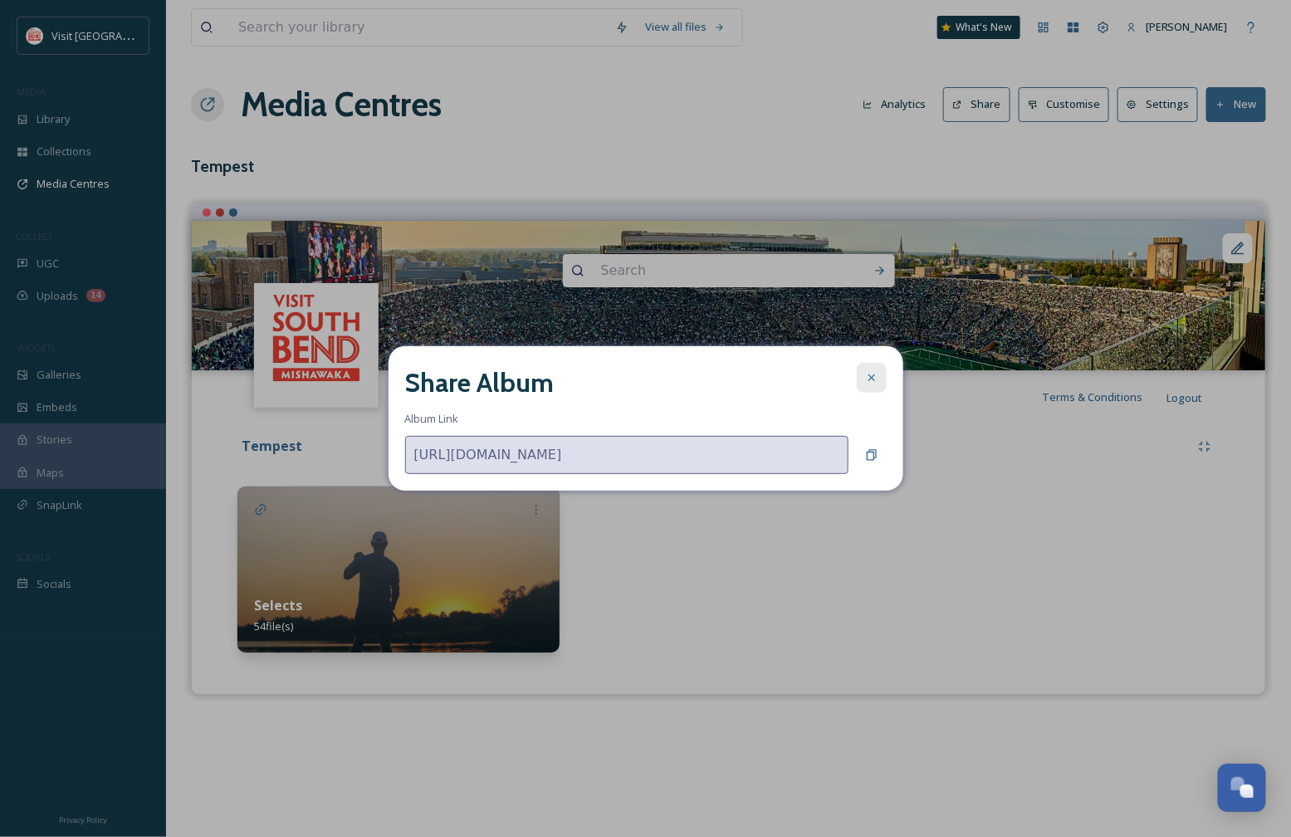
click at [878, 371] on div at bounding box center [872, 378] width 30 height 30
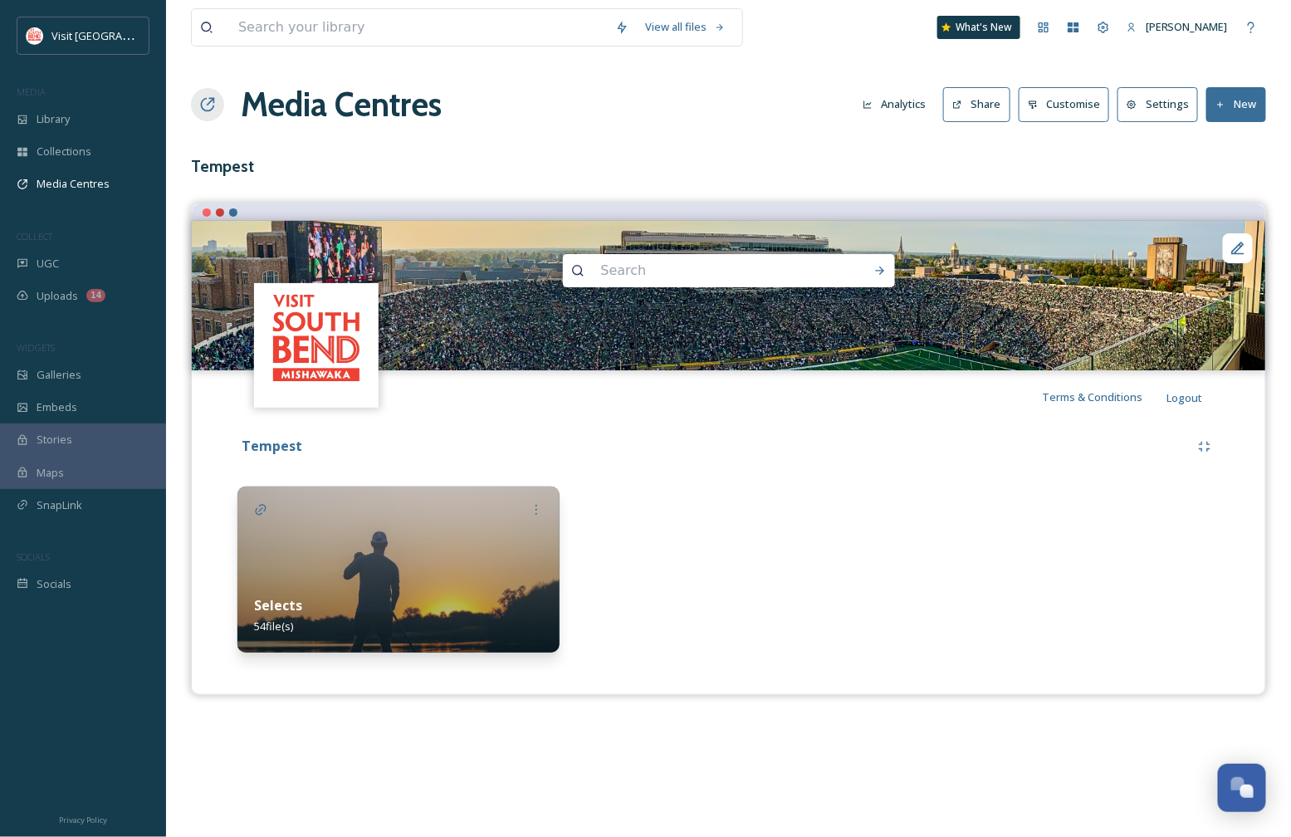
click at [878, 447] on div "Tempest" at bounding box center [714, 446] width 953 height 21
click at [442, 575] on img at bounding box center [399, 570] width 322 height 166
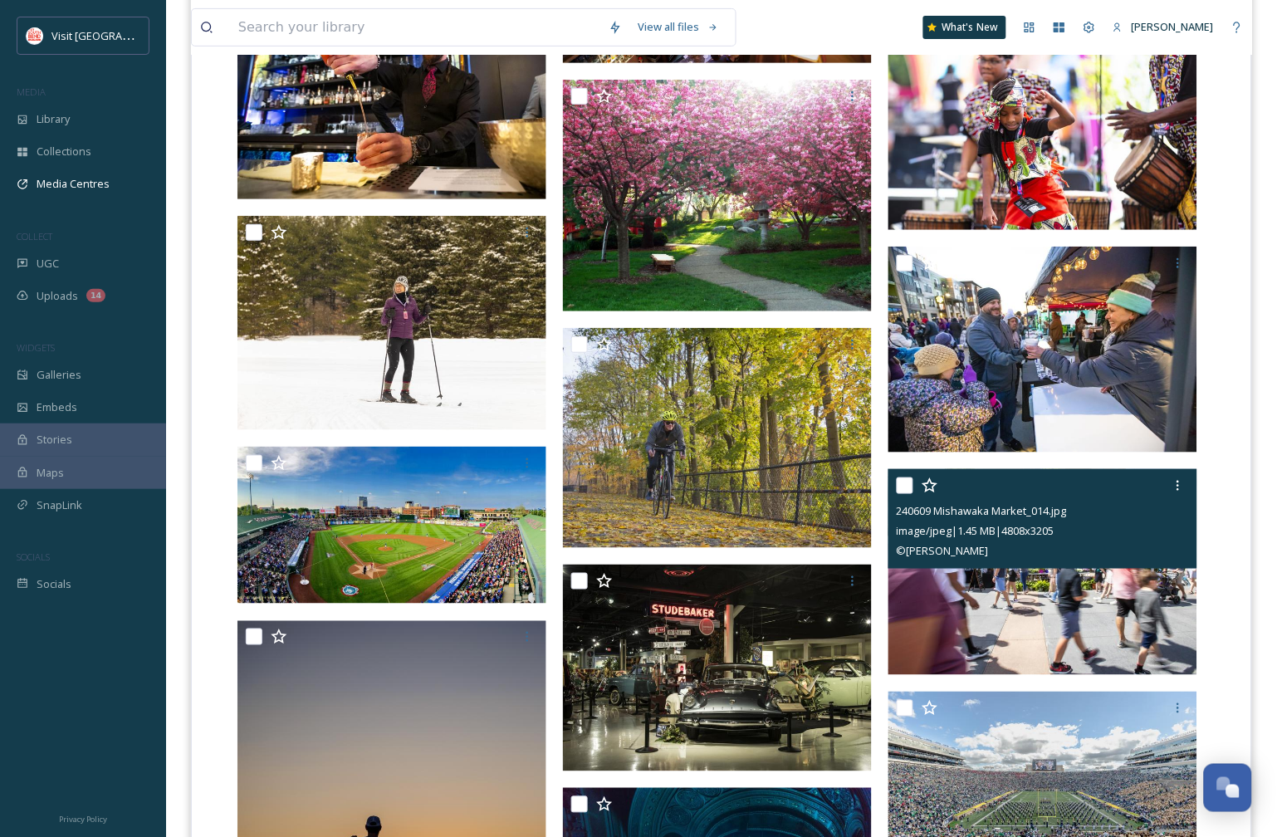
scroll to position [3045, 0]
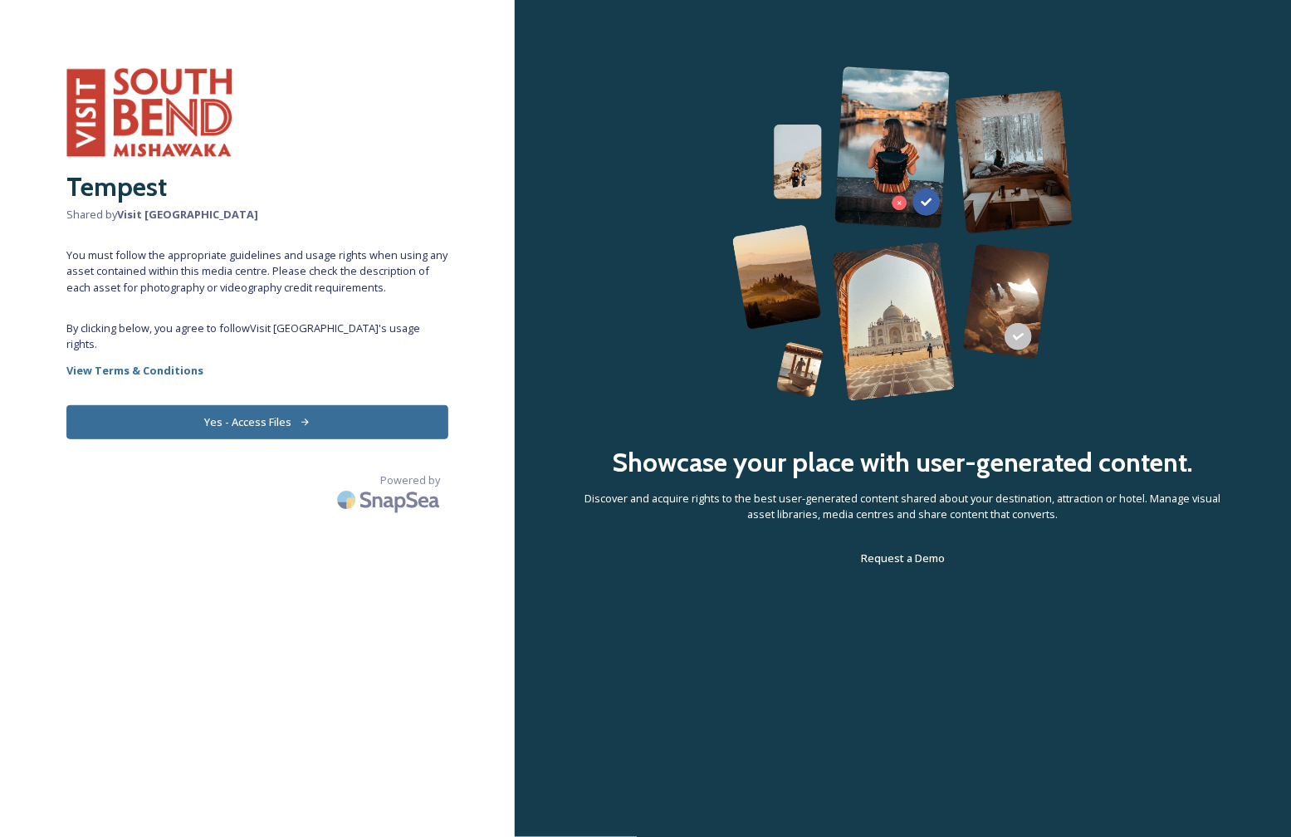
click at [343, 434] on button "Yes - Access Files" at bounding box center [257, 422] width 382 height 34
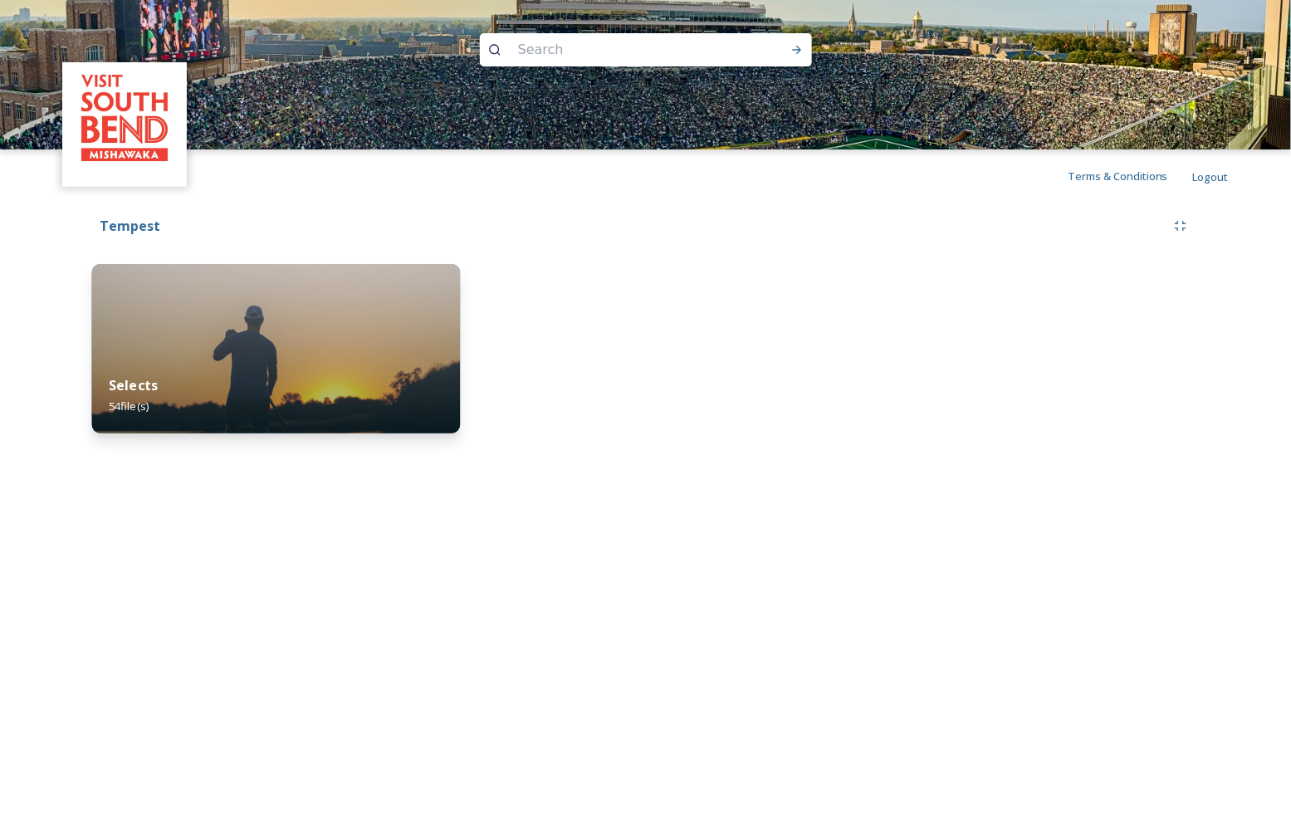
click at [267, 347] on img at bounding box center [276, 348] width 369 height 169
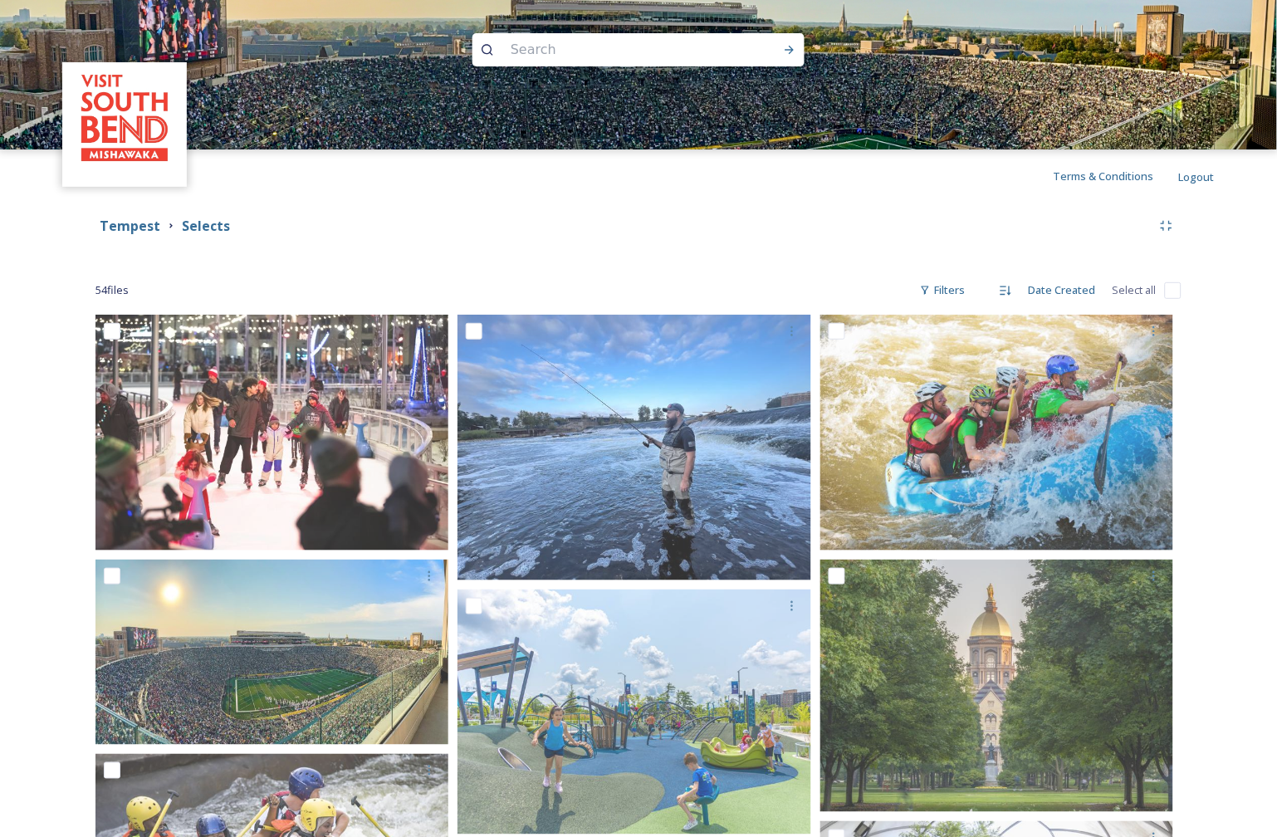
click at [1174, 288] on input "checkbox" at bounding box center [1173, 290] width 17 height 17
checkbox input "true"
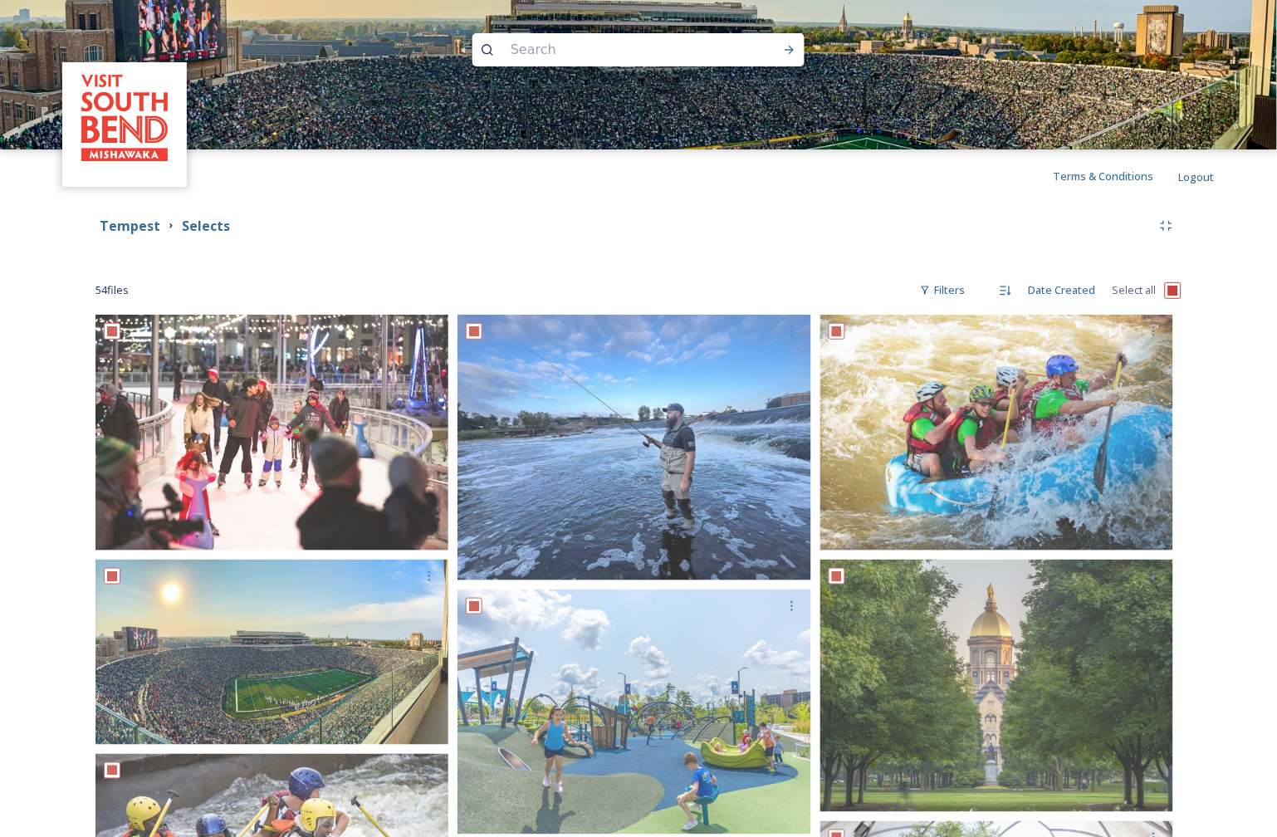
checkbox input "true"
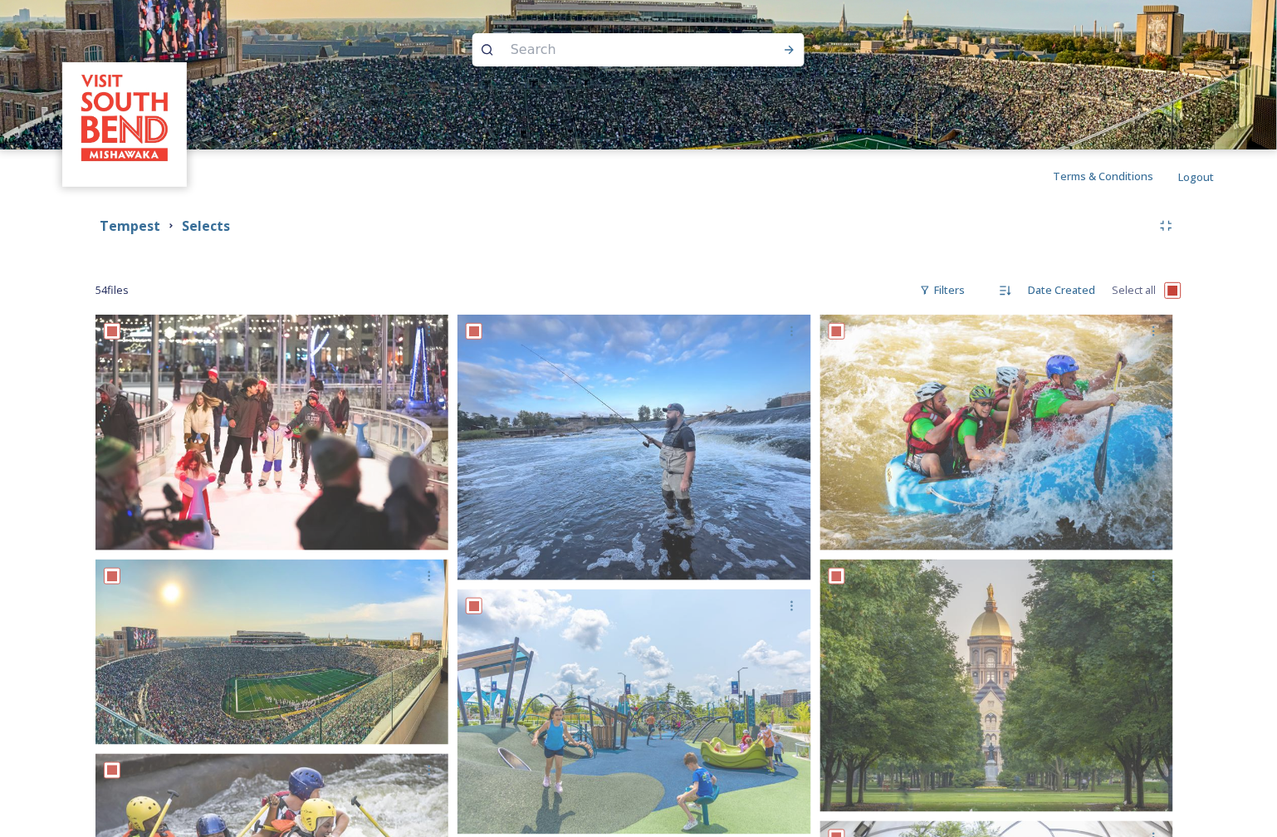
checkbox input "true"
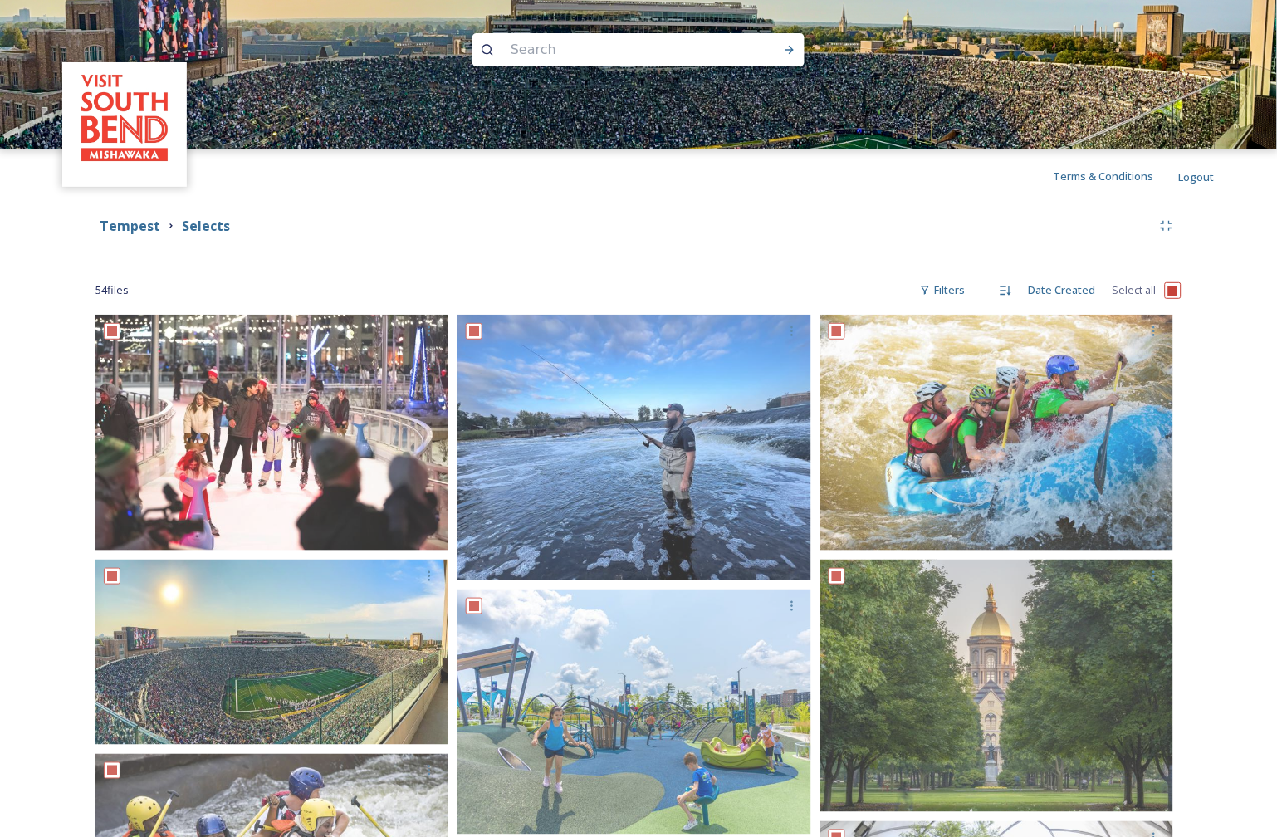
checkbox input "true"
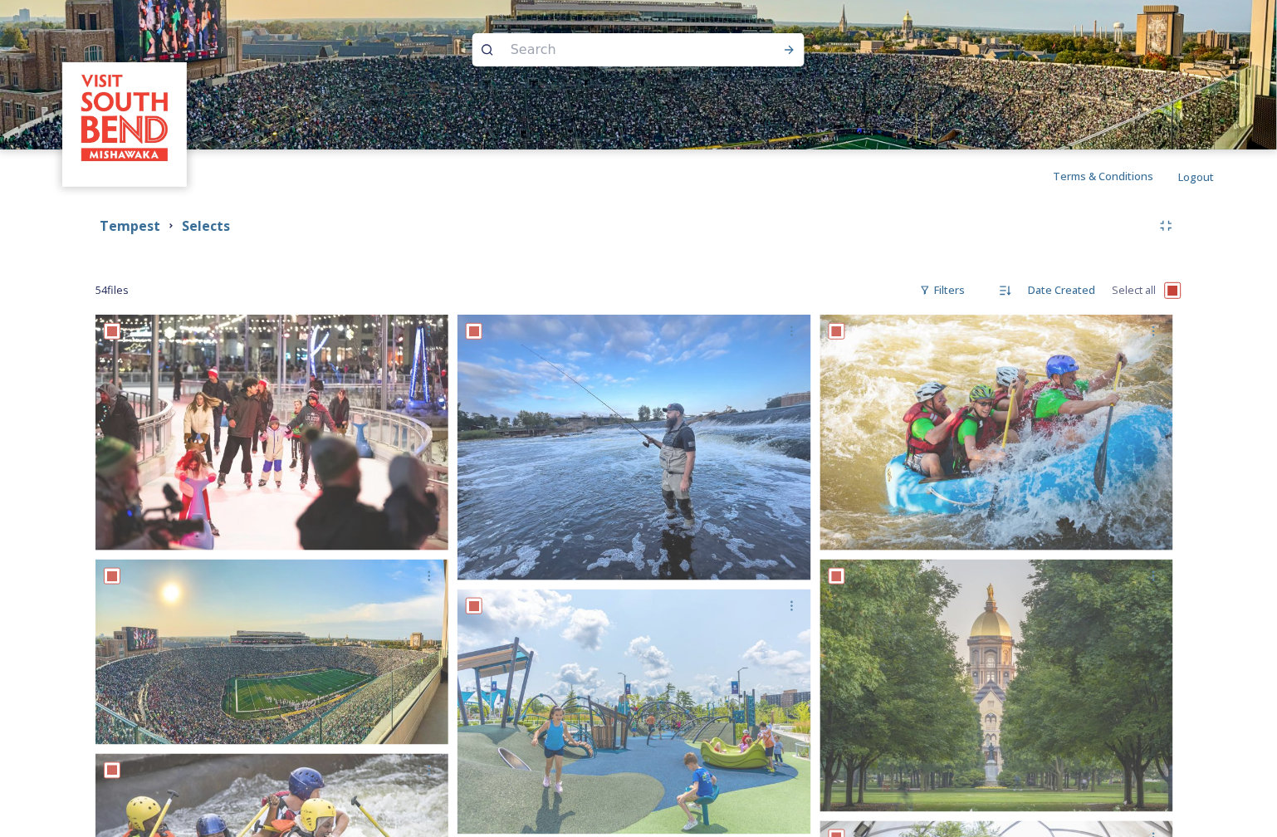
checkbox input "true"
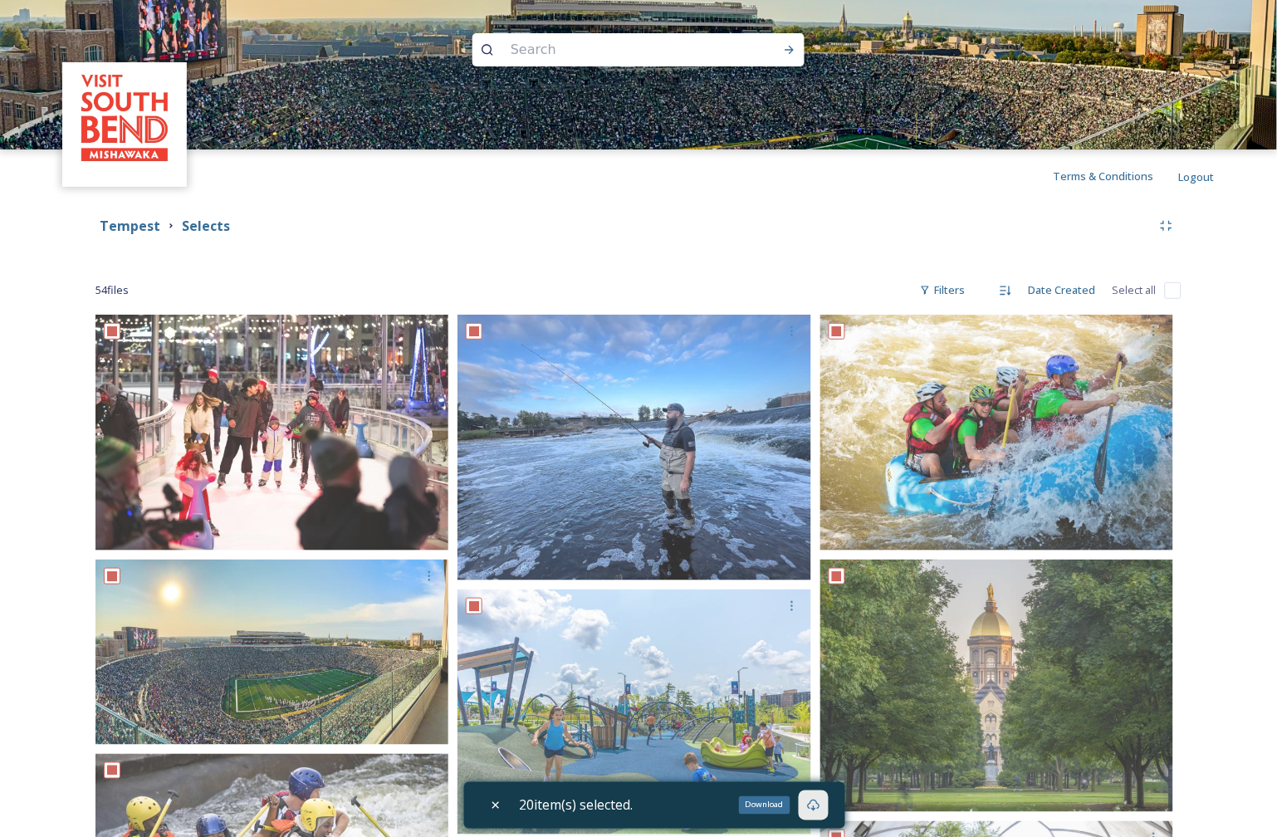
click at [819, 806] on icon at bounding box center [813, 805] width 13 height 13
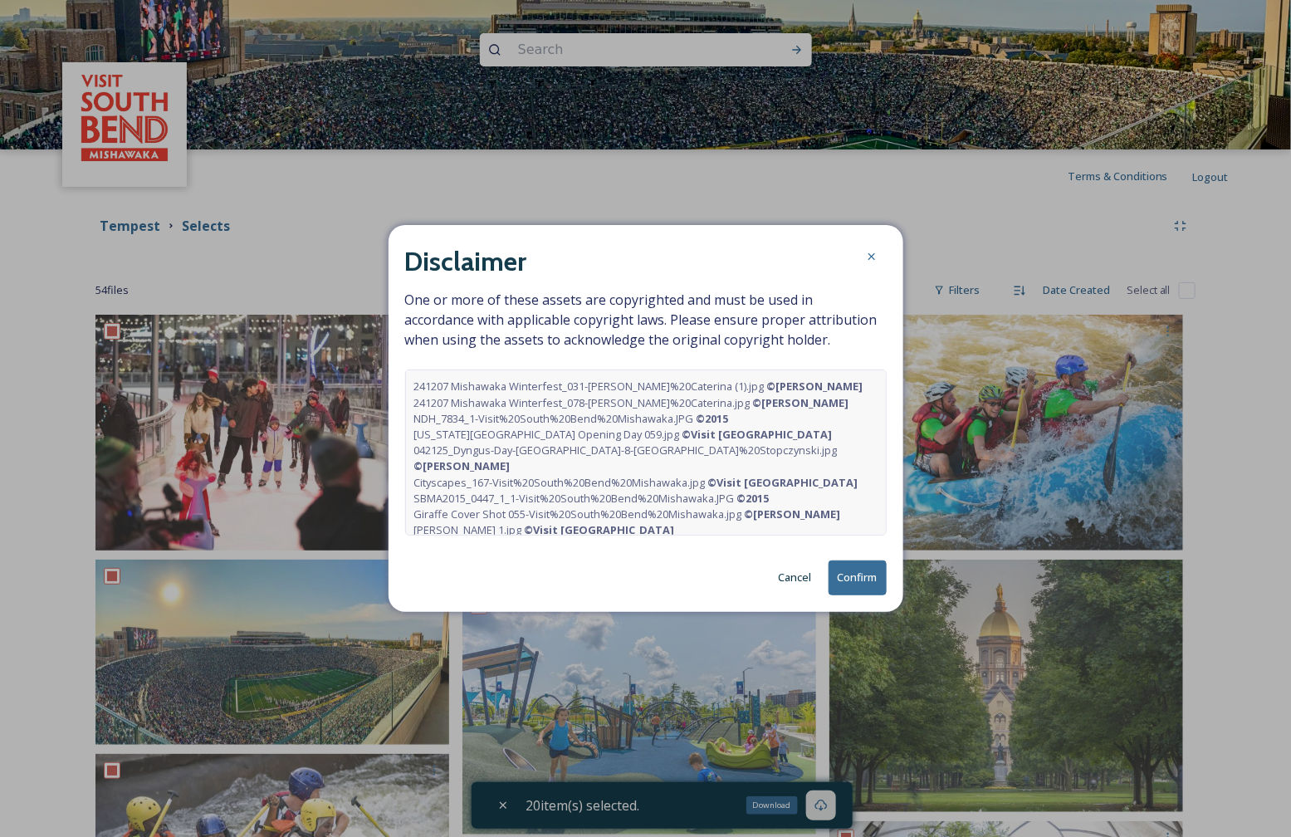
click at [873, 574] on button "Confirm" at bounding box center [858, 578] width 58 height 34
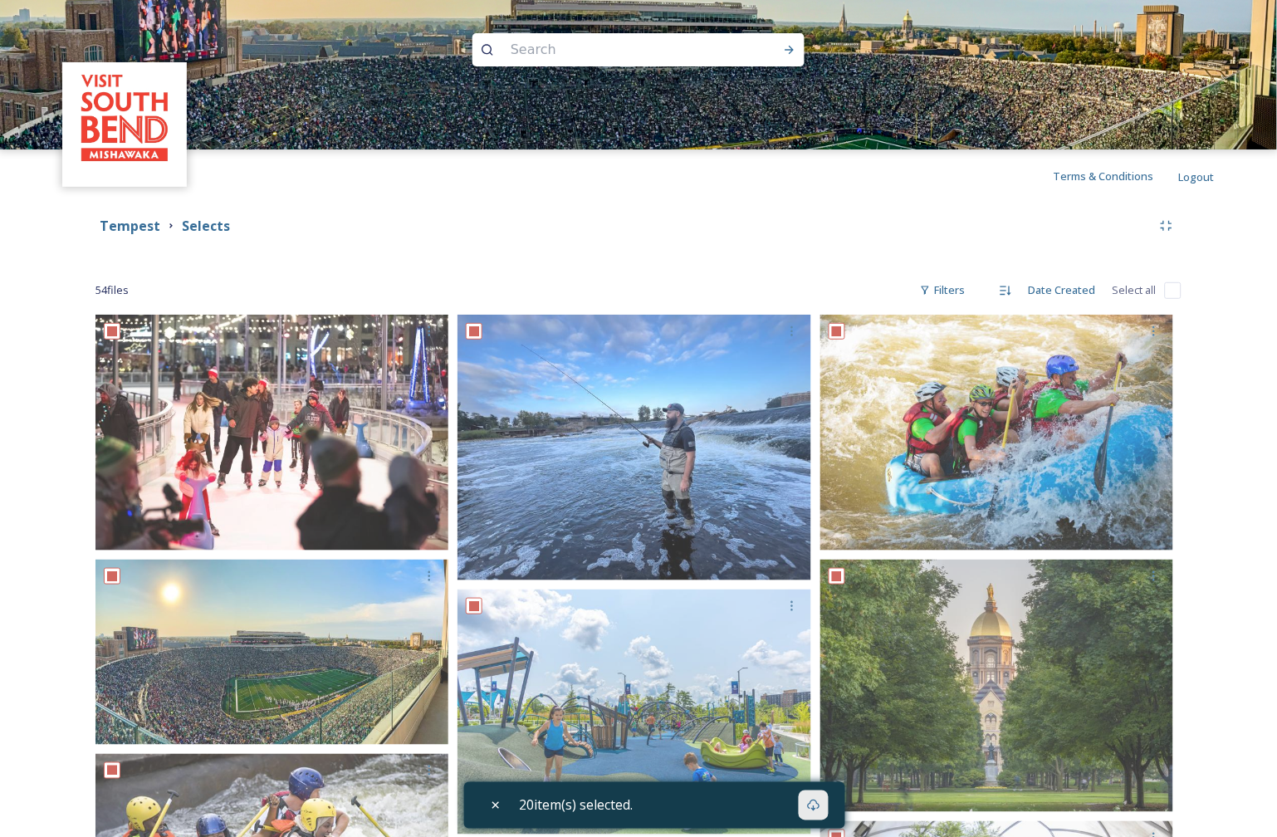
click at [1173, 296] on input "checkbox" at bounding box center [1173, 290] width 17 height 17
checkbox input "true"
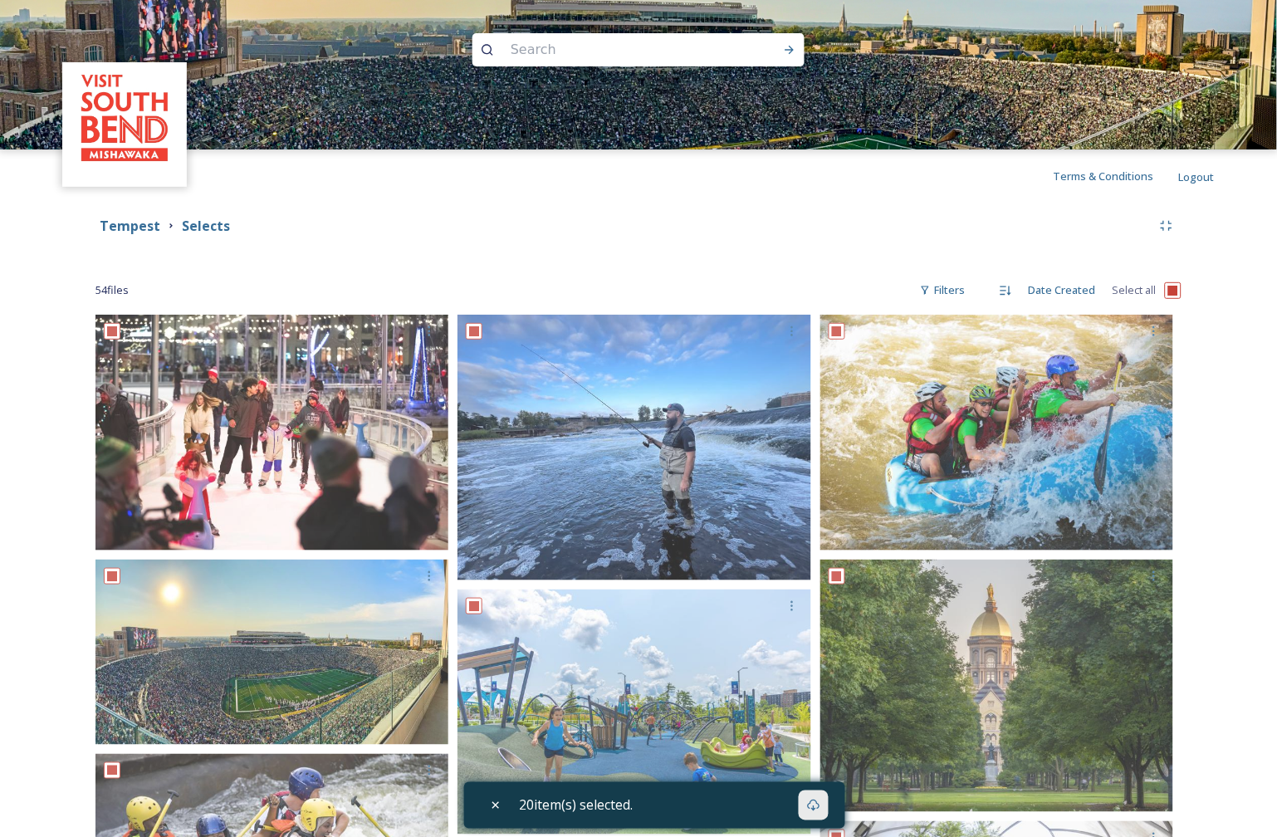
checkbox input "true"
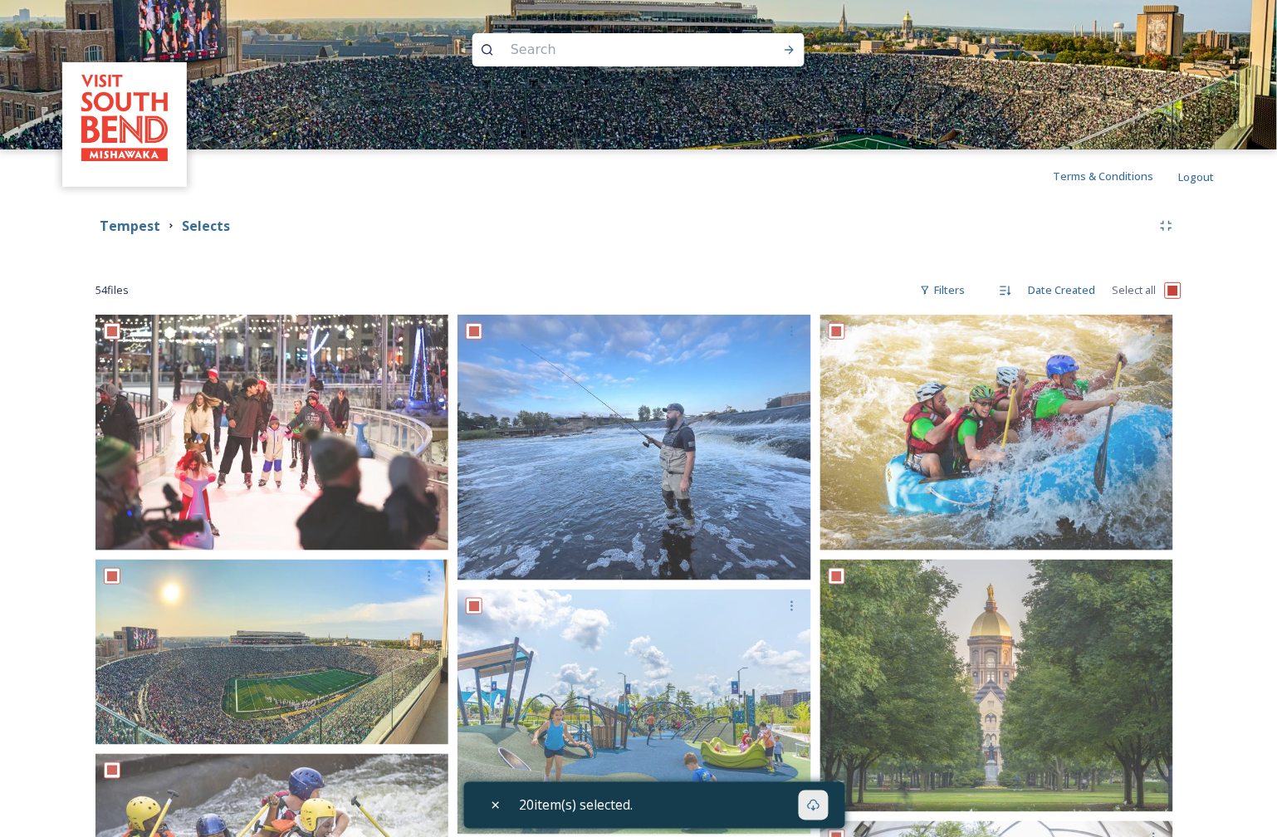
checkbox input "true"
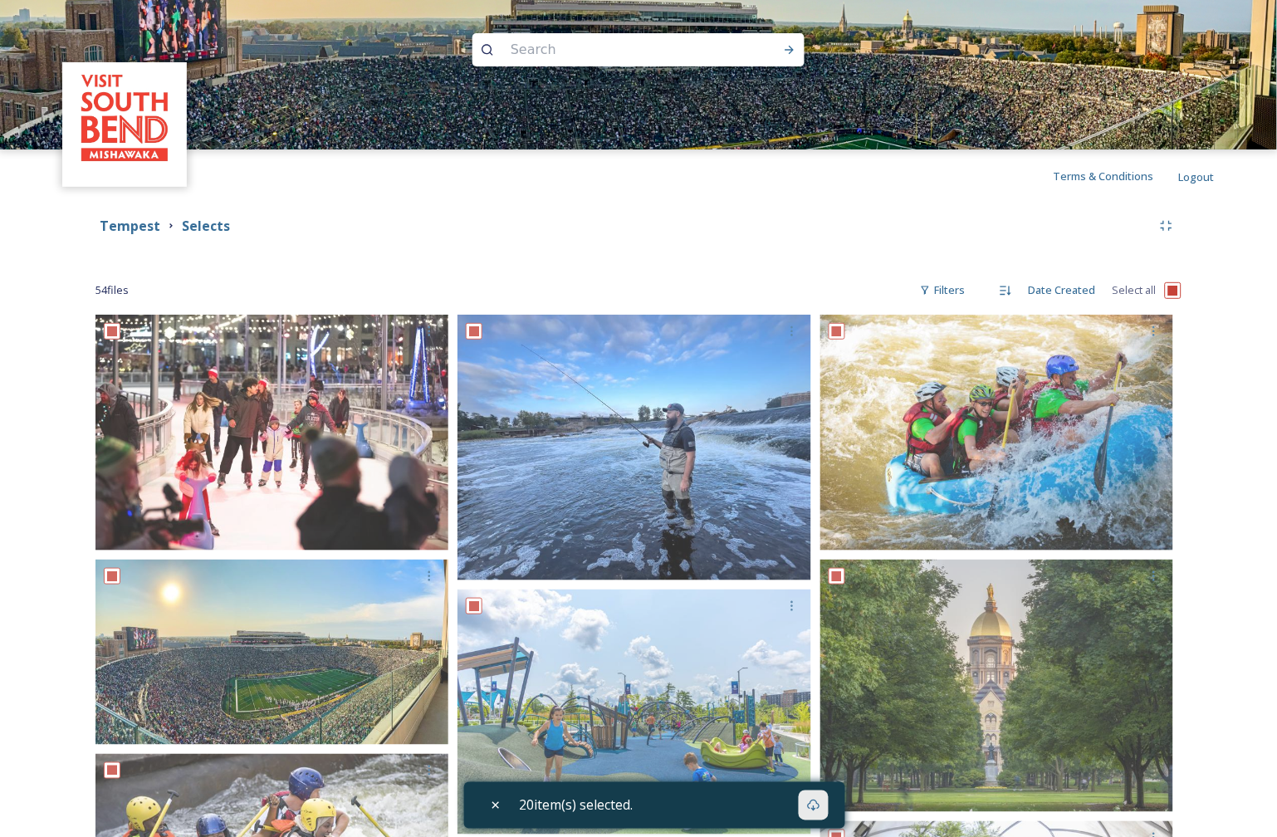
checkbox input "true"
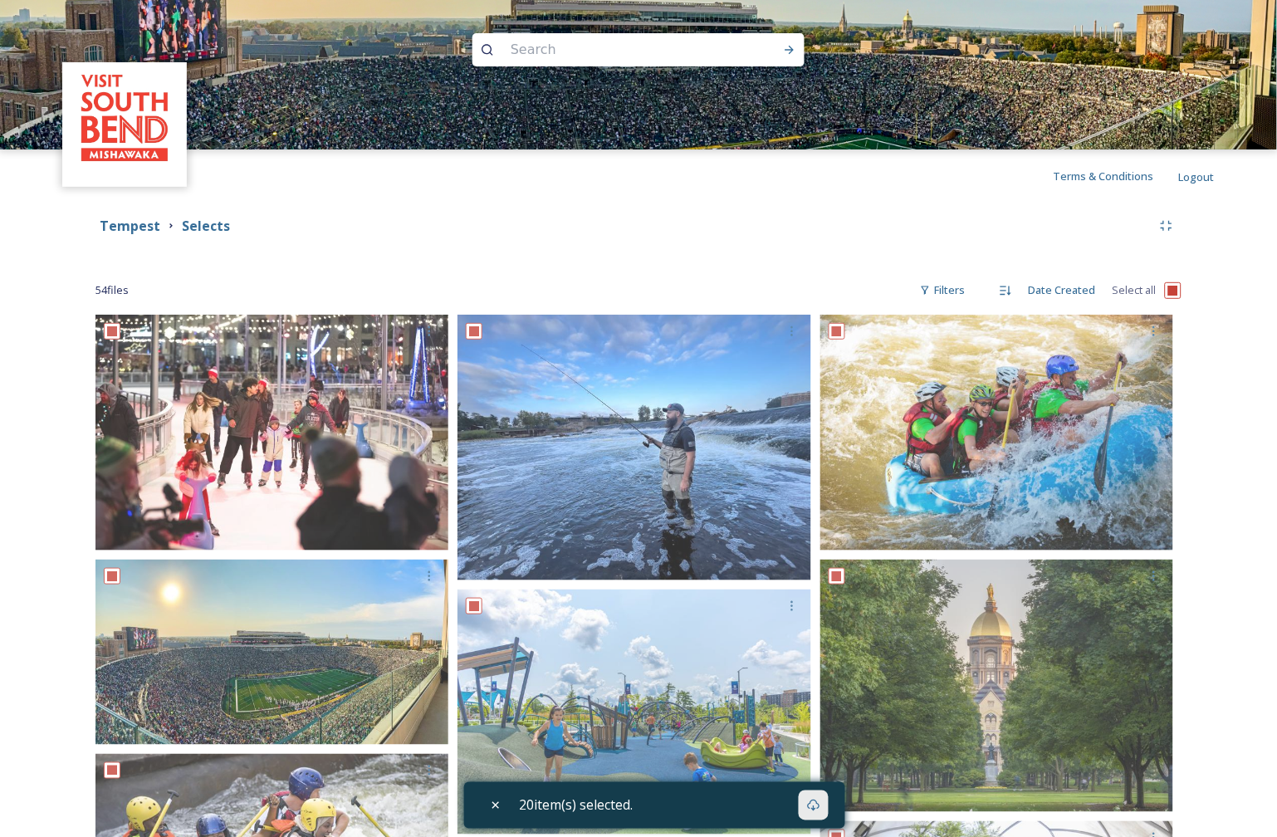
checkbox input "true"
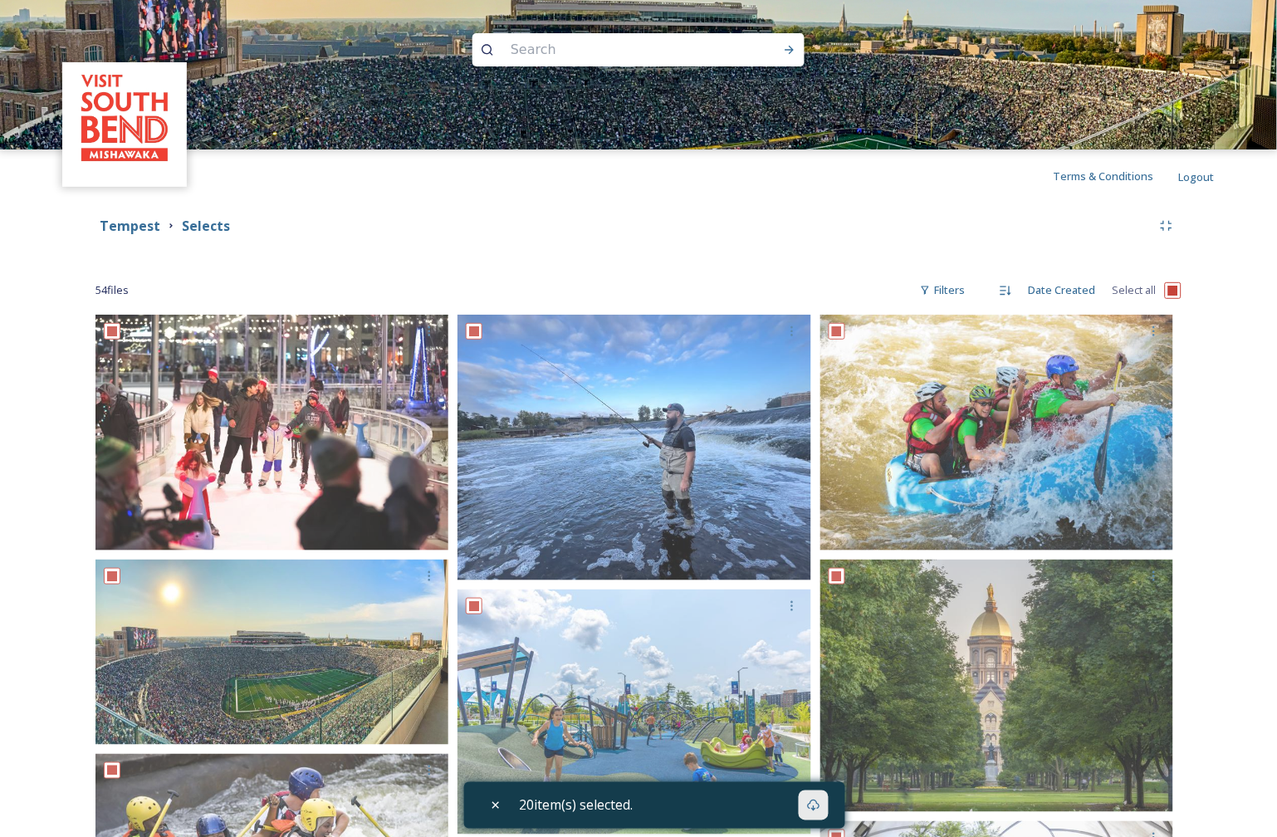
checkbox input "true"
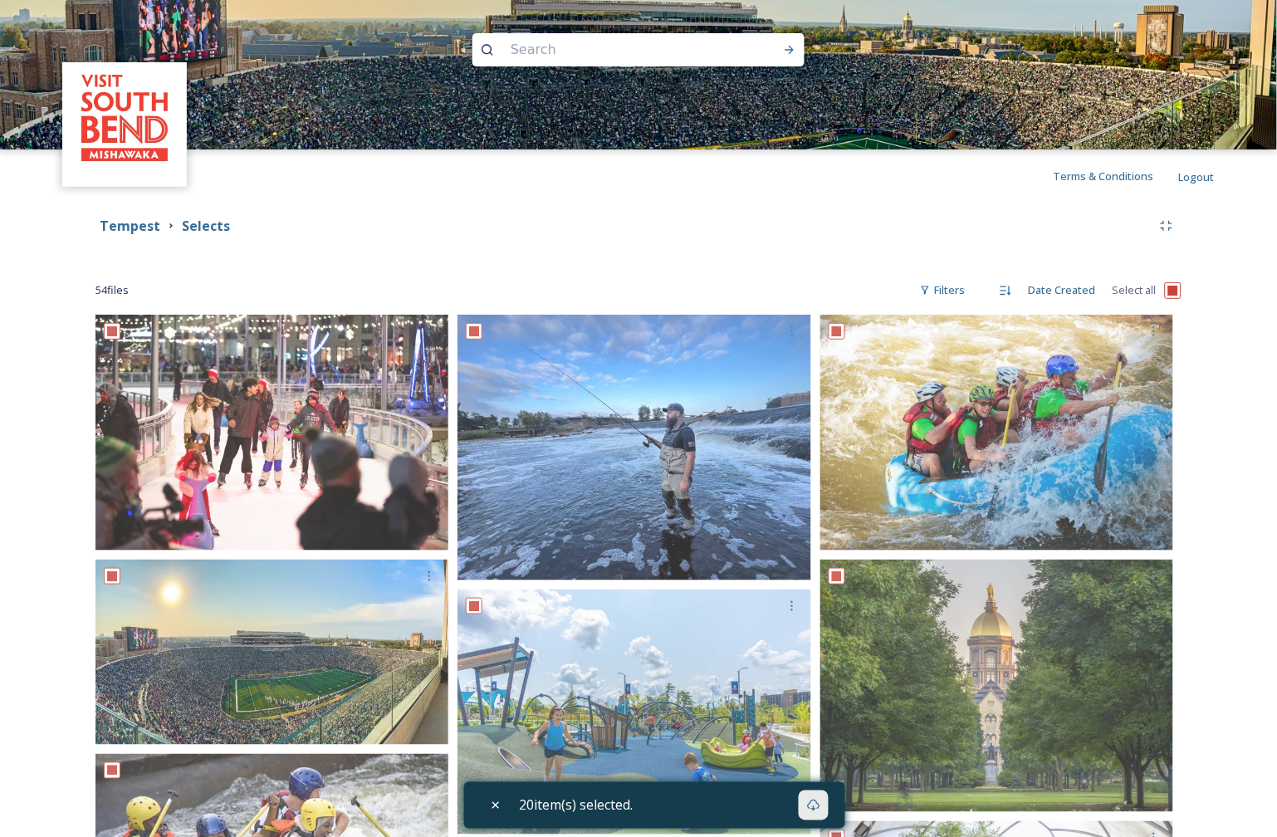
checkbox input "true"
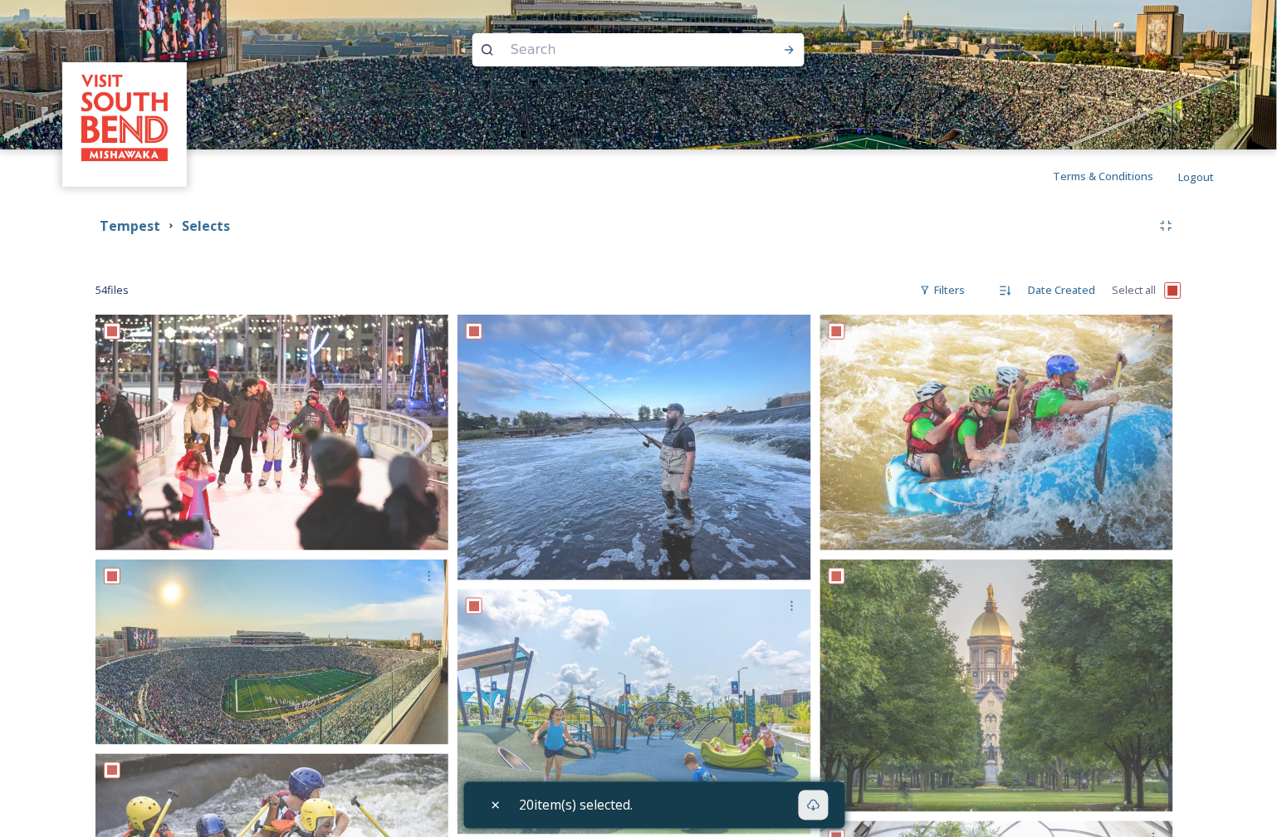
checkbox input "true"
click at [819, 806] on icon at bounding box center [813, 805] width 13 height 13
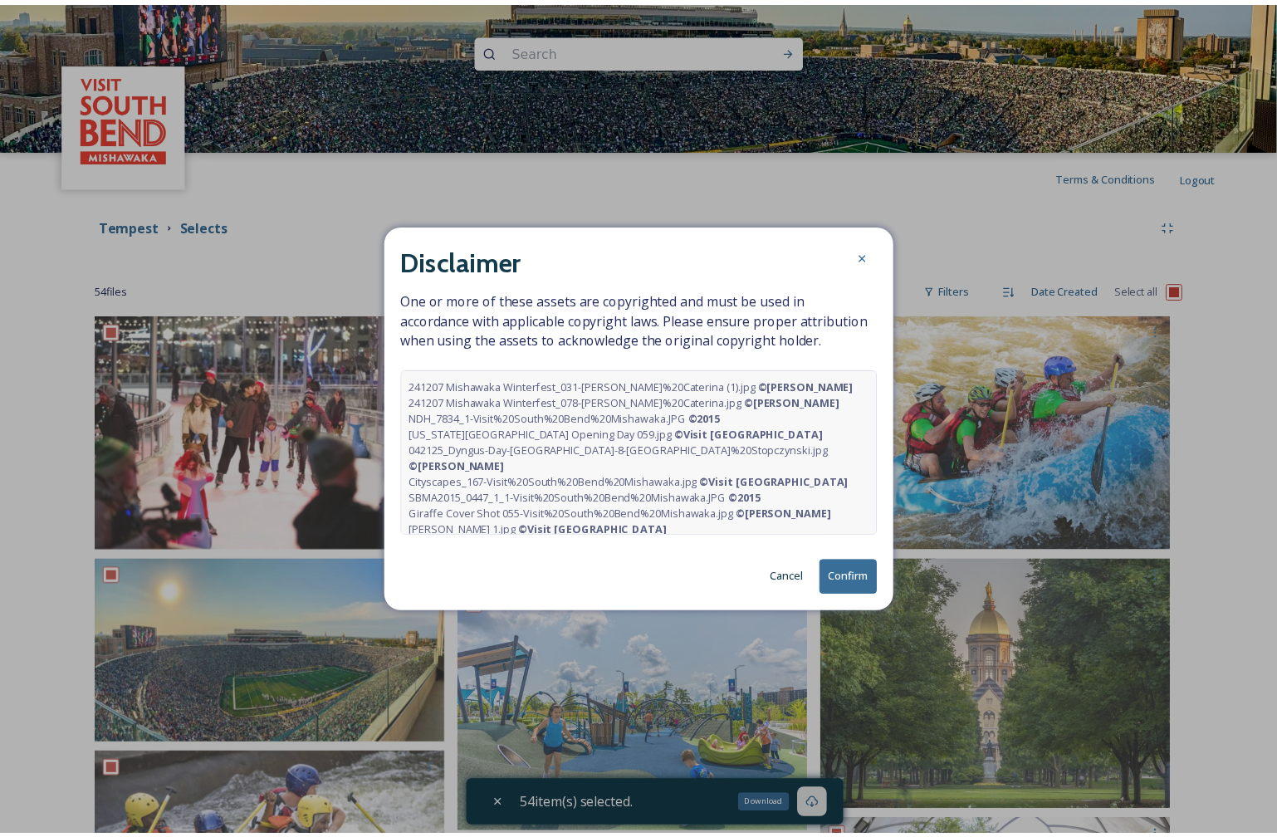
scroll to position [330, 0]
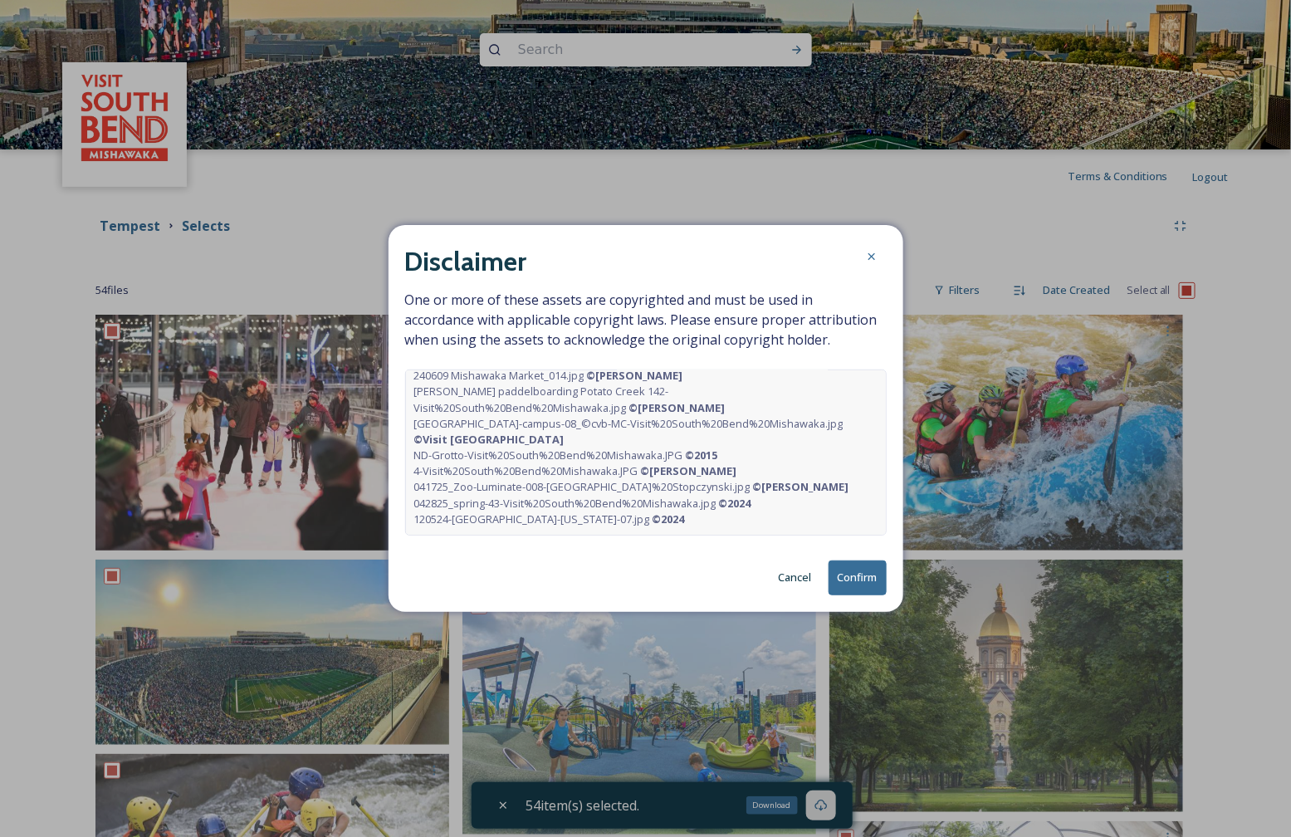
click at [860, 583] on button "Confirm" at bounding box center [858, 578] width 58 height 34
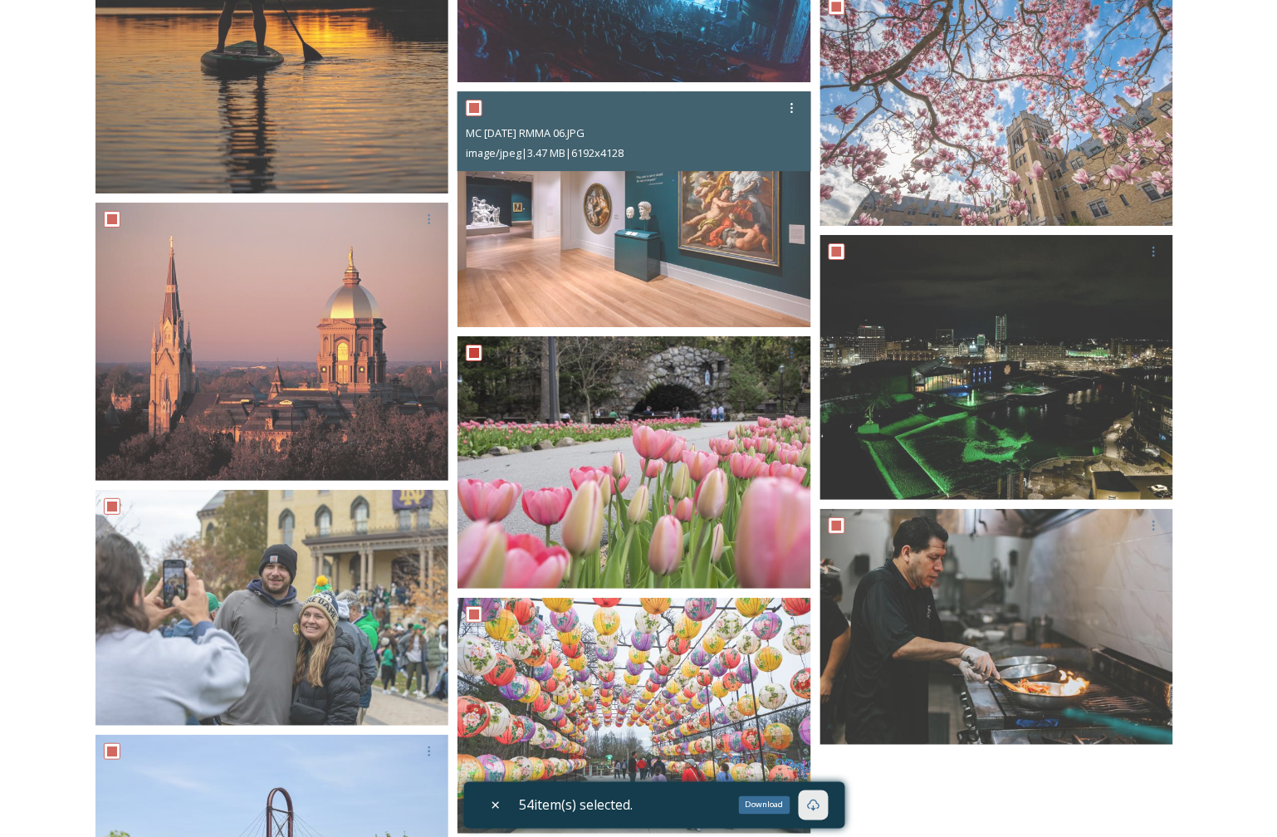
scroll to position [4317, 0]
